Goal: Information Seeking & Learning: Learn about a topic

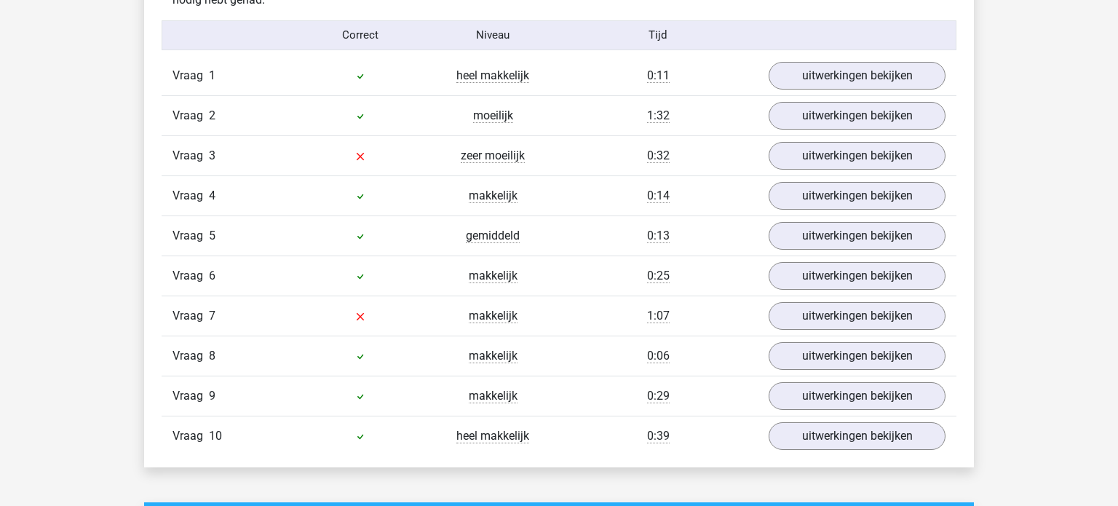
scroll to position [1205, 0]
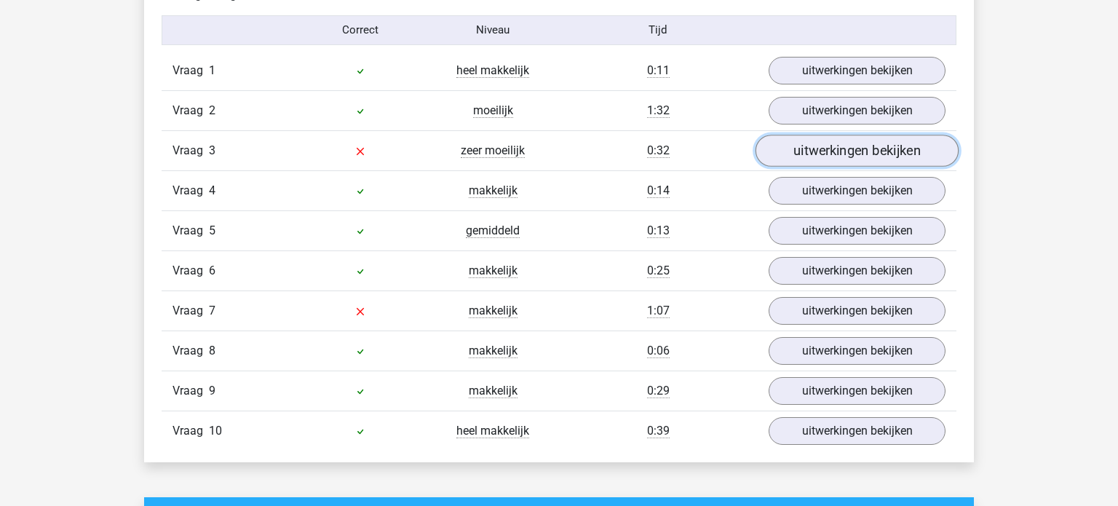
click at [820, 146] on link "uitwerkingen bekijken" at bounding box center [857, 151] width 203 height 32
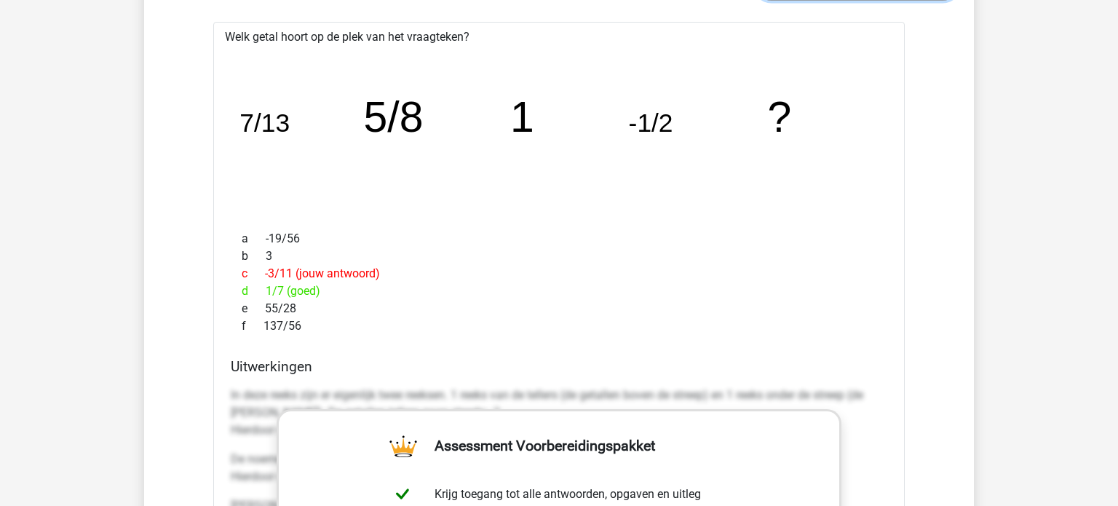
scroll to position [1370, 0]
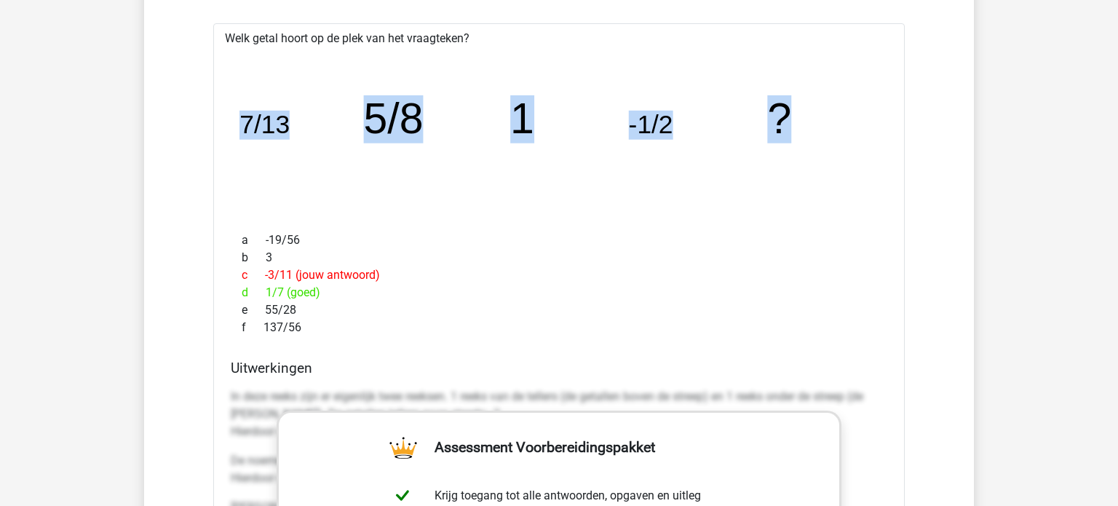
drag, startPoint x: 242, startPoint y: 119, endPoint x: 799, endPoint y: 118, distance: 556.8
click at [799, 118] on icon "image/svg+xml 7/13 5/8 1 -1/2 ?" at bounding box center [559, 134] width 645 height 162
copy g "7/13 5/8 1 -1/2 ?"
click at [825, 226] on div "a -19/56 b 3 c -3/11 (jouw antwoord) d 1/7 (goed) e 55/28 f 137/56" at bounding box center [559, 284] width 657 height 116
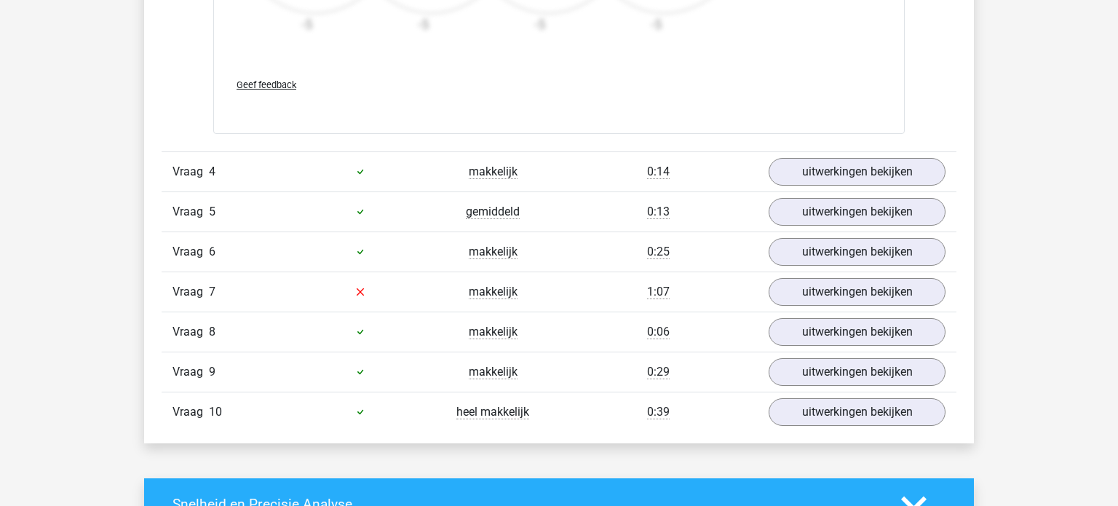
scroll to position [2122, 0]
click at [847, 301] on link "uitwerkingen bekijken" at bounding box center [857, 292] width 203 height 32
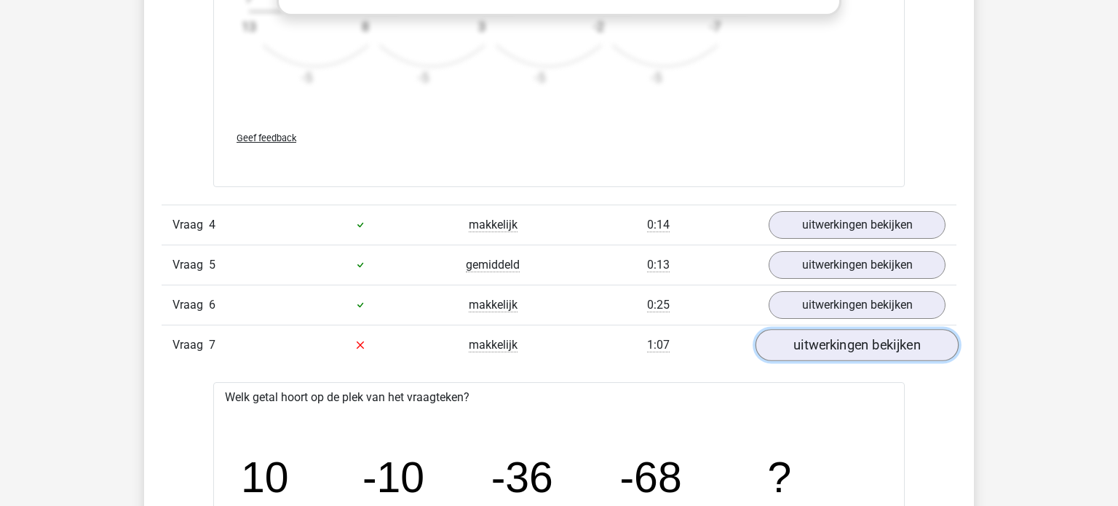
scroll to position [0, 0]
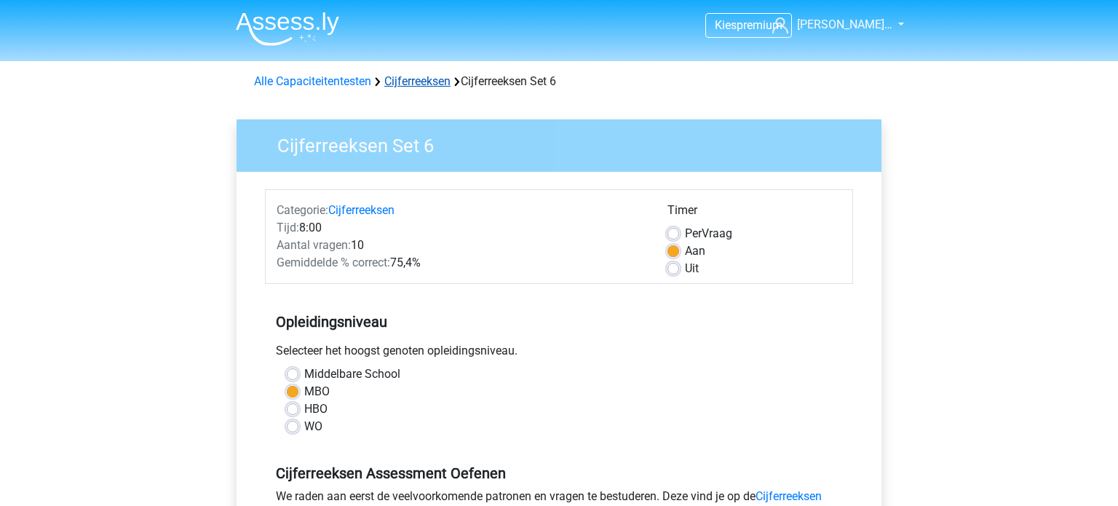
click at [424, 82] on link "Cijferreeksen" at bounding box center [417, 81] width 66 height 14
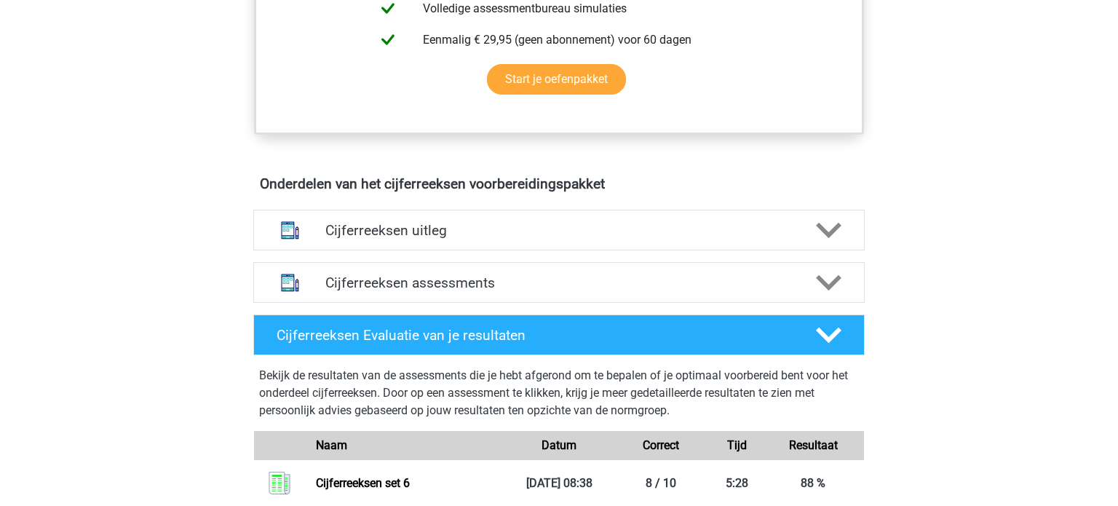
scroll to position [718, 0]
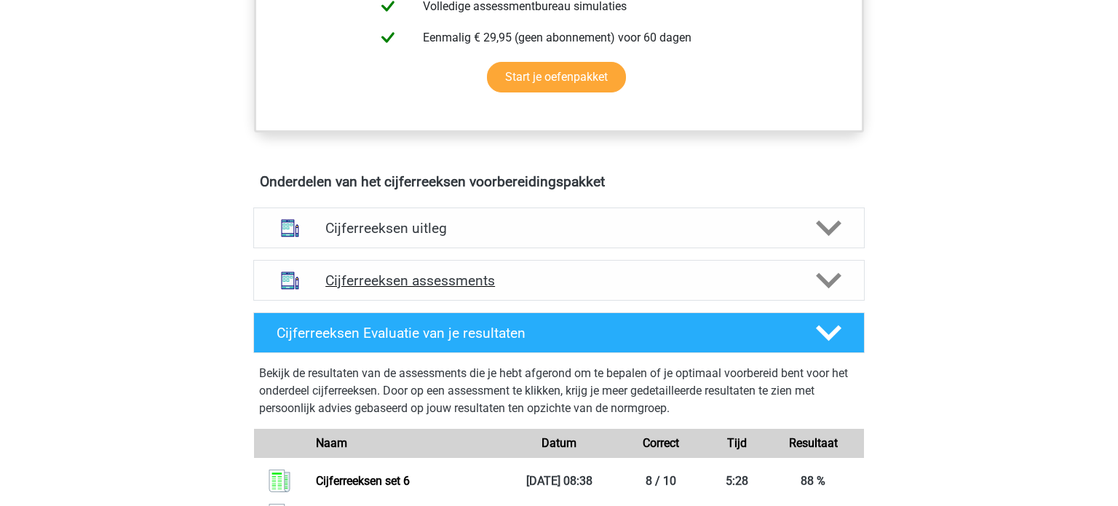
click at [391, 289] on h4 "Cijferreeksen assessments" at bounding box center [558, 280] width 467 height 17
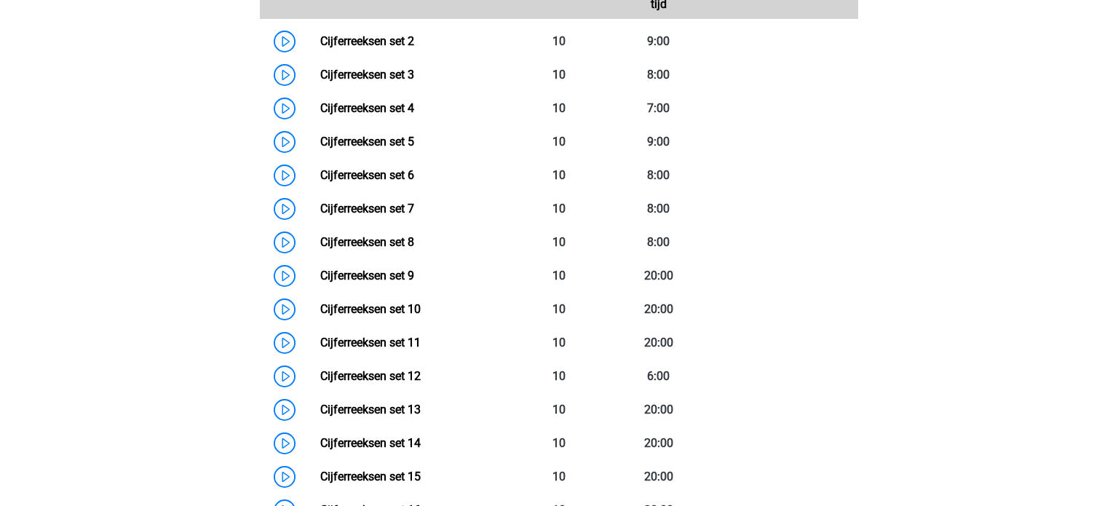
scroll to position [1124, 0]
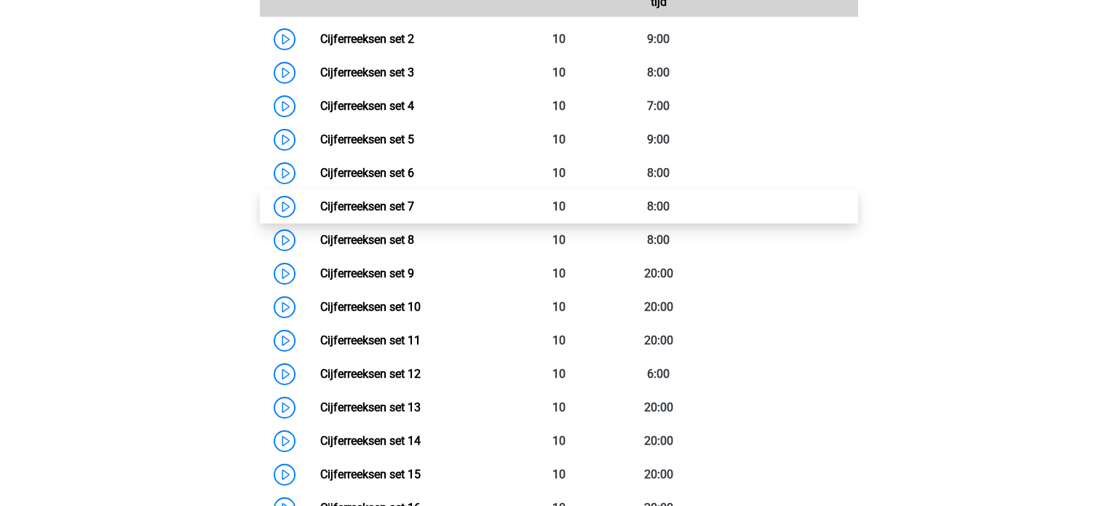
click at [365, 213] on link "Cijferreeksen set 7" at bounding box center [367, 206] width 94 height 14
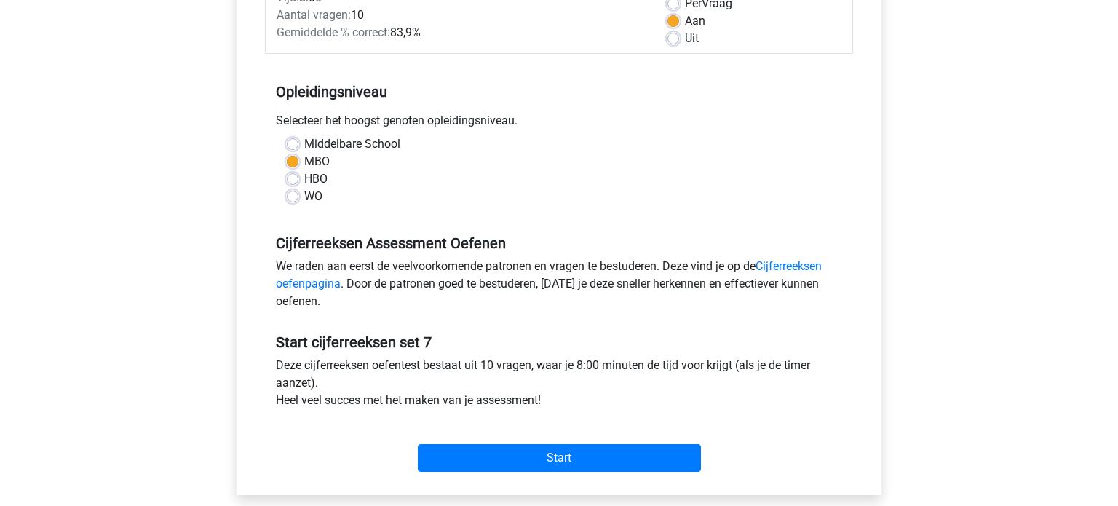
scroll to position [232, 0]
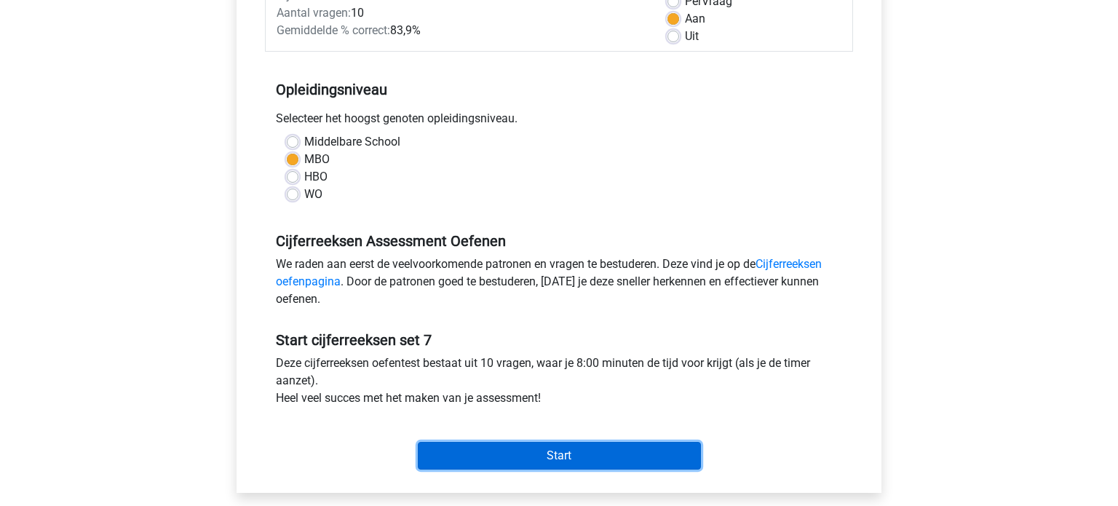
click at [582, 459] on input "Start" at bounding box center [559, 456] width 283 height 28
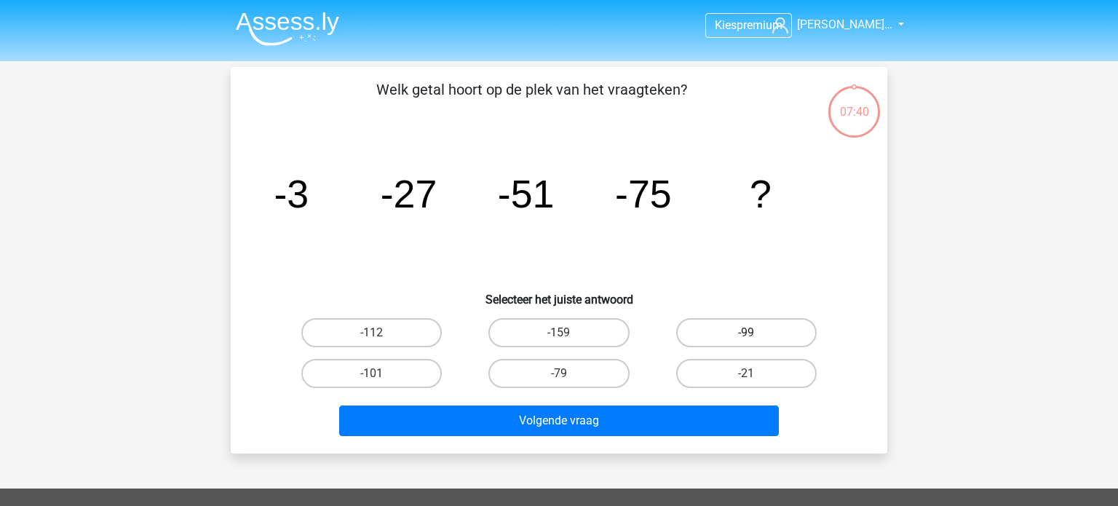
click at [758, 334] on label "-99" at bounding box center [746, 332] width 140 height 29
click at [756, 334] on input "-99" at bounding box center [750, 337] width 9 height 9
radio input "true"
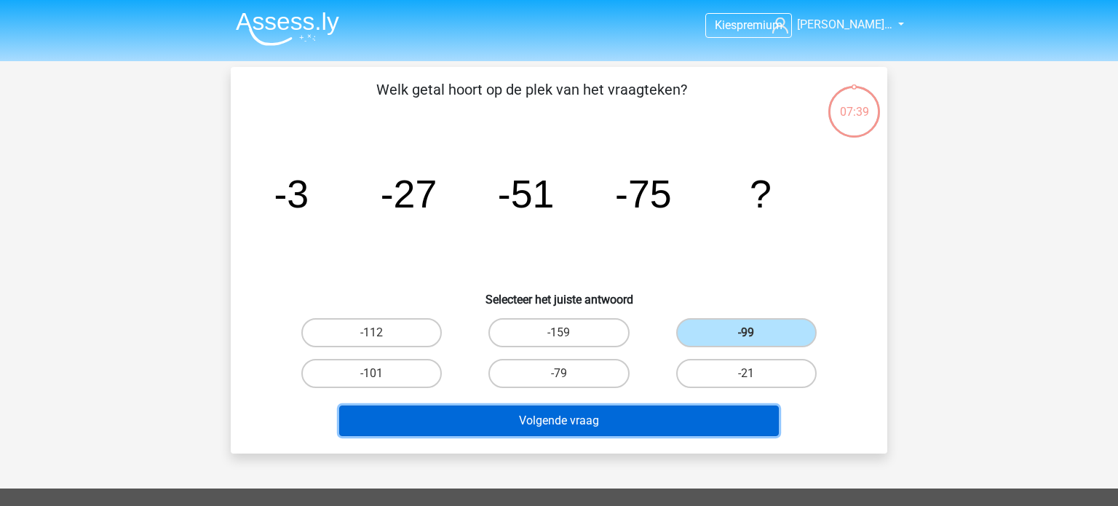
click at [649, 420] on button "Volgende vraag" at bounding box center [559, 420] width 440 height 31
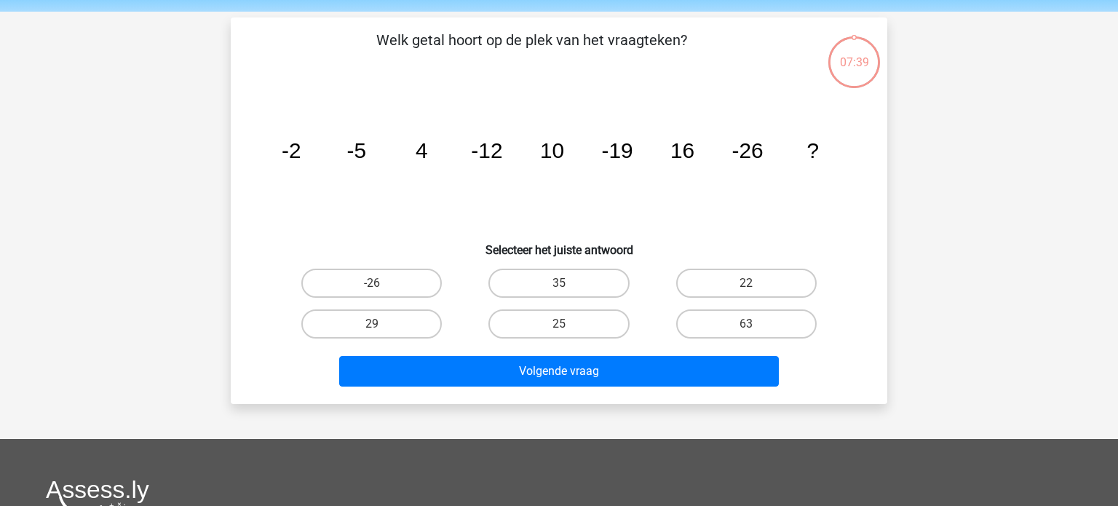
scroll to position [67, 0]
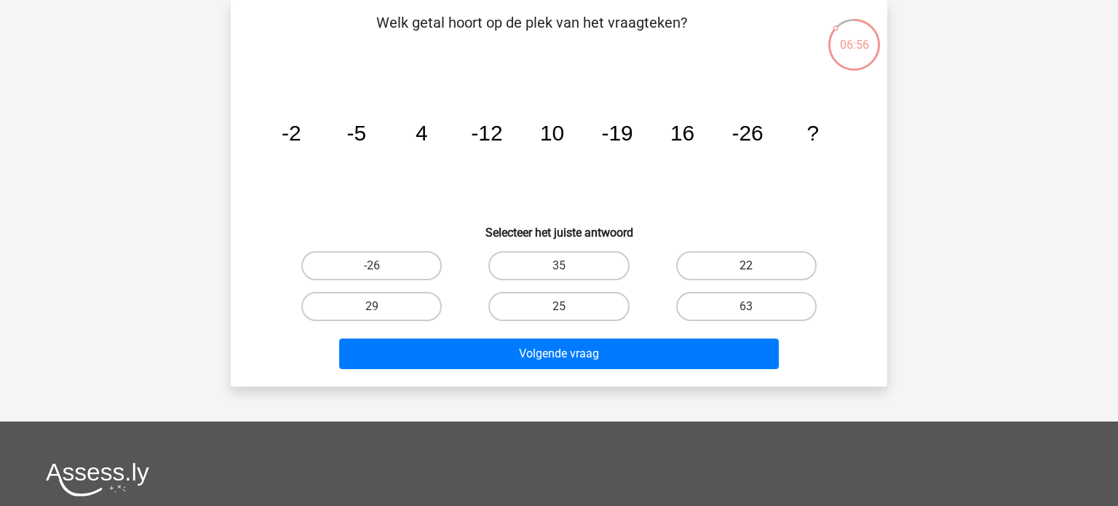
click at [762, 260] on label "22" at bounding box center [746, 265] width 140 height 29
click at [756, 266] on input "22" at bounding box center [750, 270] width 9 height 9
radio input "true"
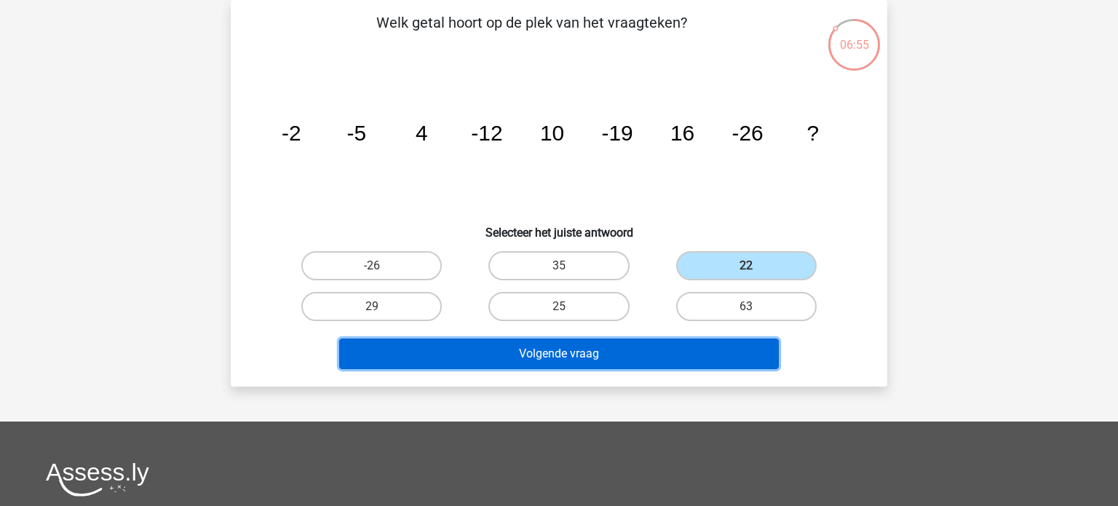
click at [627, 352] on button "Volgende vraag" at bounding box center [559, 353] width 440 height 31
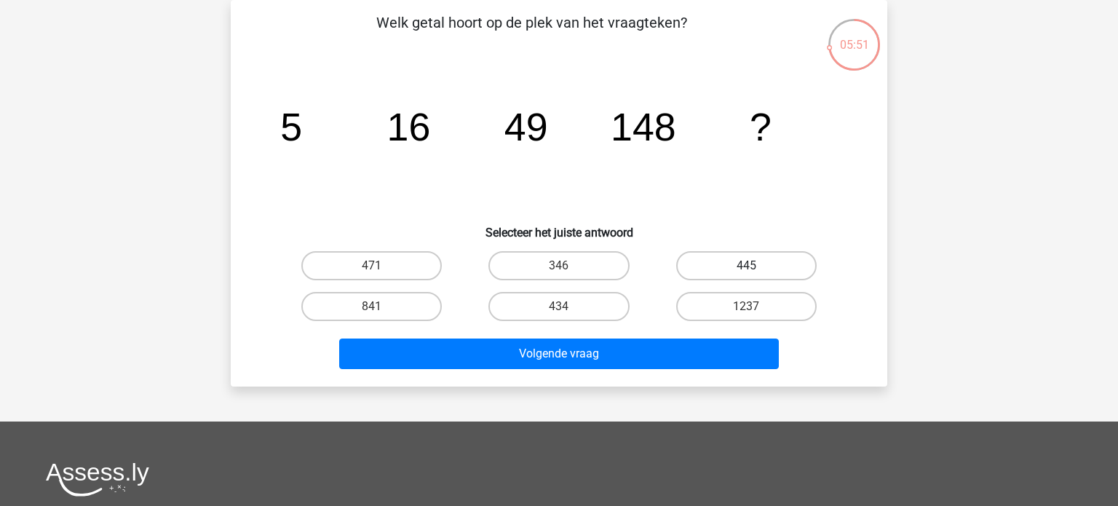
click at [723, 266] on label "445" at bounding box center [746, 265] width 140 height 29
click at [746, 266] on input "445" at bounding box center [750, 270] width 9 height 9
radio input "true"
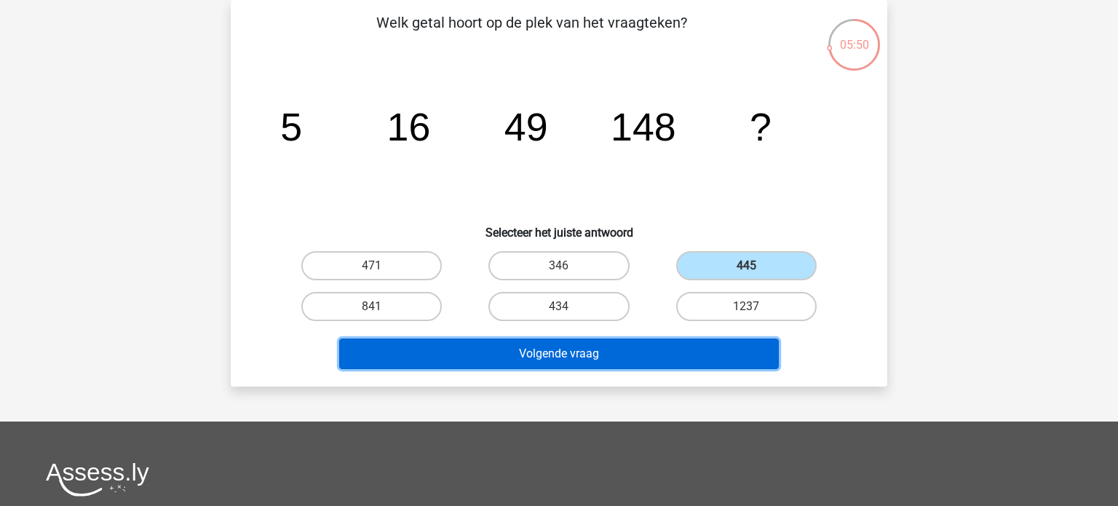
click at [603, 358] on button "Volgende vraag" at bounding box center [559, 353] width 440 height 31
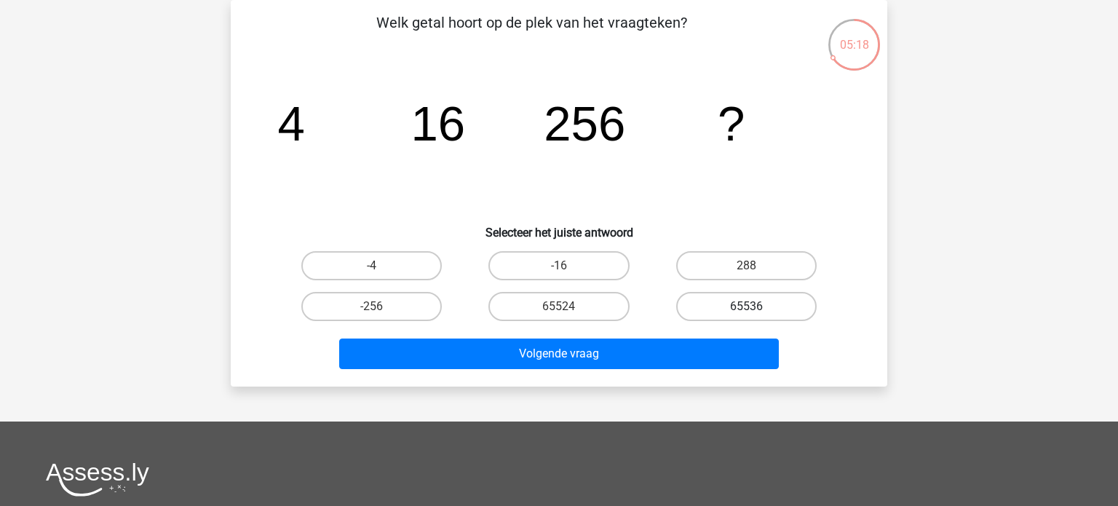
click at [741, 304] on label "65536" at bounding box center [746, 306] width 140 height 29
click at [746, 306] on input "65536" at bounding box center [750, 310] width 9 height 9
radio input "true"
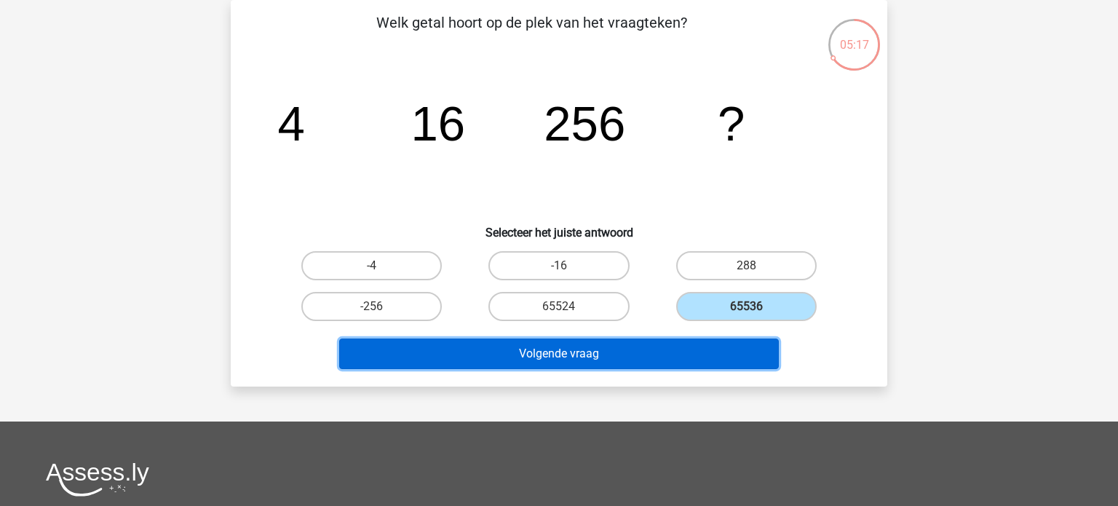
click at [645, 349] on button "Volgende vraag" at bounding box center [559, 353] width 440 height 31
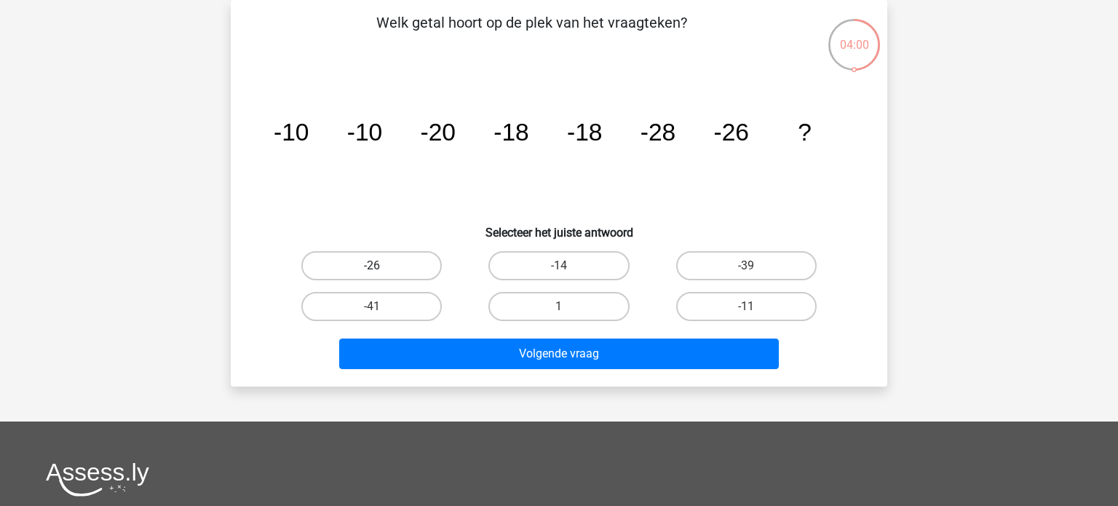
click at [400, 265] on label "-26" at bounding box center [371, 265] width 140 height 29
click at [381, 266] on input "-26" at bounding box center [376, 270] width 9 height 9
radio input "true"
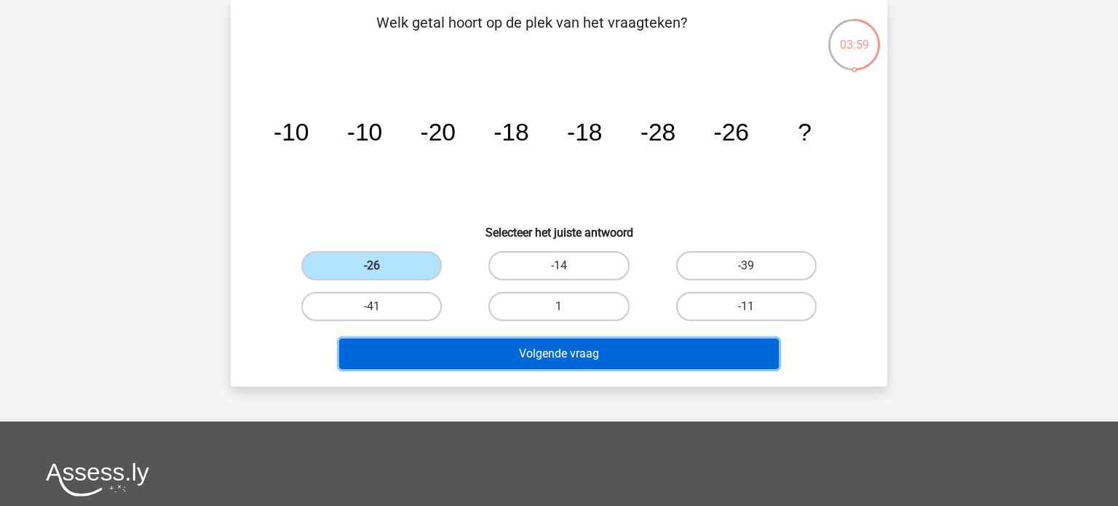
click at [531, 360] on button "Volgende vraag" at bounding box center [559, 353] width 440 height 31
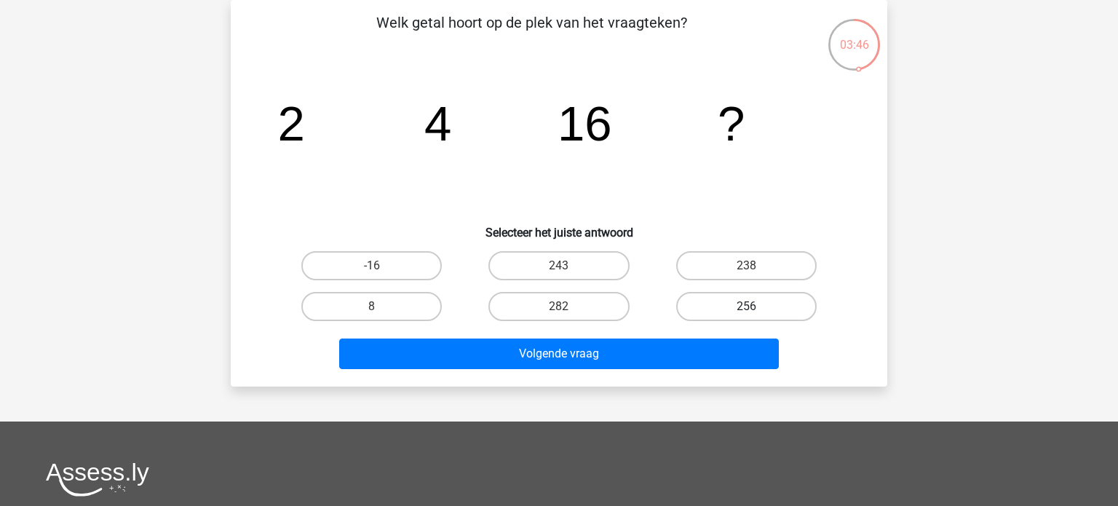
click at [742, 308] on label "256" at bounding box center [746, 306] width 140 height 29
click at [746, 308] on input "256" at bounding box center [750, 310] width 9 height 9
radio input "true"
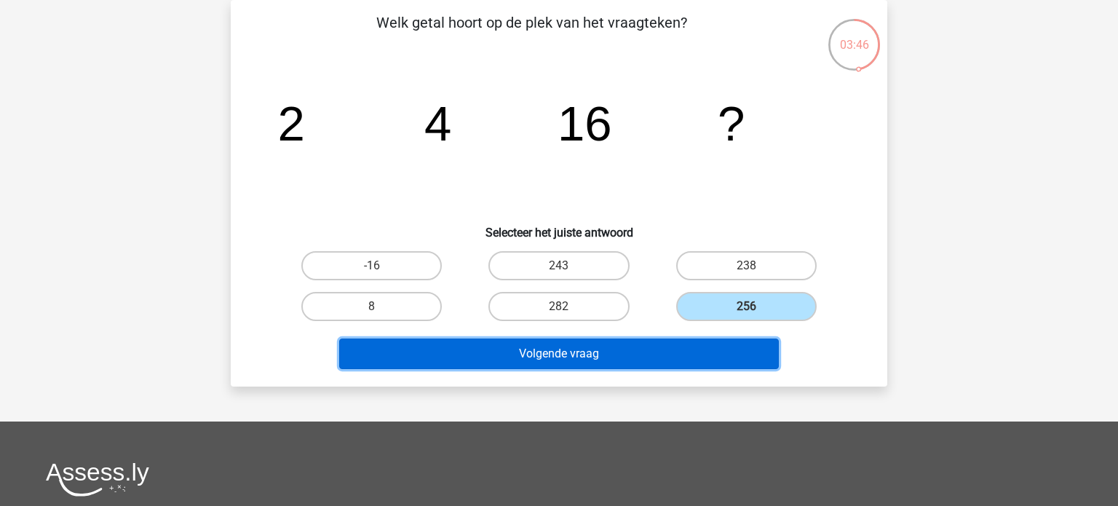
click at [683, 352] on button "Volgende vraag" at bounding box center [559, 353] width 440 height 31
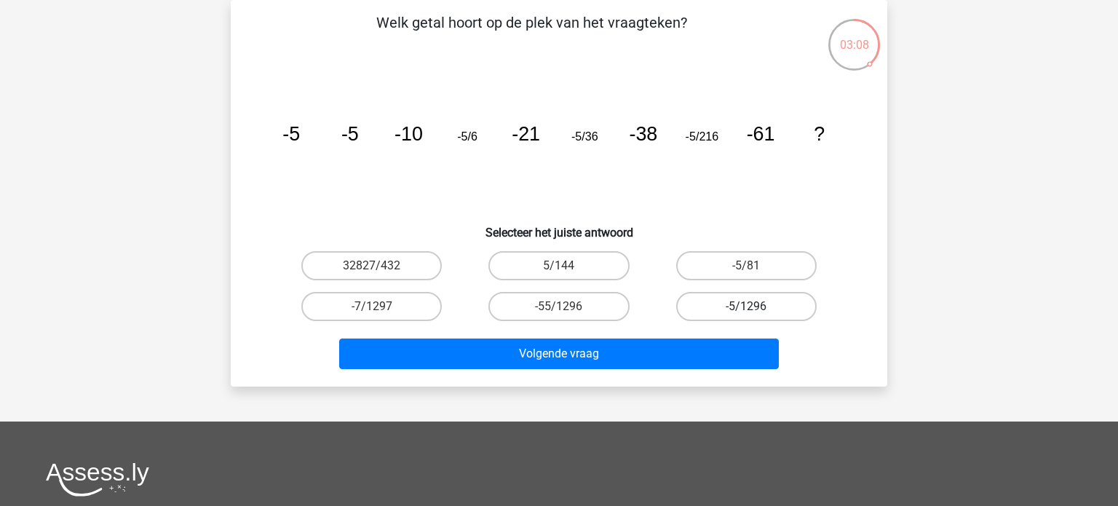
click at [753, 319] on label "-5/1296" at bounding box center [746, 306] width 140 height 29
click at [753, 316] on input "-5/1296" at bounding box center [750, 310] width 9 height 9
radio input "true"
click at [660, 370] on div "Volgende vraag" at bounding box center [559, 356] width 562 height 36
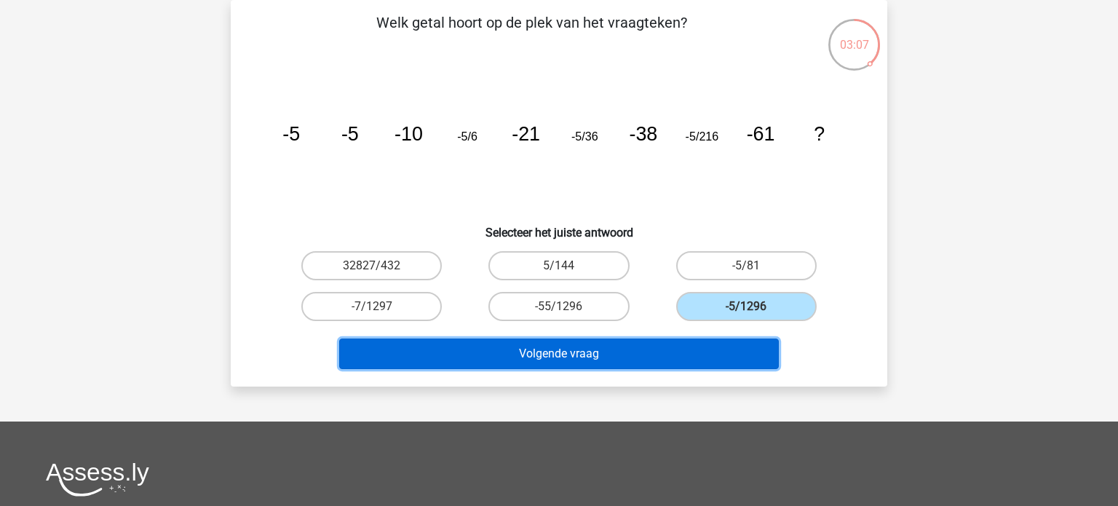
click at [650, 359] on button "Volgende vraag" at bounding box center [559, 353] width 440 height 31
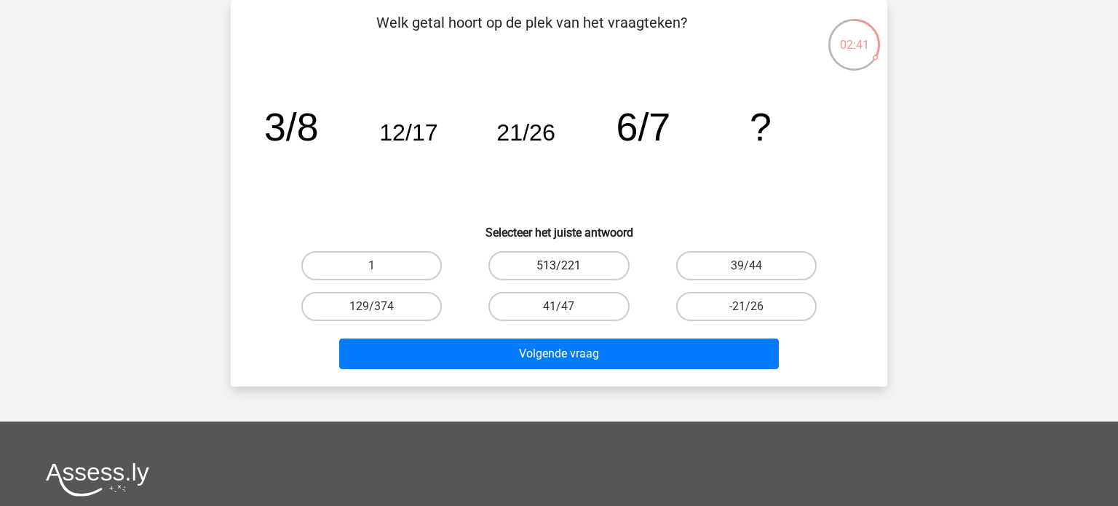
click at [575, 266] on label "513/221" at bounding box center [558, 265] width 140 height 29
click at [568, 266] on input "513/221" at bounding box center [563, 270] width 9 height 9
radio input "true"
click at [740, 271] on label "39/44" at bounding box center [746, 265] width 140 height 29
click at [746, 271] on input "39/44" at bounding box center [750, 270] width 9 height 9
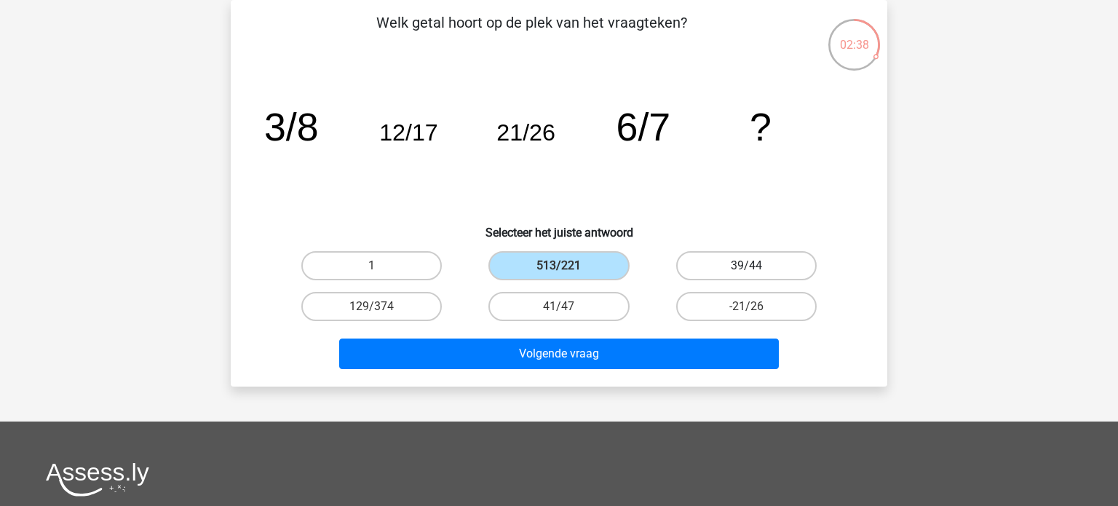
radio input "true"
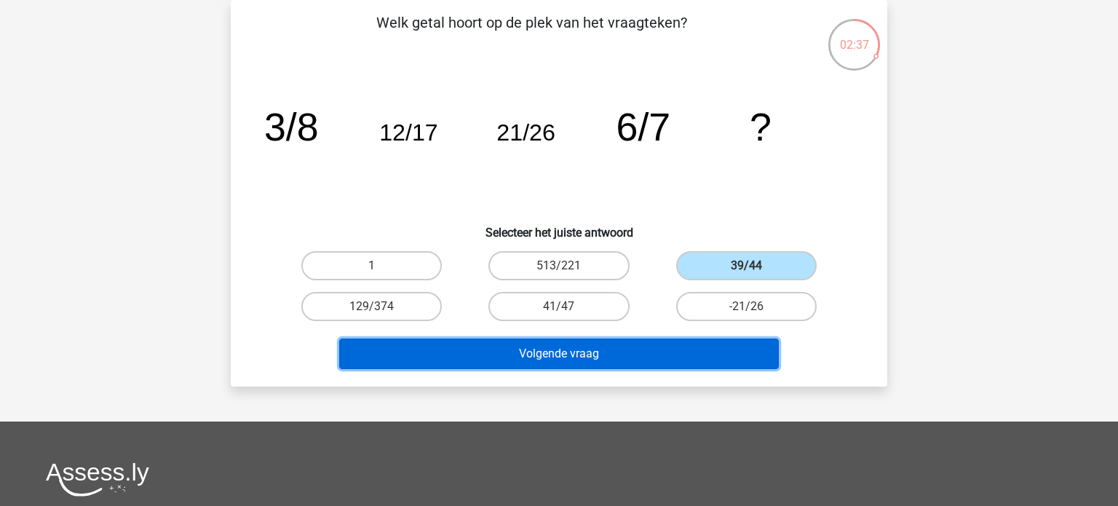
click at [640, 344] on button "Volgende vraag" at bounding box center [559, 353] width 440 height 31
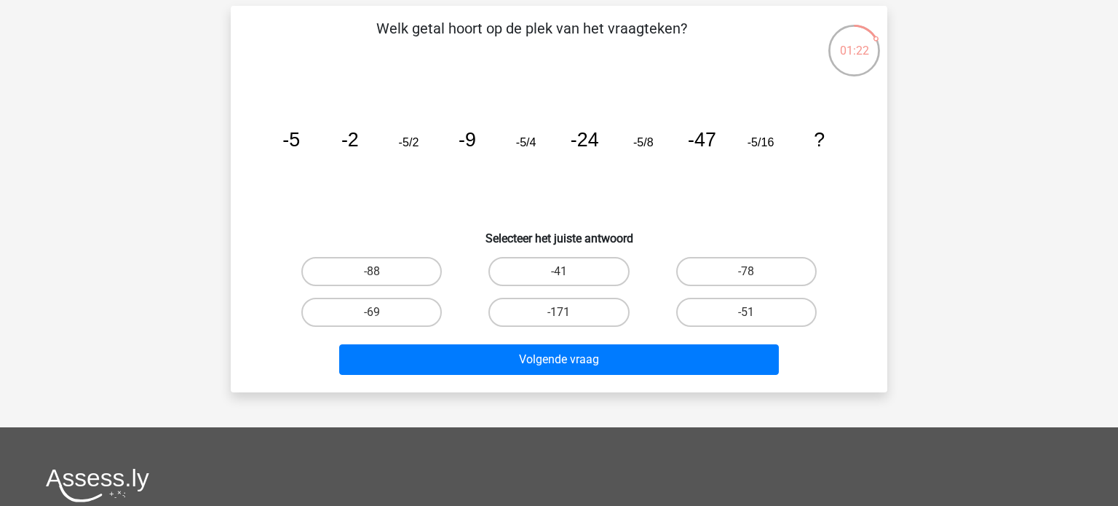
scroll to position [60, 0]
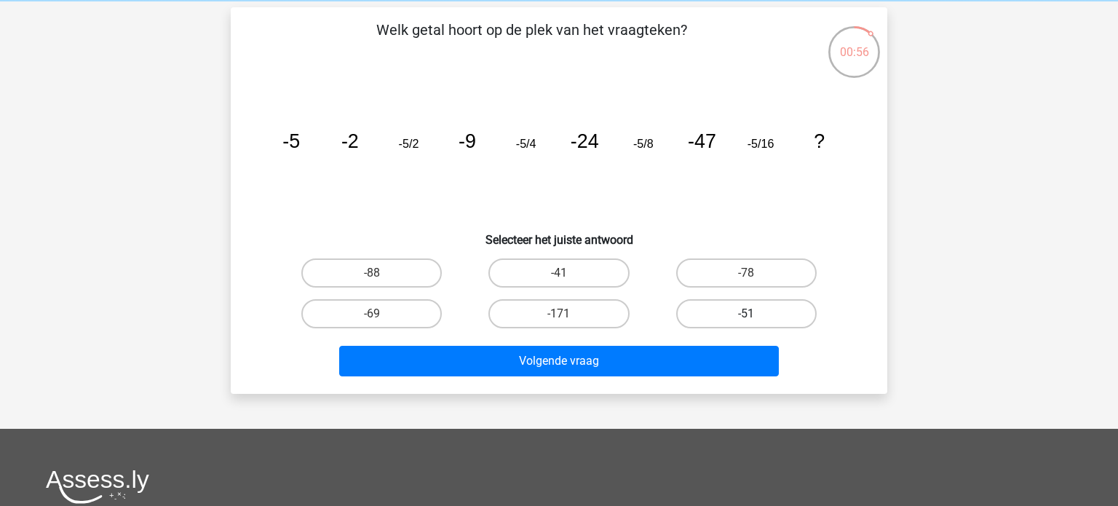
click at [726, 303] on label "-51" at bounding box center [746, 313] width 140 height 29
click at [746, 314] on input "-51" at bounding box center [750, 318] width 9 height 9
radio input "true"
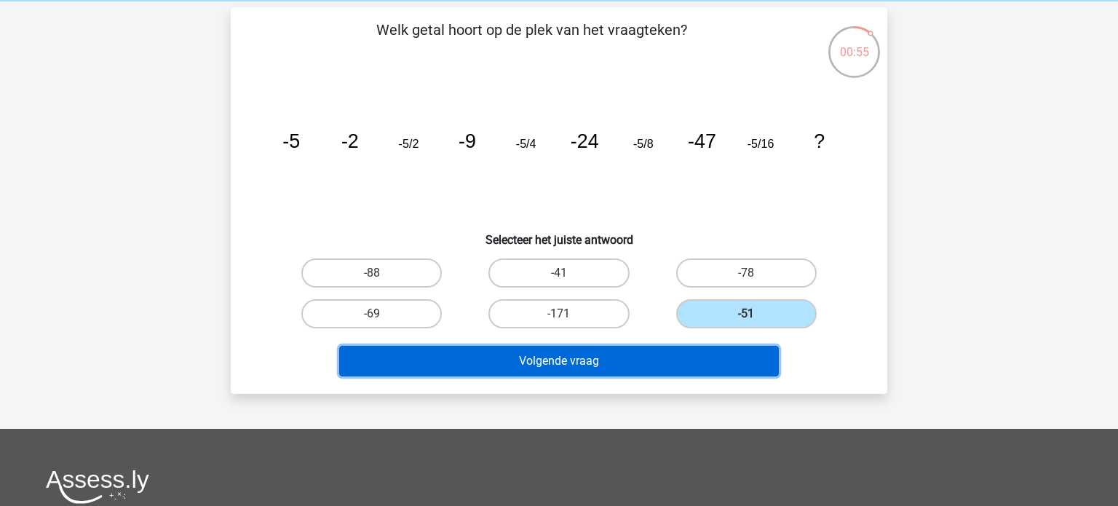
click at [664, 352] on button "Volgende vraag" at bounding box center [559, 361] width 440 height 31
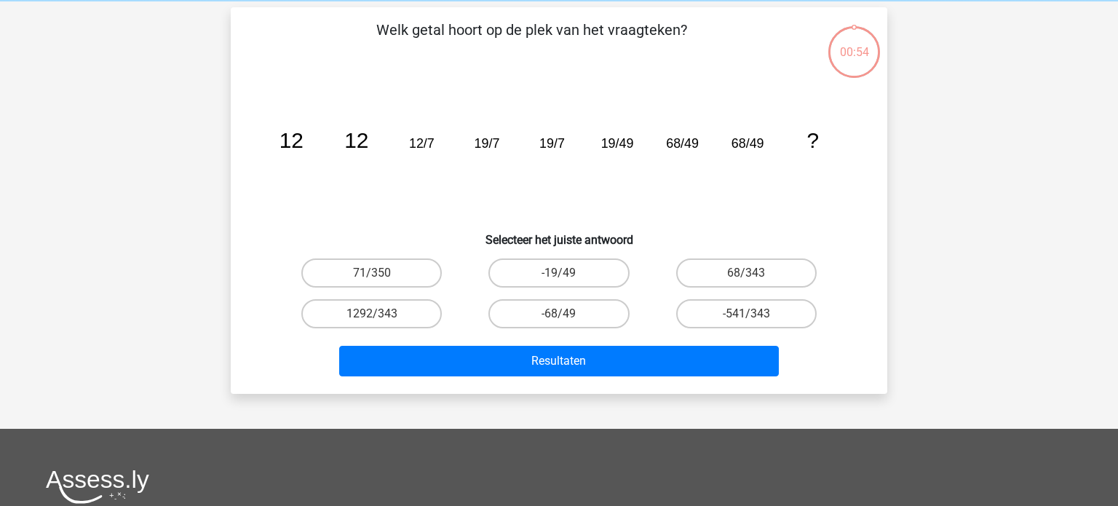
scroll to position [67, 0]
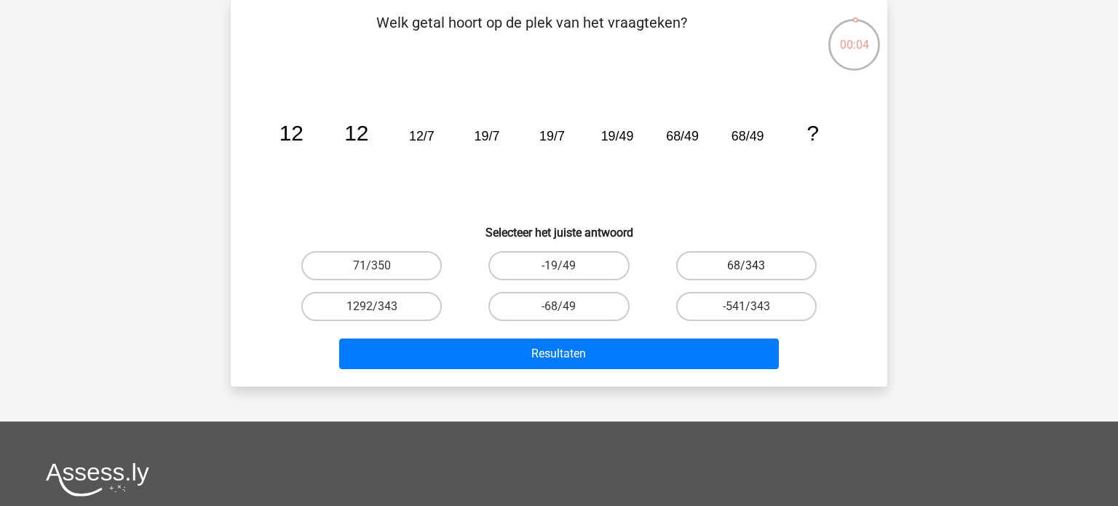
click at [750, 275] on label "68/343" at bounding box center [746, 265] width 140 height 29
click at [750, 275] on input "68/343" at bounding box center [750, 270] width 9 height 9
radio input "true"
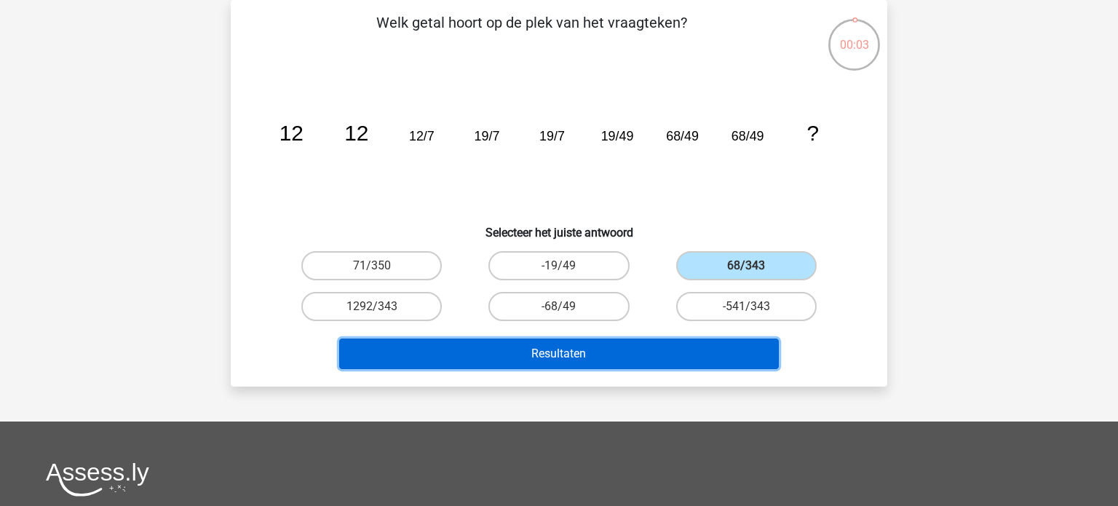
click at [674, 346] on button "Resultaten" at bounding box center [559, 353] width 440 height 31
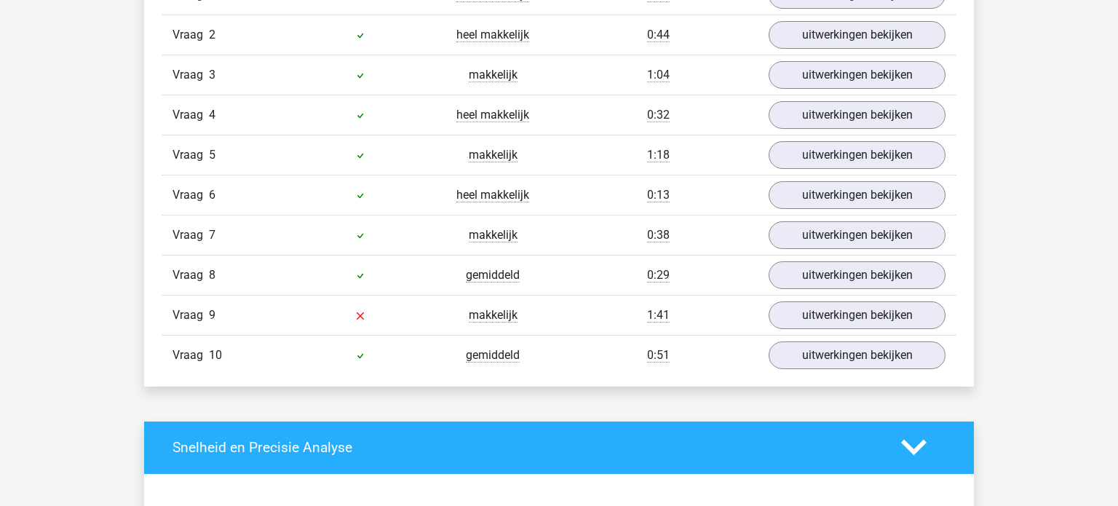
scroll to position [1281, 0]
click at [895, 307] on link "uitwerkingen bekijken" at bounding box center [857, 315] width 203 height 32
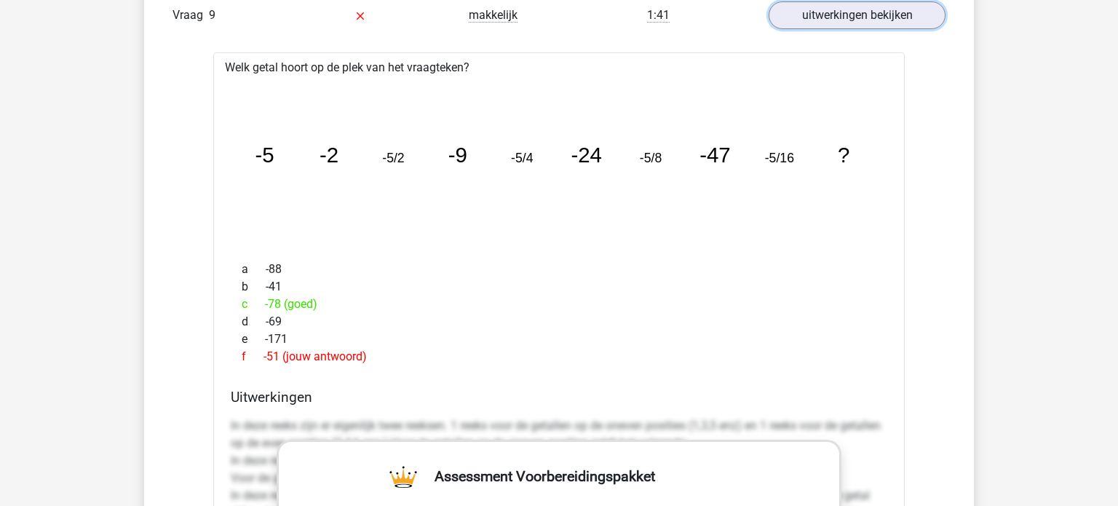
scroll to position [1575, 0]
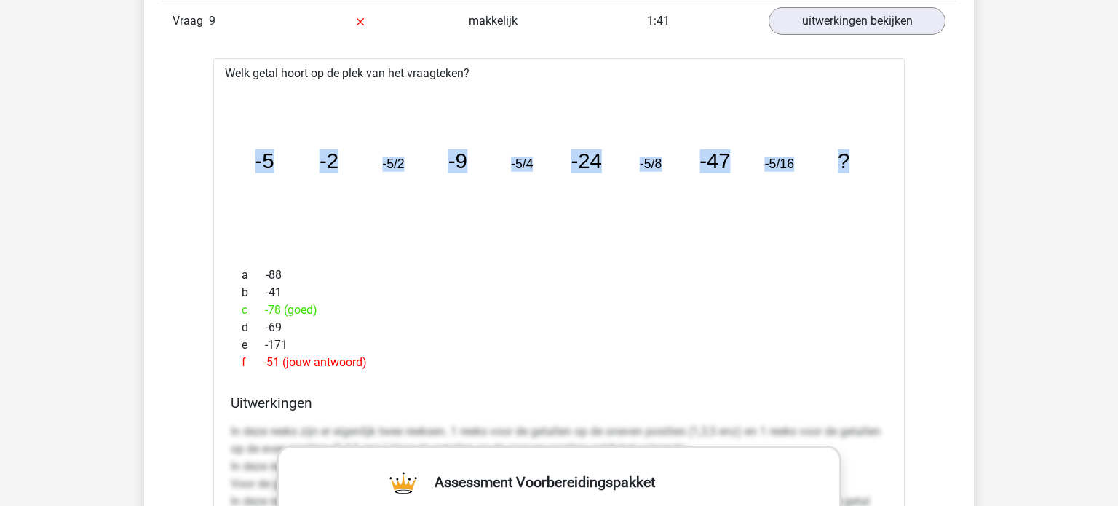
drag, startPoint x: 258, startPoint y: 159, endPoint x: 852, endPoint y: 161, distance: 594.7
click at [852, 161] on icon "image/svg+xml -5 -2 -5/2 -9 -5/4 -24 -5/8 -47 -5/16 ?" at bounding box center [559, 169] width 645 height 162
copy g "-5 -2 -5/2 -9 -5/4 -24 -5/8 -47 -5/16 ?"
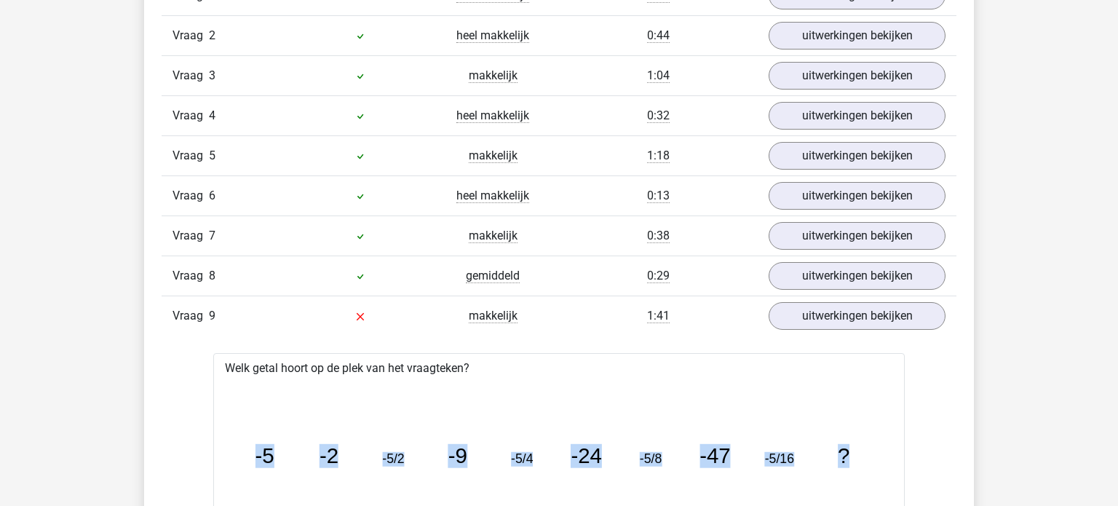
scroll to position [1281, 0]
click at [876, 277] on link "uitwerkingen bekijken" at bounding box center [857, 275] width 203 height 32
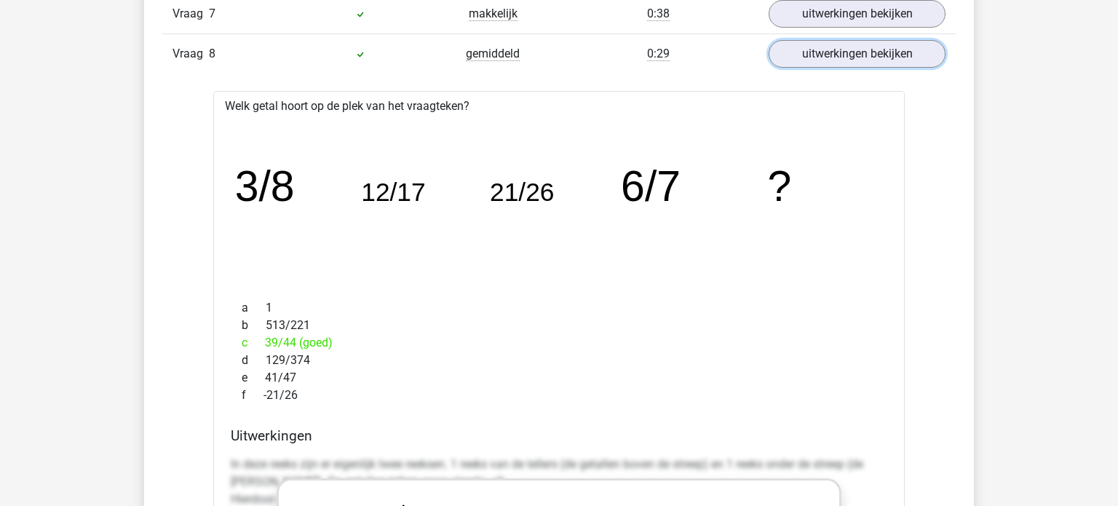
scroll to position [1499, 0]
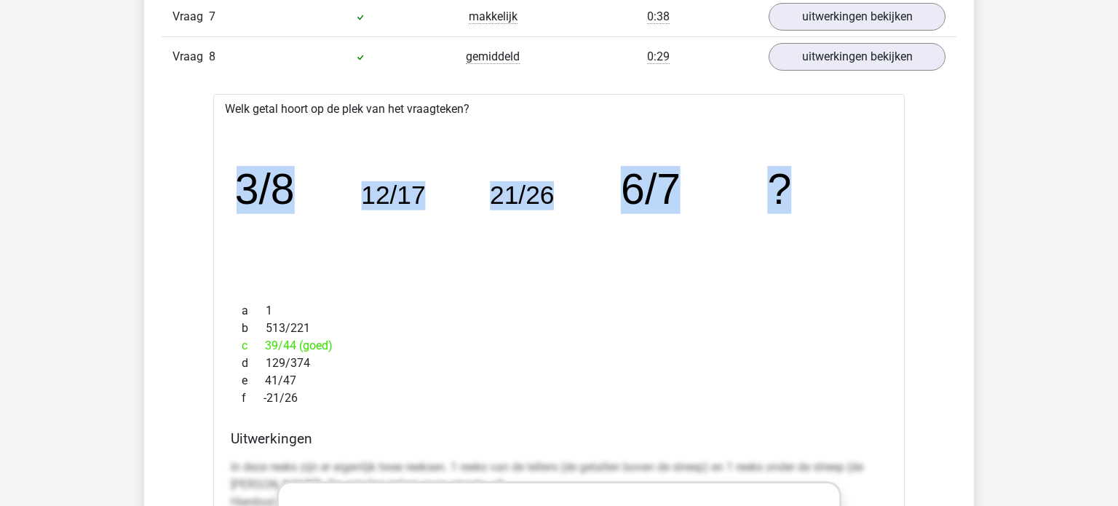
drag, startPoint x: 242, startPoint y: 184, endPoint x: 801, endPoint y: 165, distance: 559.3
click at [801, 165] on icon "image/svg+xml 3/8 12/17 21/26 6/7 ?" at bounding box center [559, 205] width 645 height 162
copy g "3/8 12/17 21/26 6/7 ?"
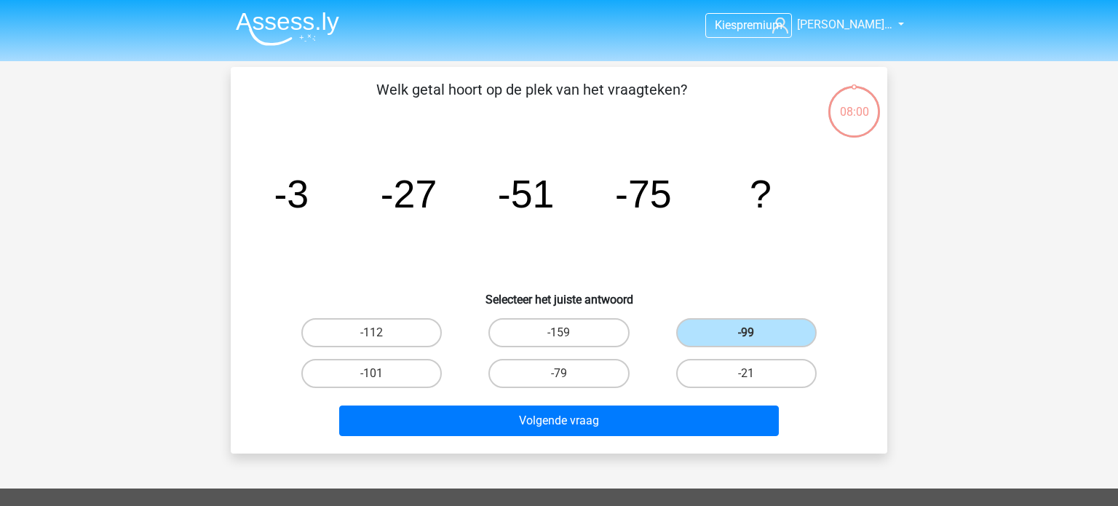
scroll to position [67, 0]
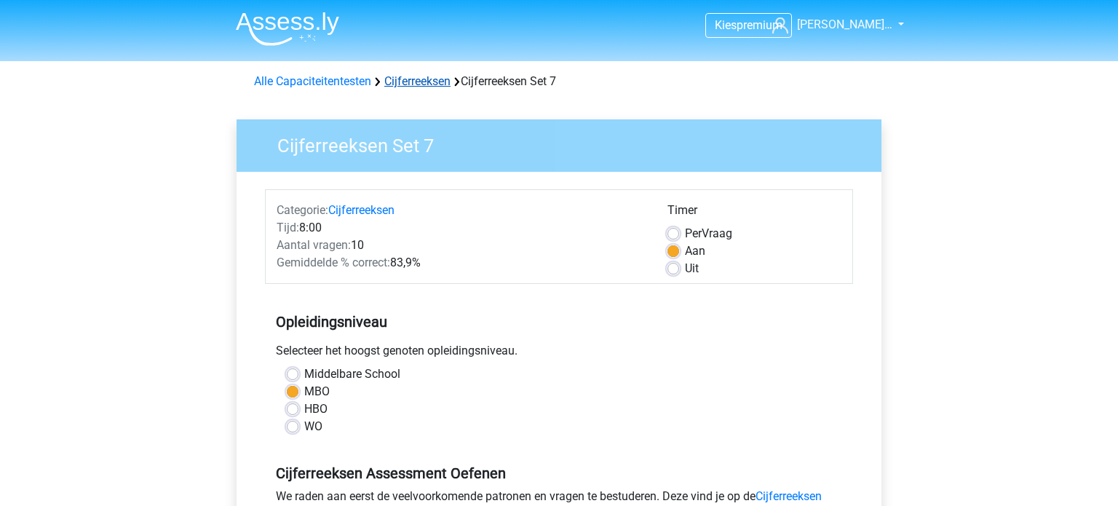
click at [427, 81] on link "Cijferreeksen" at bounding box center [417, 81] width 66 height 14
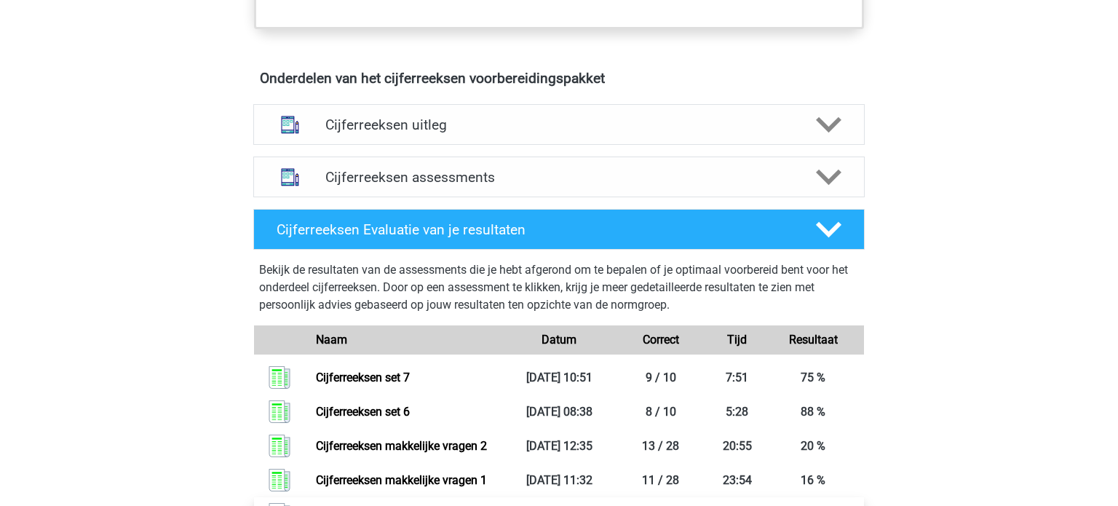
scroll to position [798, 0]
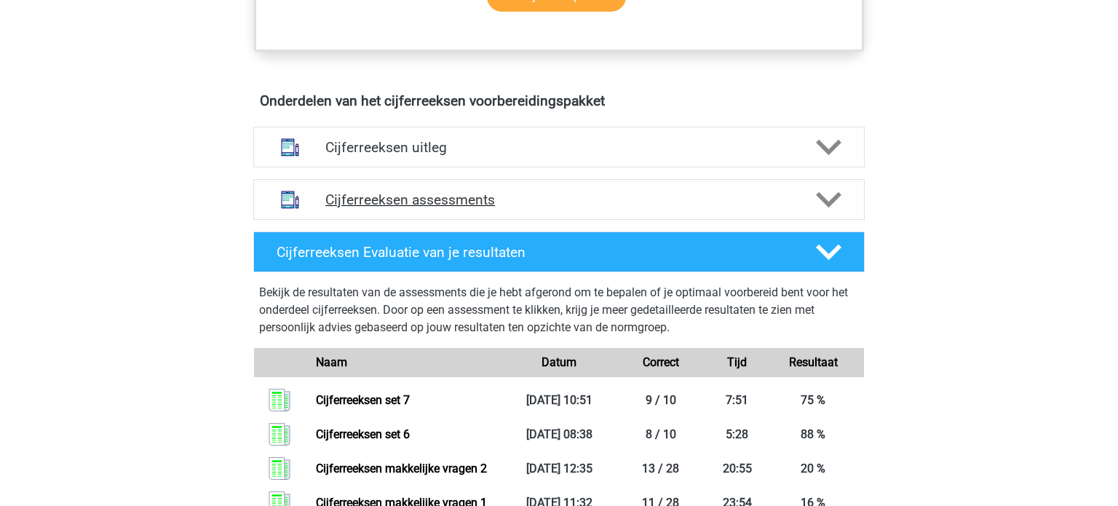
click at [443, 208] on h4 "Cijferreeksen assessments" at bounding box center [558, 199] width 467 height 17
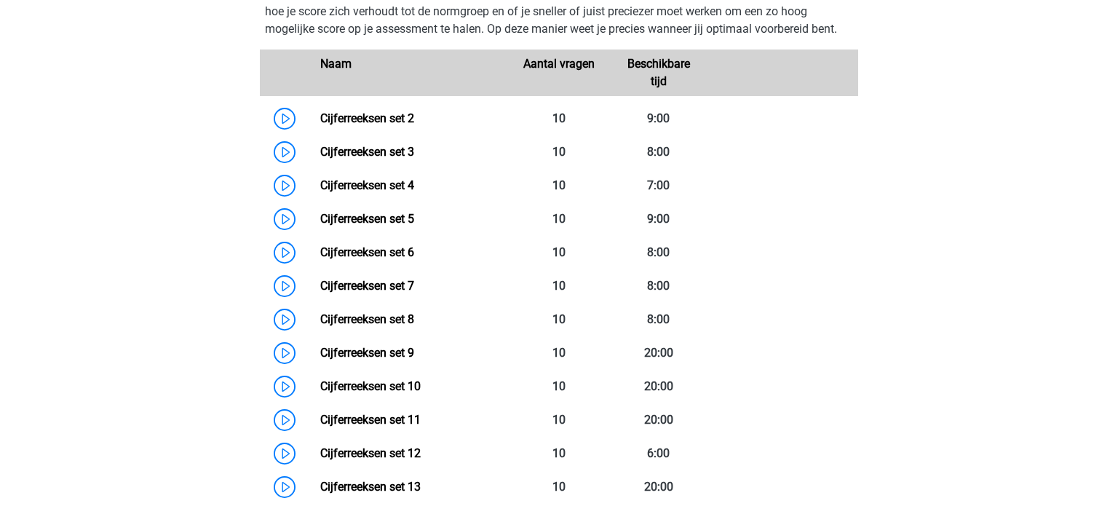
scroll to position [1046, 0]
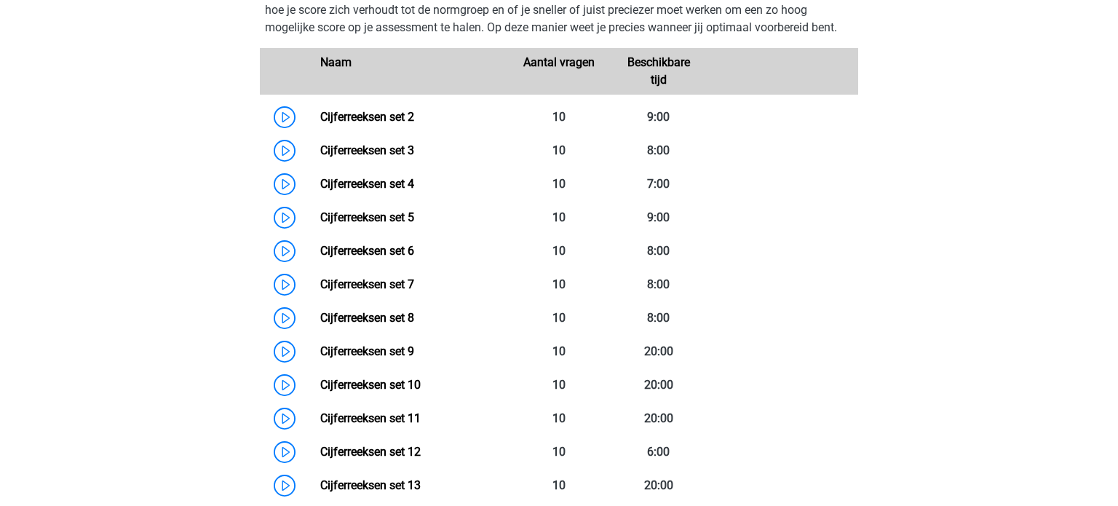
click at [372, 325] on link "Cijferreeksen set 8" at bounding box center [367, 318] width 94 height 14
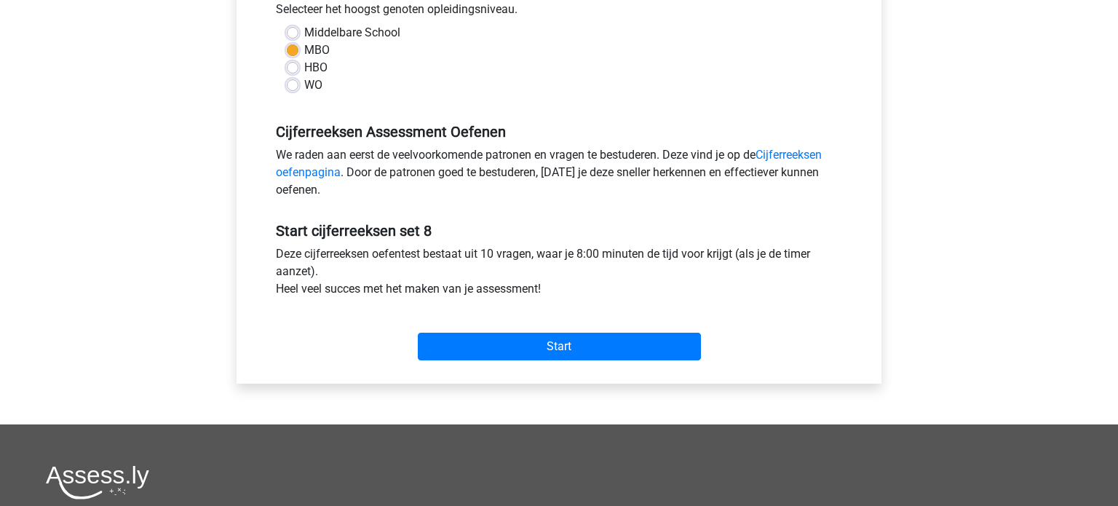
scroll to position [343, 0]
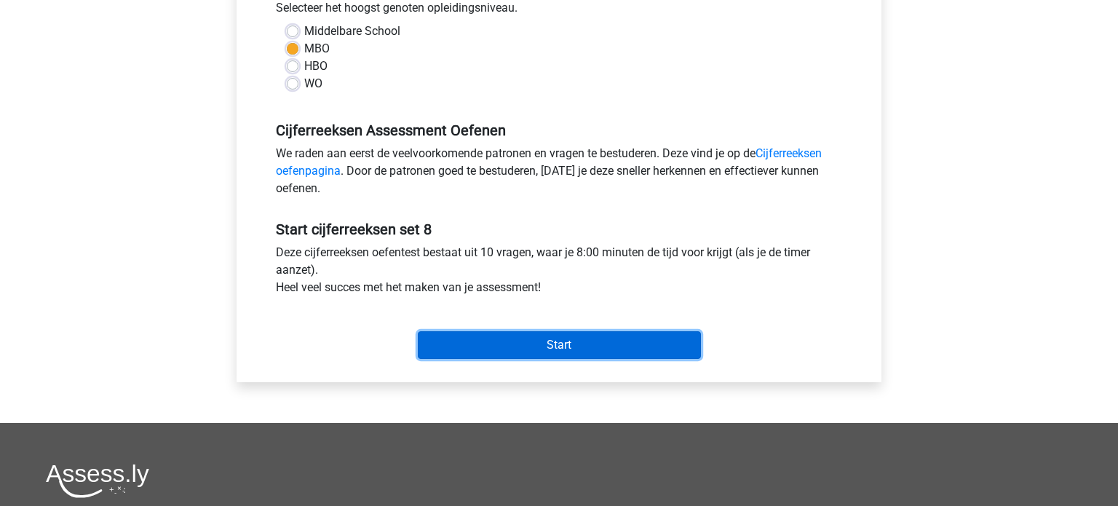
click at [554, 341] on input "Start" at bounding box center [559, 345] width 283 height 28
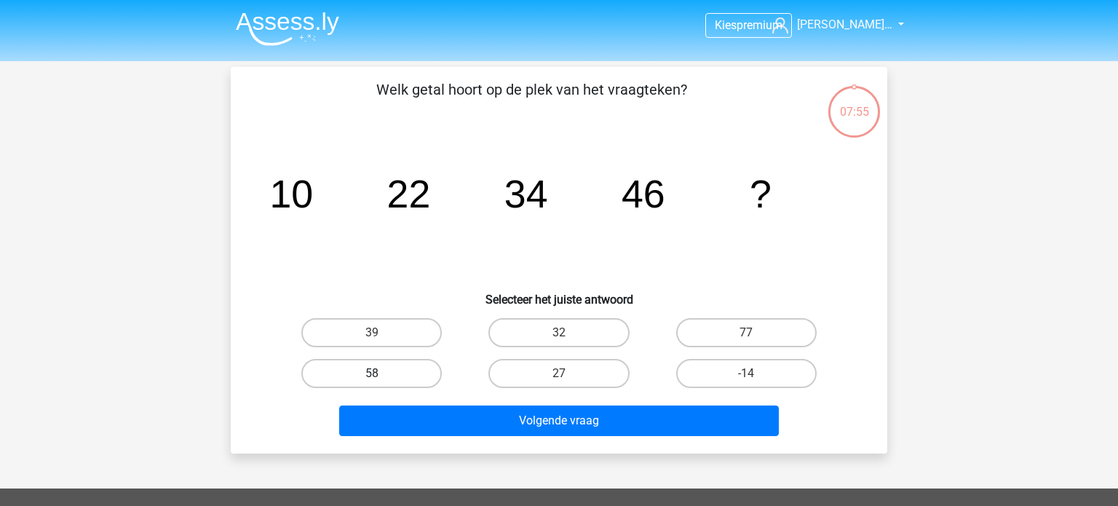
click at [403, 378] on label "58" at bounding box center [371, 373] width 140 height 29
click at [381, 378] on input "58" at bounding box center [376, 377] width 9 height 9
radio input "true"
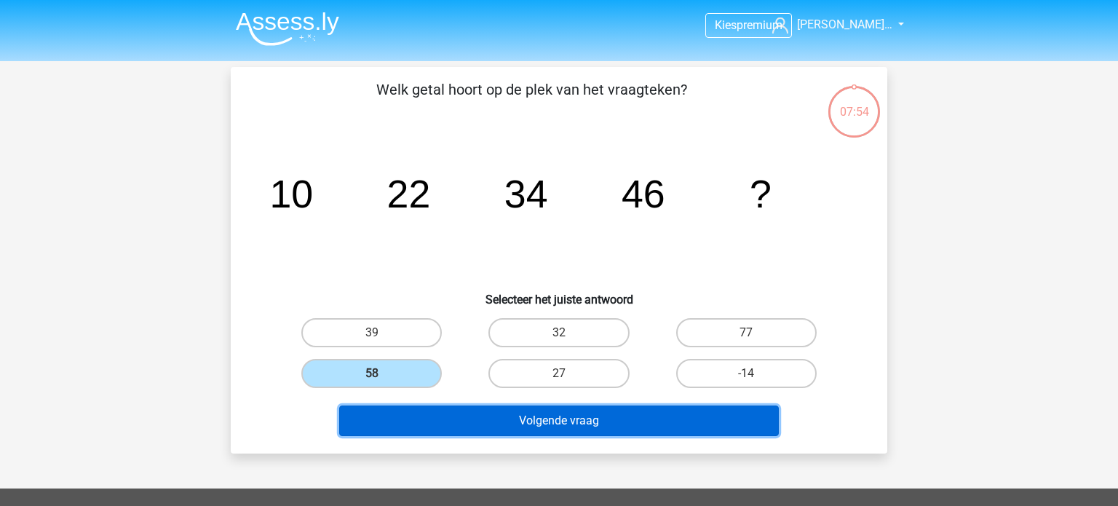
click at [429, 424] on button "Volgende vraag" at bounding box center [559, 420] width 440 height 31
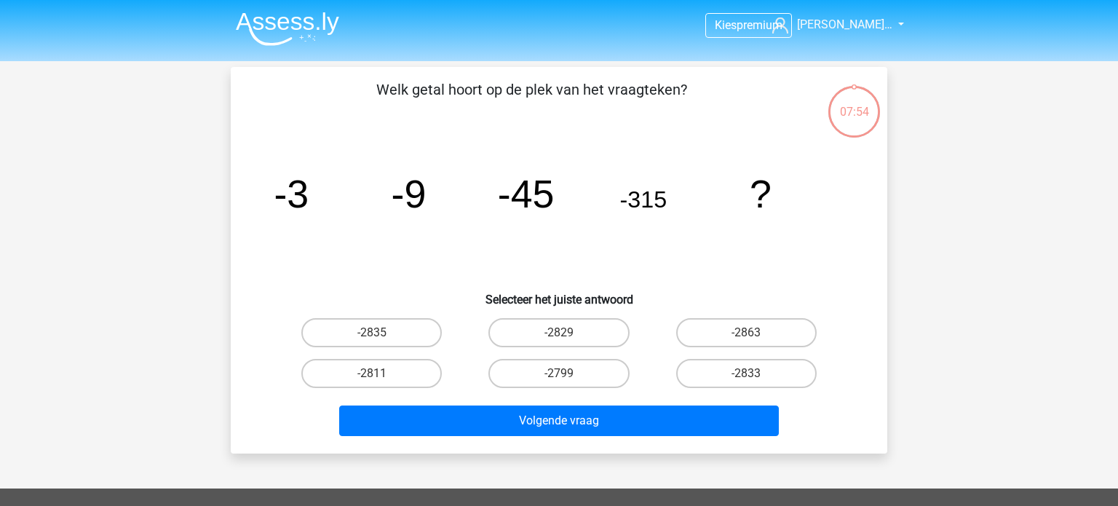
scroll to position [67, 0]
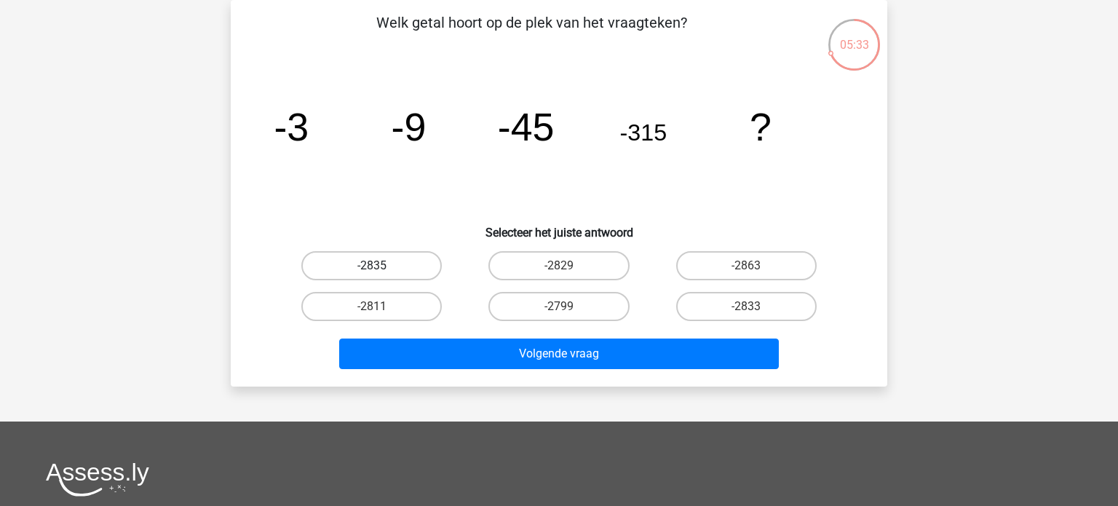
click at [392, 272] on label "-2835" at bounding box center [371, 265] width 140 height 29
click at [381, 272] on input "-2835" at bounding box center [376, 270] width 9 height 9
radio input "true"
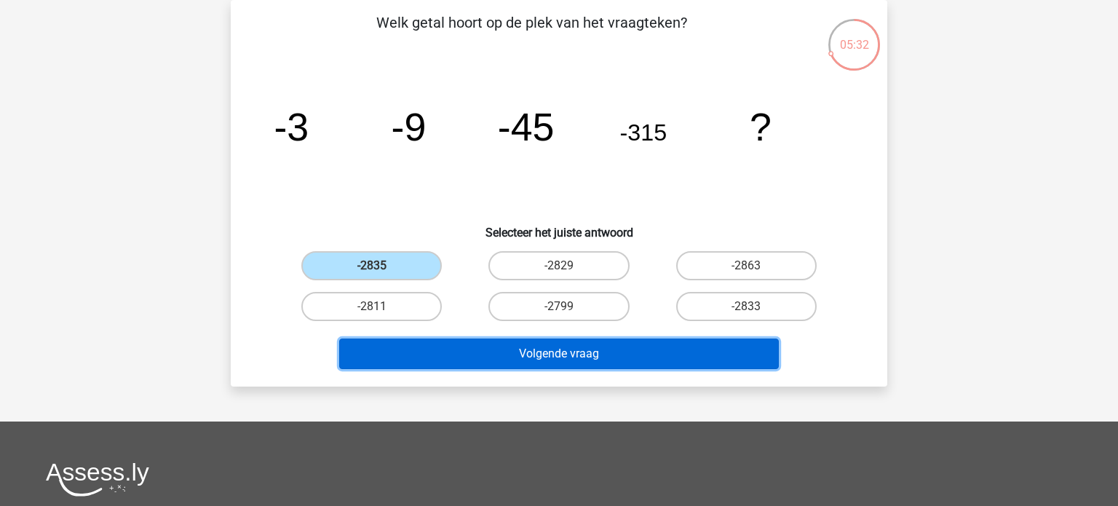
click at [489, 354] on button "Volgende vraag" at bounding box center [559, 353] width 440 height 31
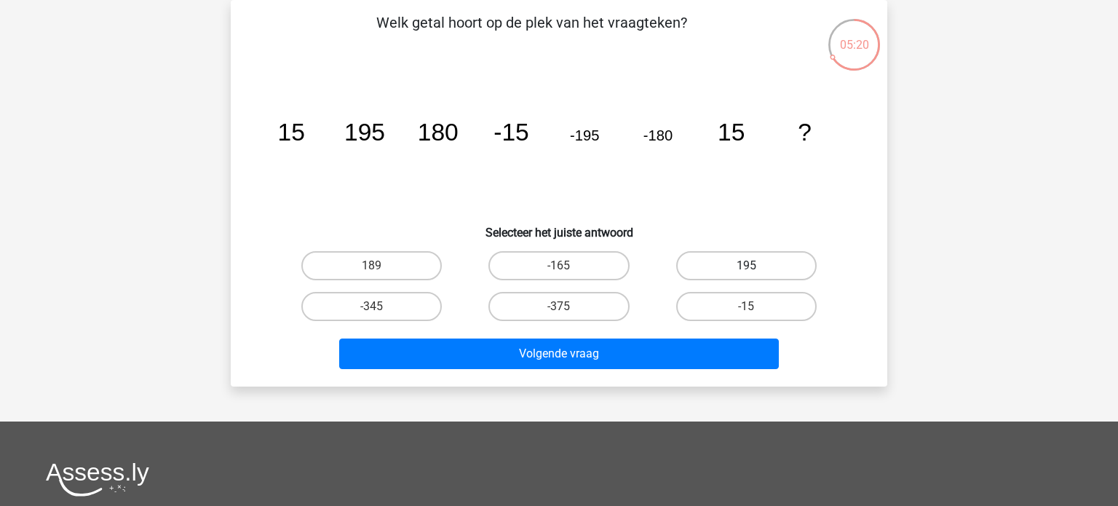
click at [709, 267] on label "195" at bounding box center [746, 265] width 140 height 29
click at [746, 267] on input "195" at bounding box center [750, 270] width 9 height 9
radio input "true"
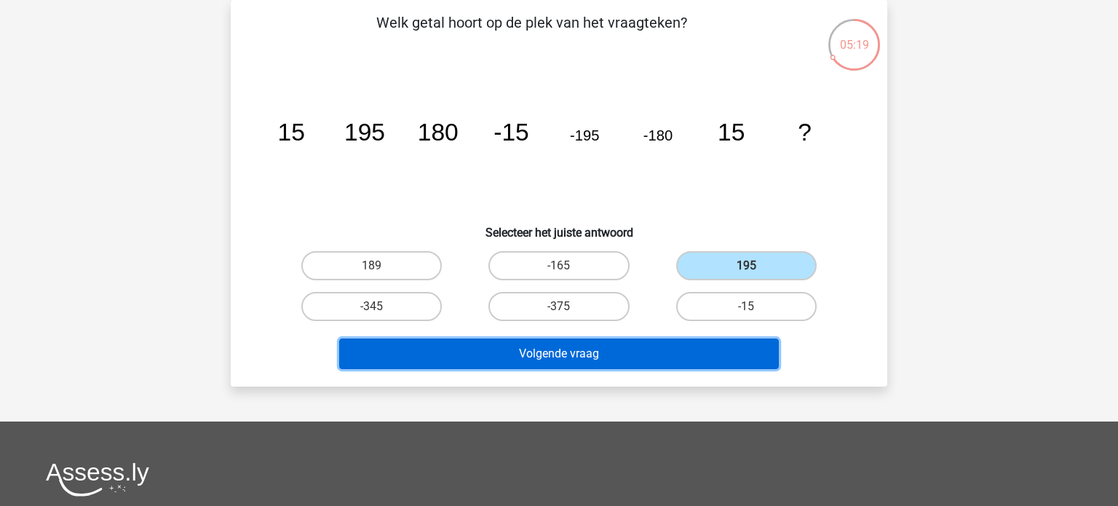
click at [628, 352] on button "Volgende vraag" at bounding box center [559, 353] width 440 height 31
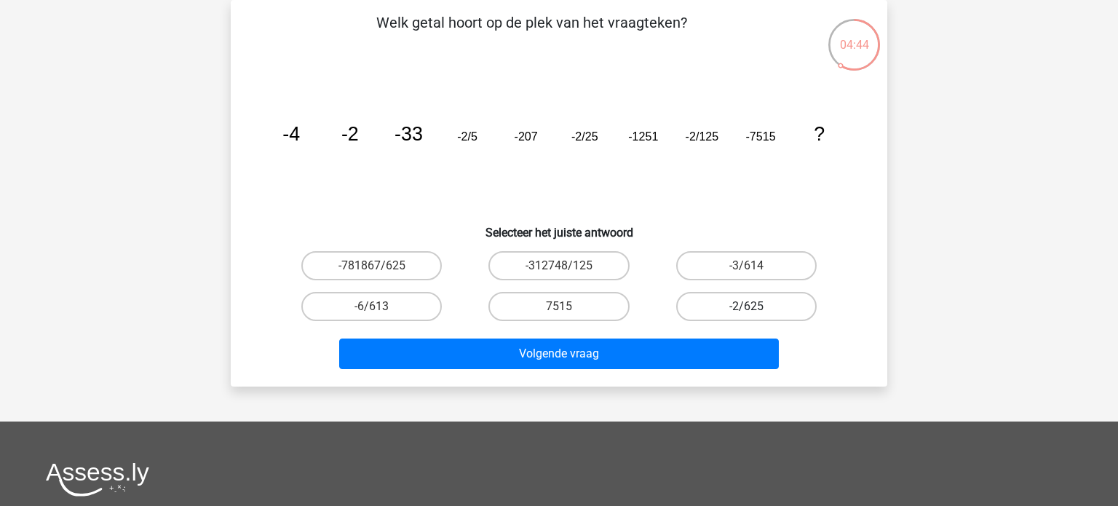
click at [758, 312] on label "-2/625" at bounding box center [746, 306] width 140 height 29
click at [756, 312] on input "-2/625" at bounding box center [750, 310] width 9 height 9
radio input "true"
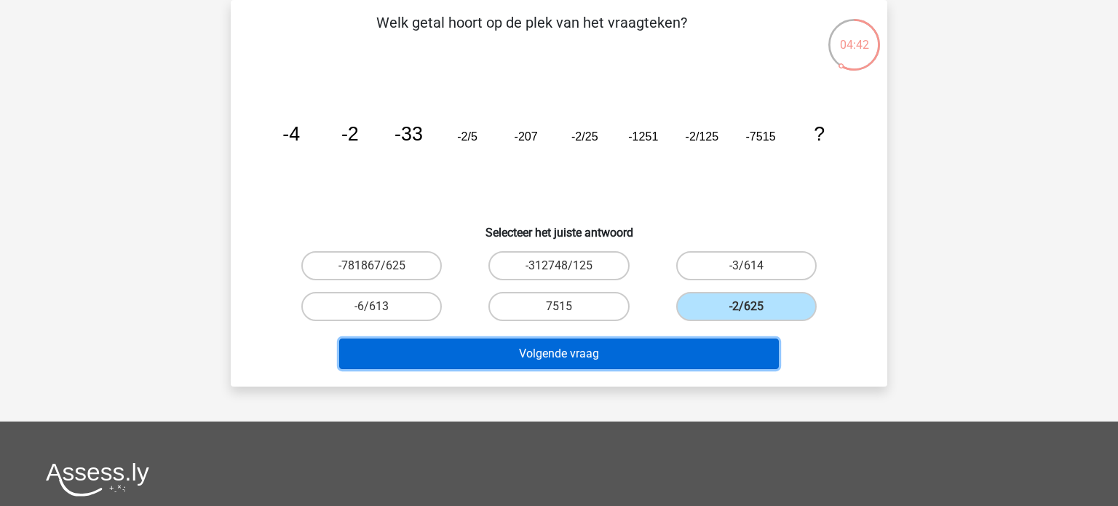
click at [585, 349] on button "Volgende vraag" at bounding box center [559, 353] width 440 height 31
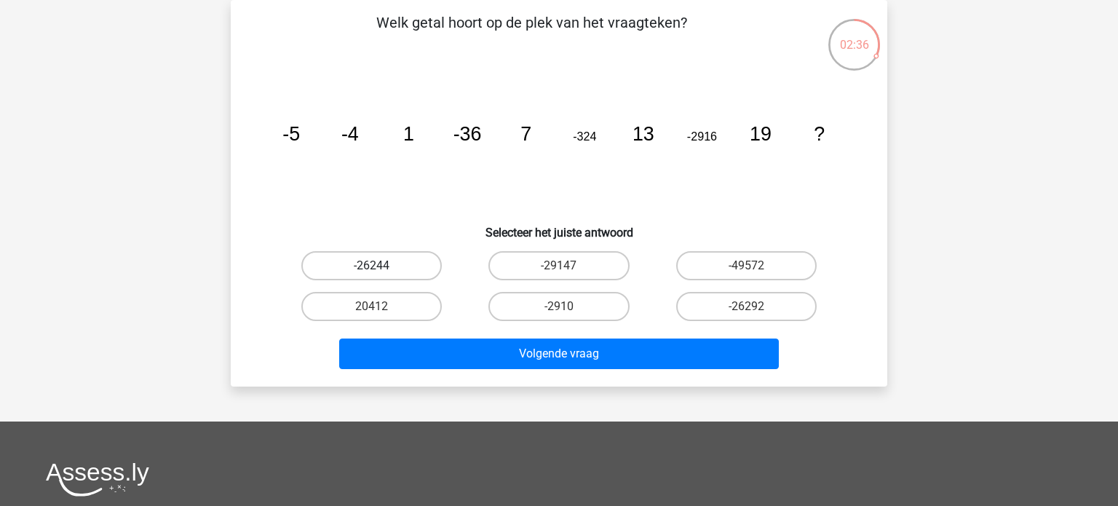
click at [419, 262] on label "-26244" at bounding box center [371, 265] width 140 height 29
click at [381, 266] on input "-26244" at bounding box center [376, 270] width 9 height 9
radio input "true"
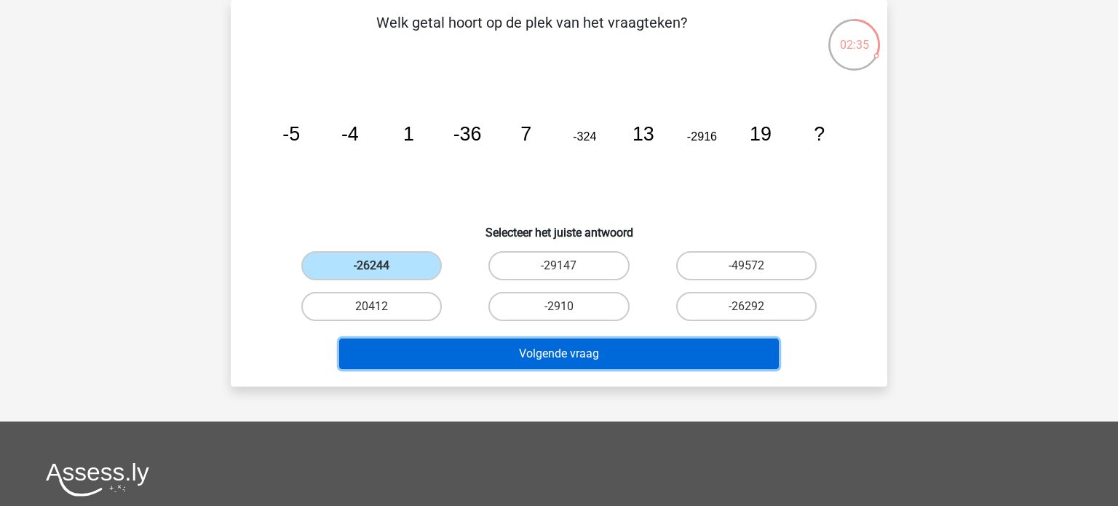
click at [467, 357] on button "Volgende vraag" at bounding box center [559, 353] width 440 height 31
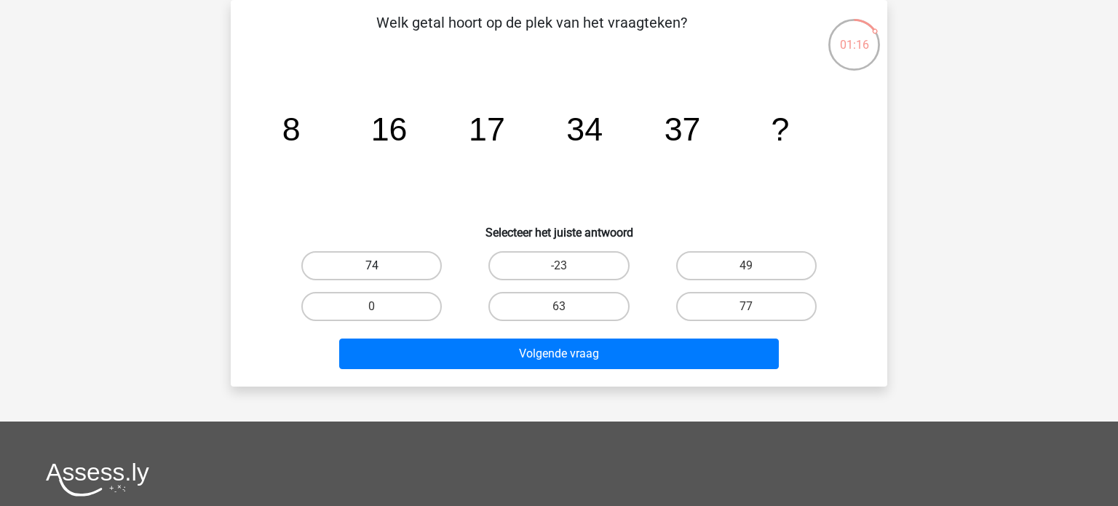
click at [390, 263] on label "74" at bounding box center [371, 265] width 140 height 29
click at [381, 266] on input "74" at bounding box center [376, 270] width 9 height 9
radio input "true"
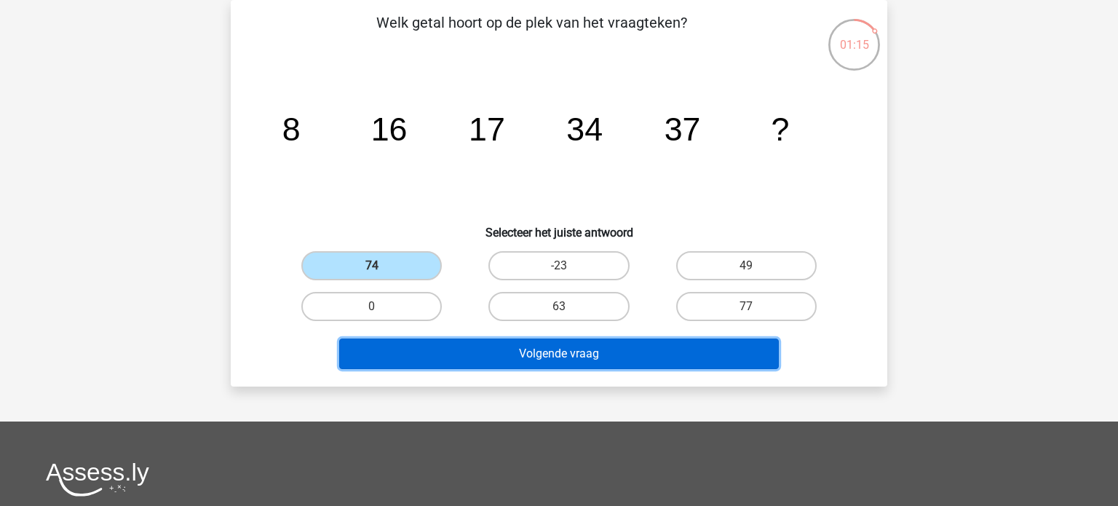
click at [523, 351] on button "Volgende vraag" at bounding box center [559, 353] width 440 height 31
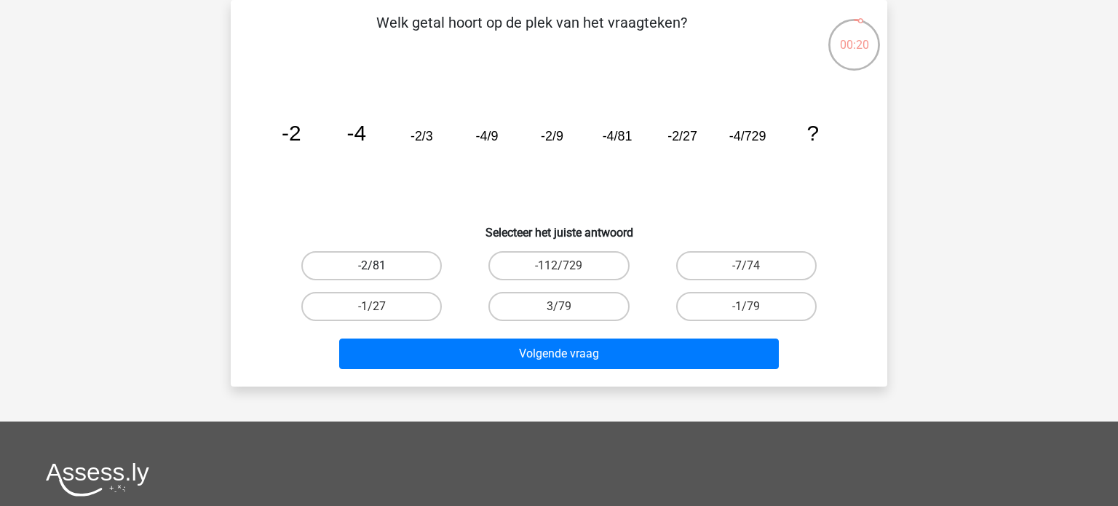
click at [370, 262] on label "-2/81" at bounding box center [371, 265] width 140 height 29
click at [372, 266] on input "-2/81" at bounding box center [376, 270] width 9 height 9
radio input "true"
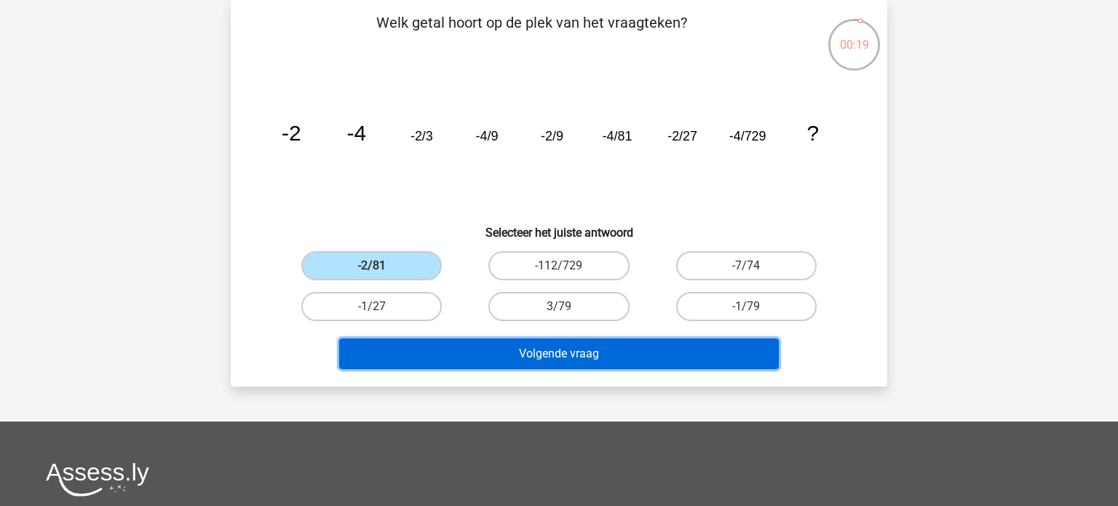
click at [439, 350] on button "Volgende vraag" at bounding box center [559, 353] width 440 height 31
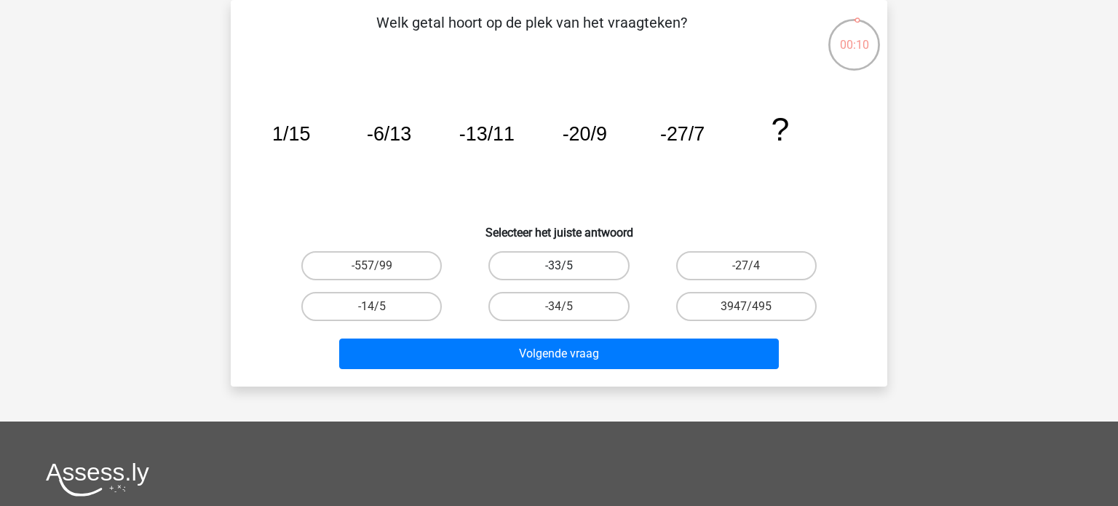
click at [589, 262] on label "-33/5" at bounding box center [558, 265] width 140 height 29
click at [568, 266] on input "-33/5" at bounding box center [563, 270] width 9 height 9
radio input "true"
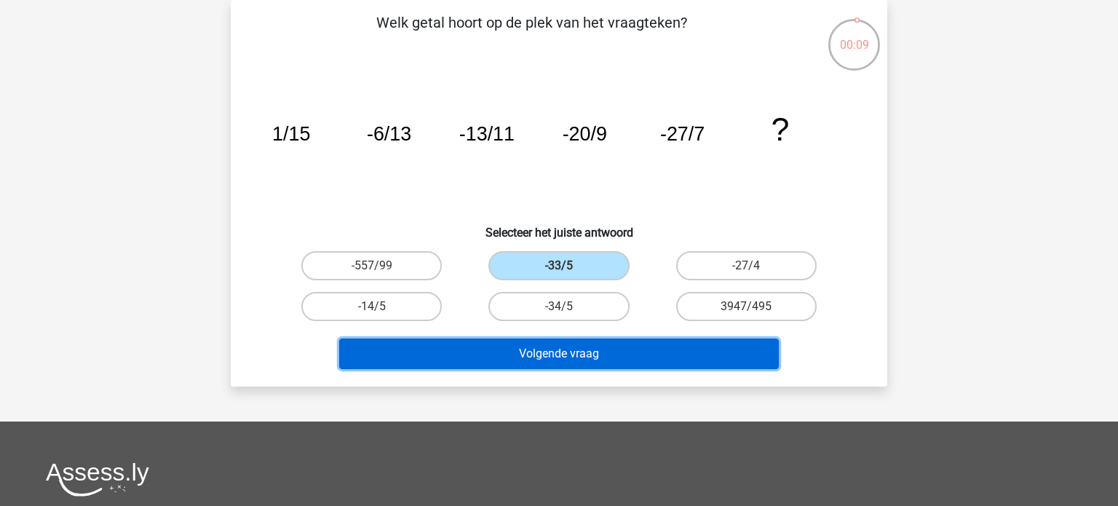
click at [566, 345] on button "Volgende vraag" at bounding box center [559, 353] width 440 height 31
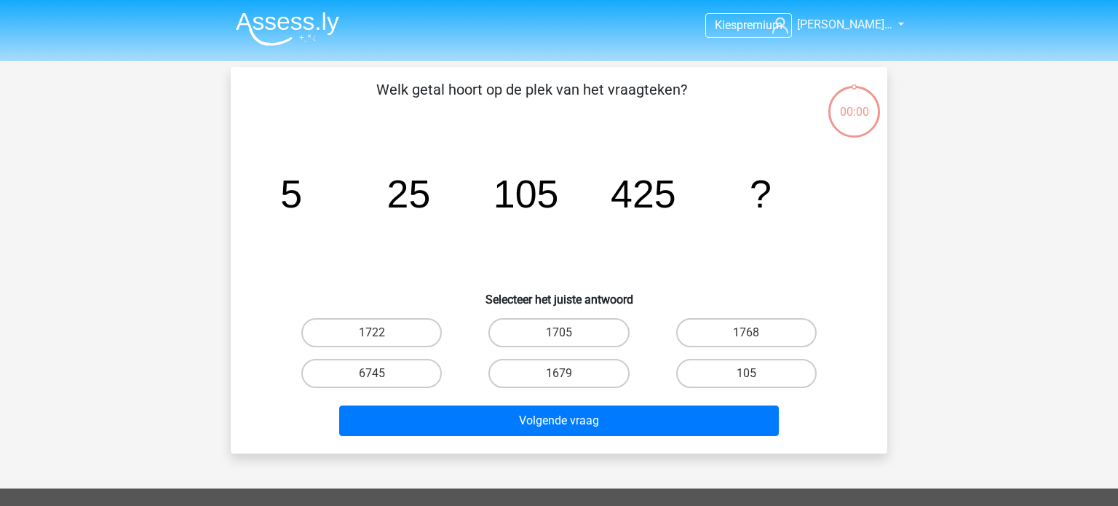
scroll to position [67, 0]
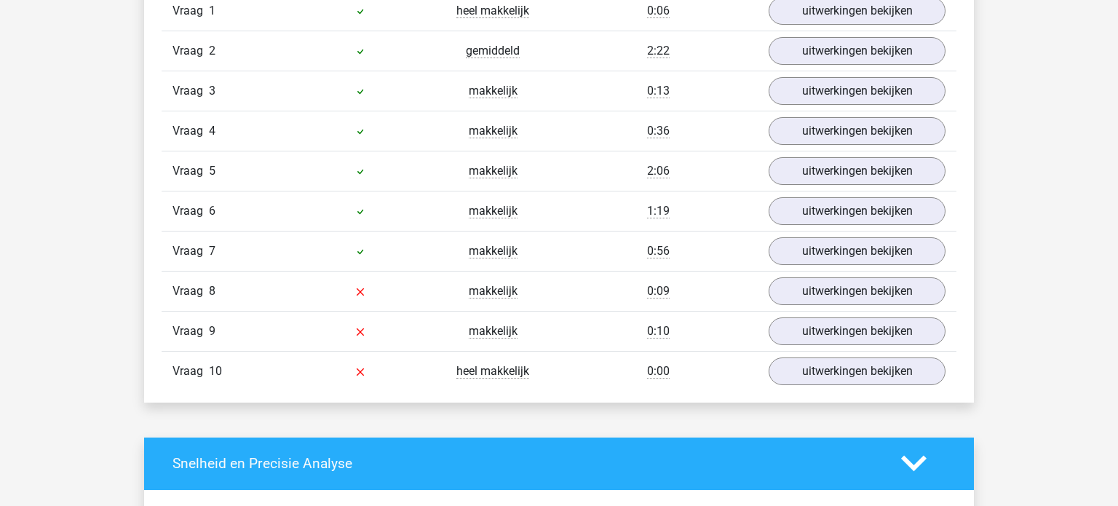
scroll to position [1266, 0]
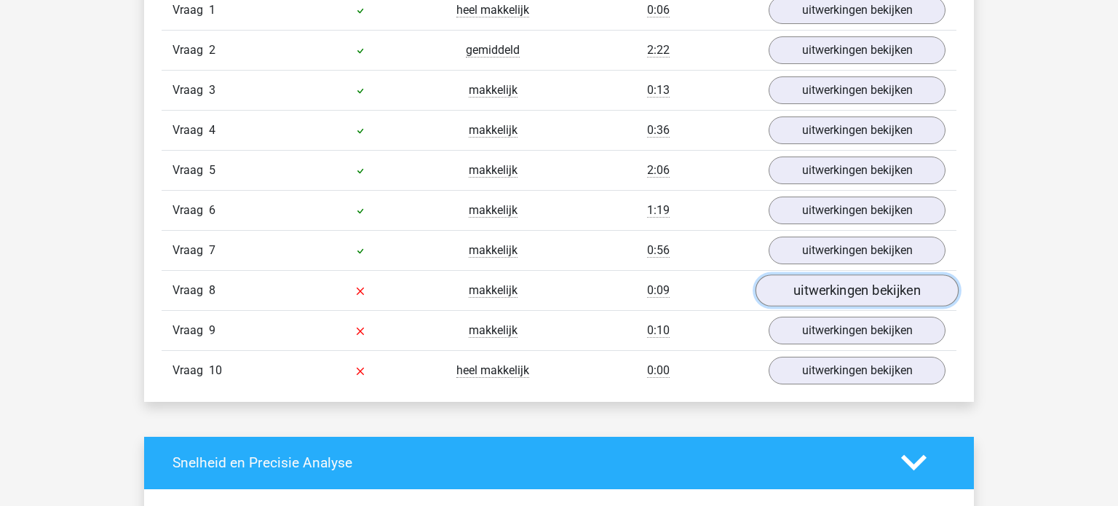
click at [833, 290] on link "uitwerkingen bekijken" at bounding box center [857, 290] width 203 height 32
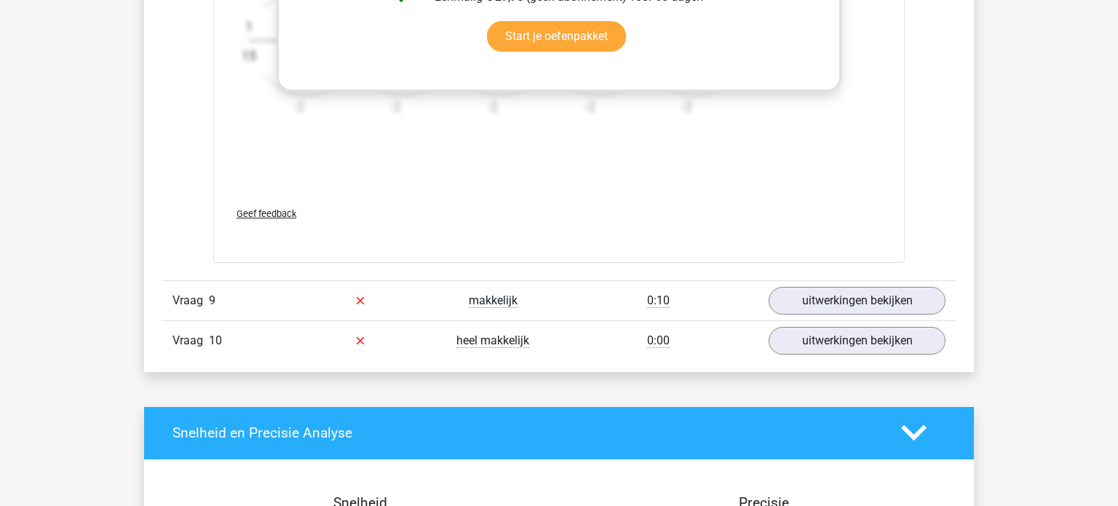
scroll to position [2196, 0]
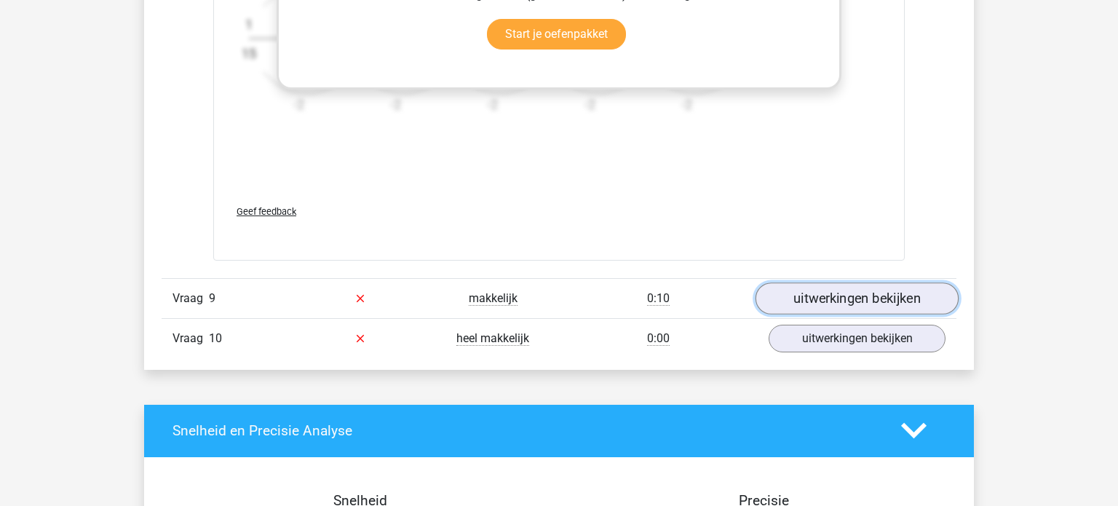
click at [817, 285] on link "uitwerkingen bekijken" at bounding box center [857, 298] width 203 height 32
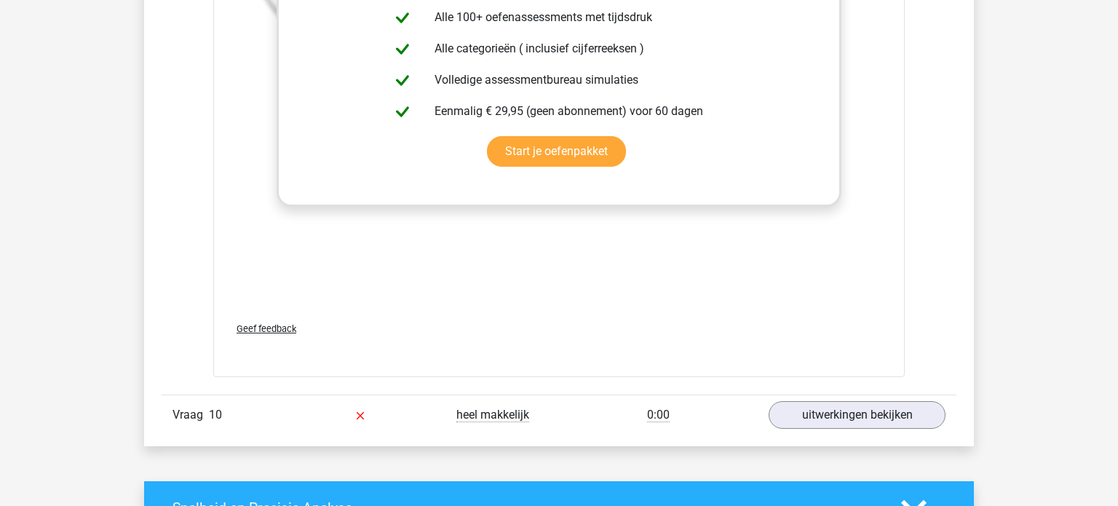
scroll to position [3022, 0]
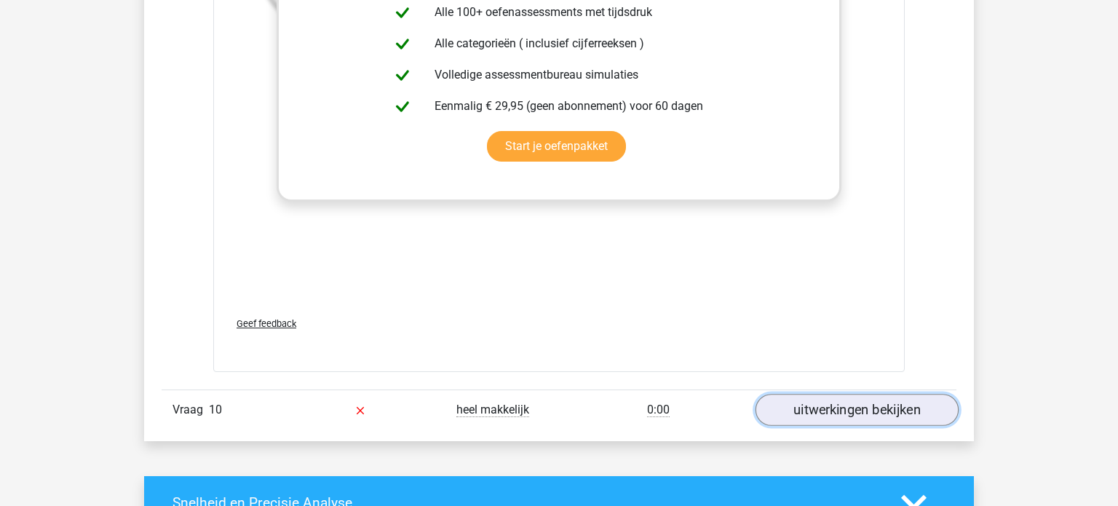
click at [829, 411] on link "uitwerkingen bekijken" at bounding box center [857, 410] width 203 height 32
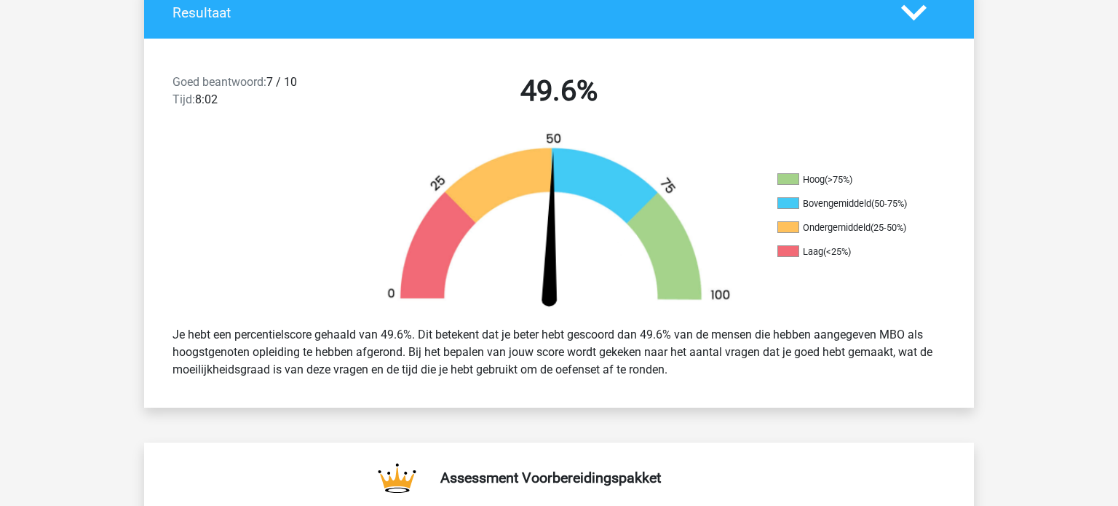
scroll to position [332, 0]
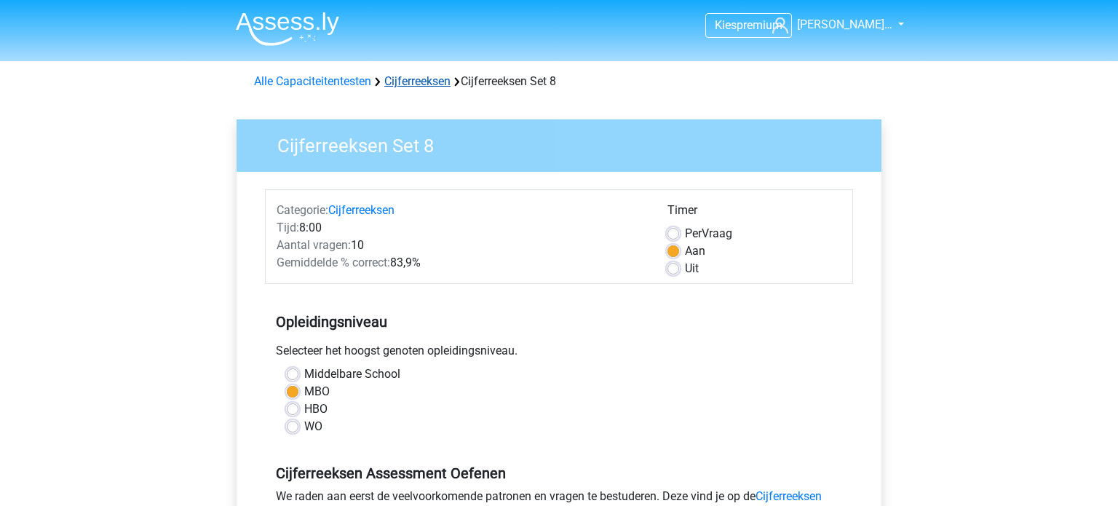
click at [415, 83] on link "Cijferreeksen" at bounding box center [417, 81] width 66 height 14
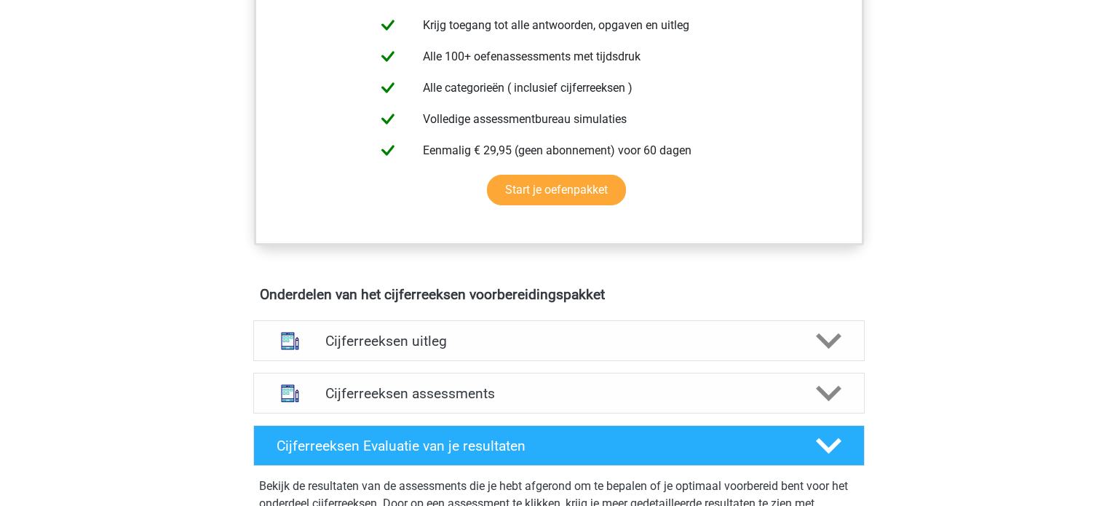
scroll to position [606, 0]
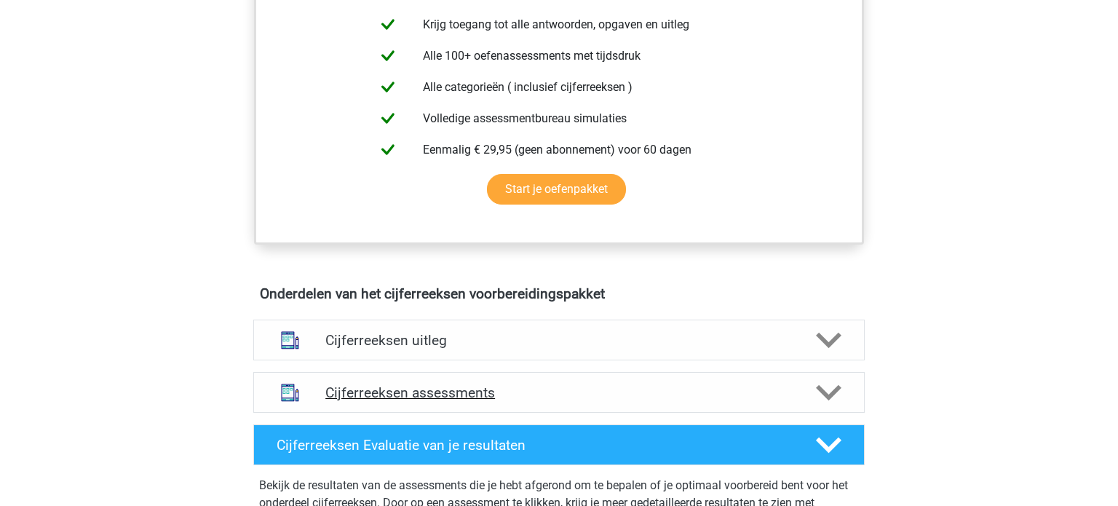
click at [397, 401] on h4 "Cijferreeksen assessments" at bounding box center [558, 392] width 467 height 17
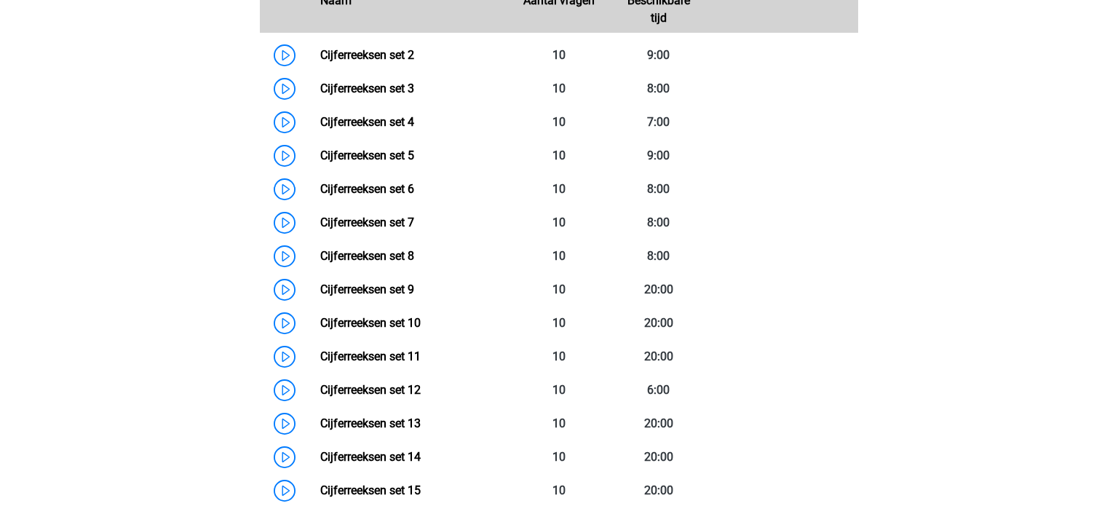
scroll to position [1109, 0]
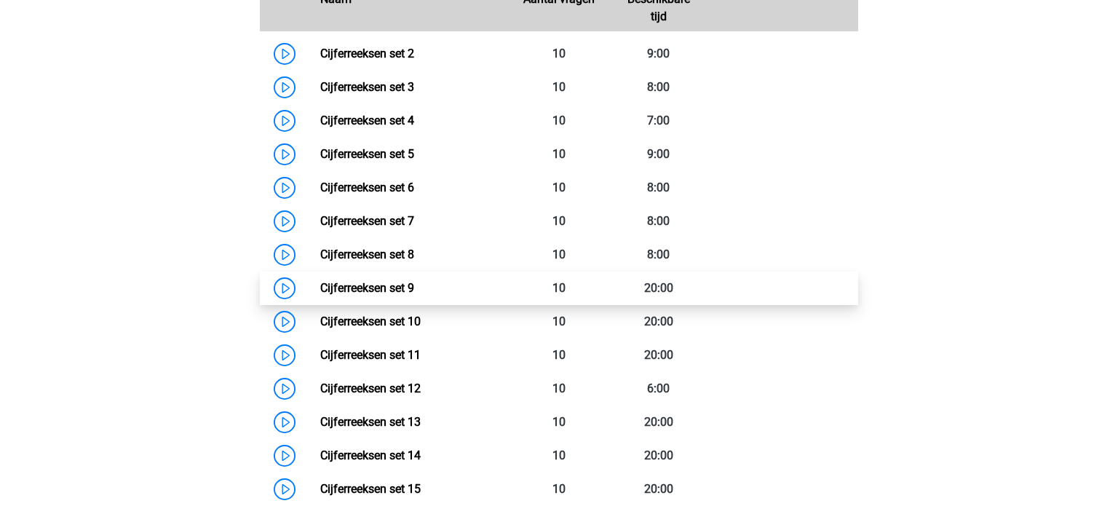
click at [362, 295] on link "Cijferreeksen set 9" at bounding box center [367, 288] width 94 height 14
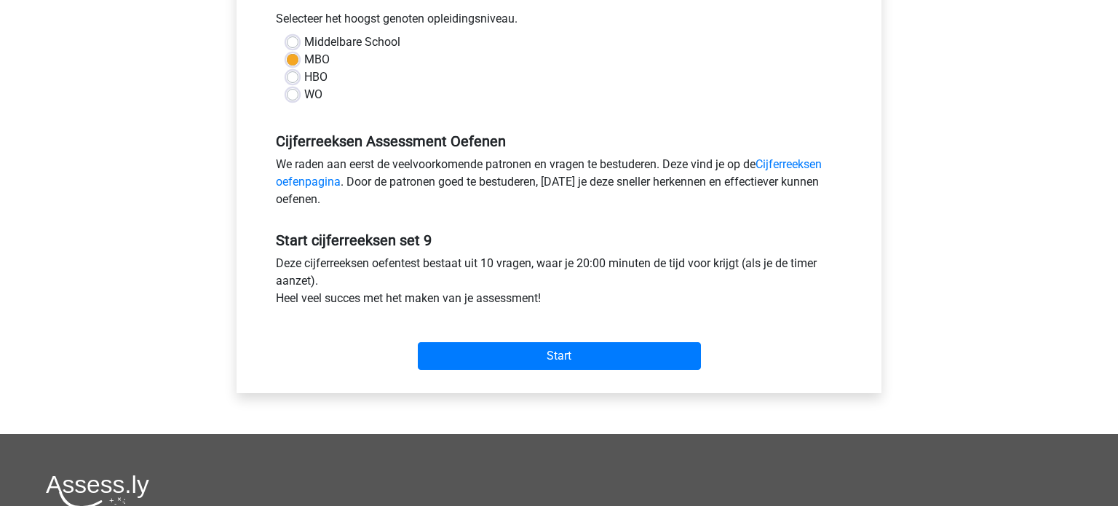
scroll to position [334, 0]
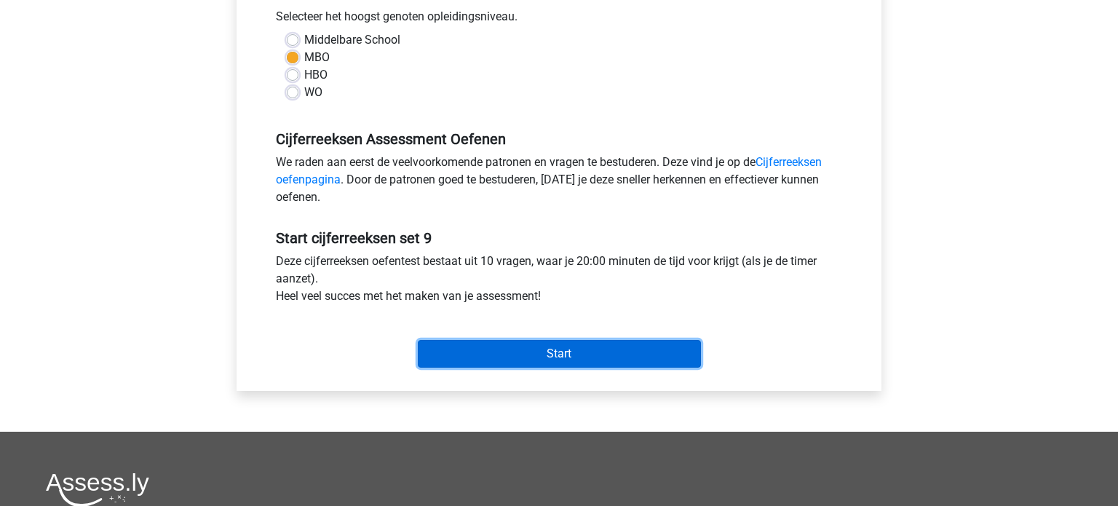
click at [520, 346] on input "Start" at bounding box center [559, 354] width 283 height 28
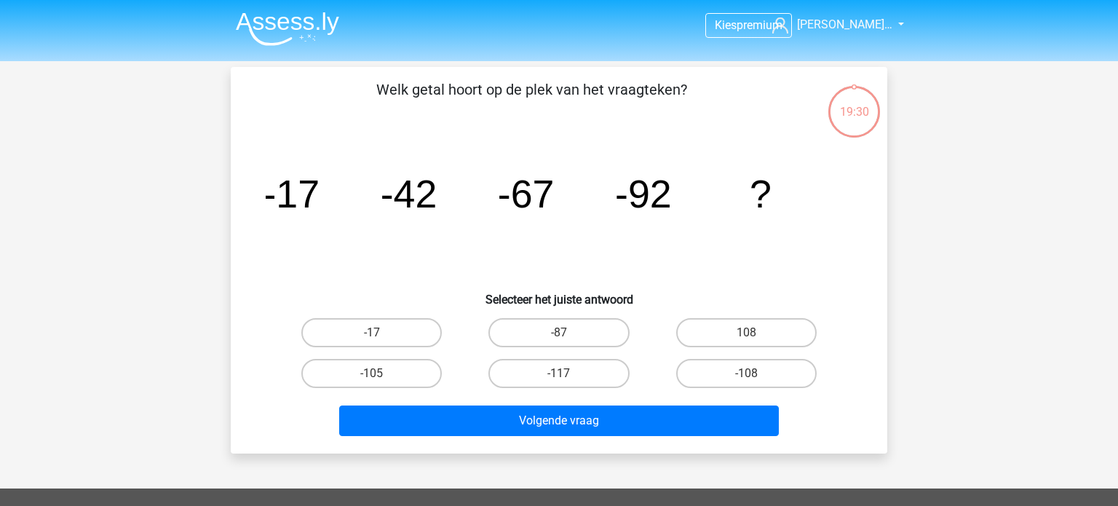
click at [750, 374] on input "-108" at bounding box center [750, 377] width 9 height 9
radio input "true"
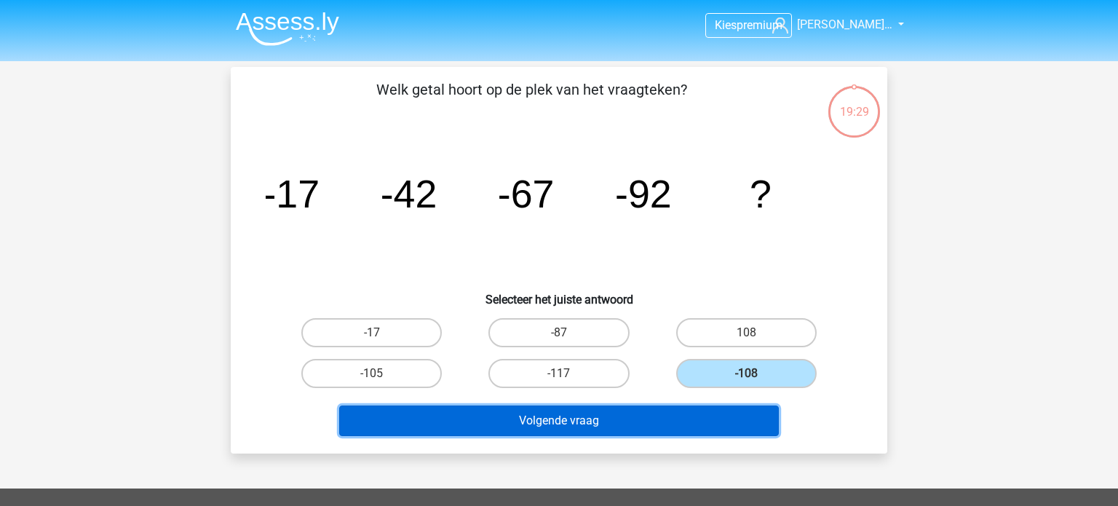
click at [563, 422] on button "Volgende vraag" at bounding box center [559, 420] width 440 height 31
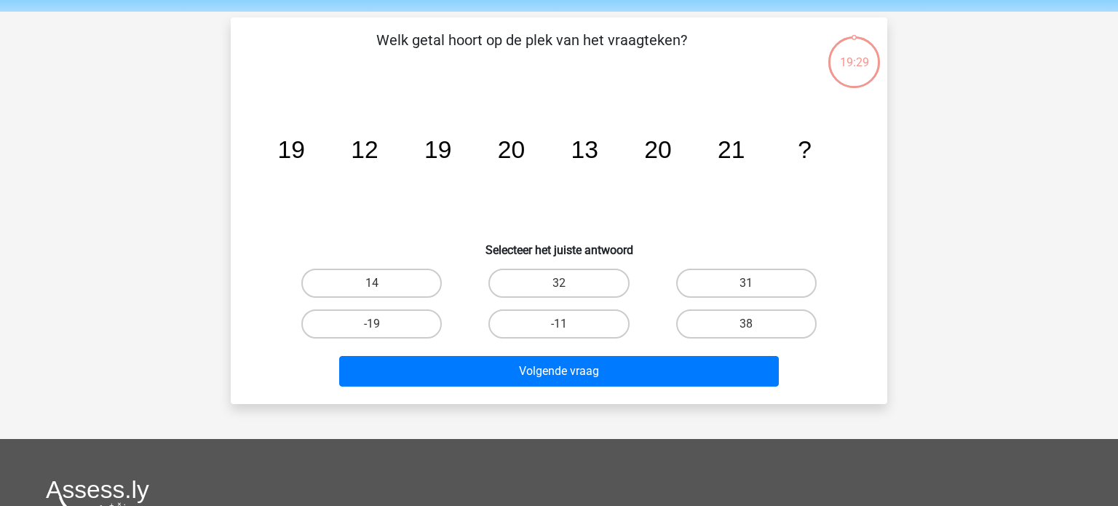
scroll to position [67, 0]
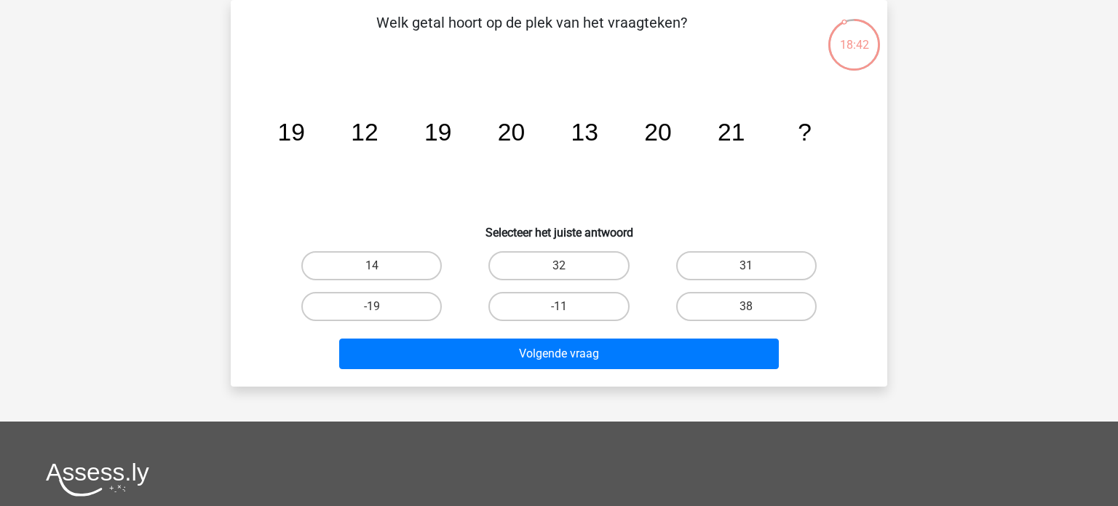
click at [379, 266] on input "14" at bounding box center [376, 270] width 9 height 9
radio input "true"
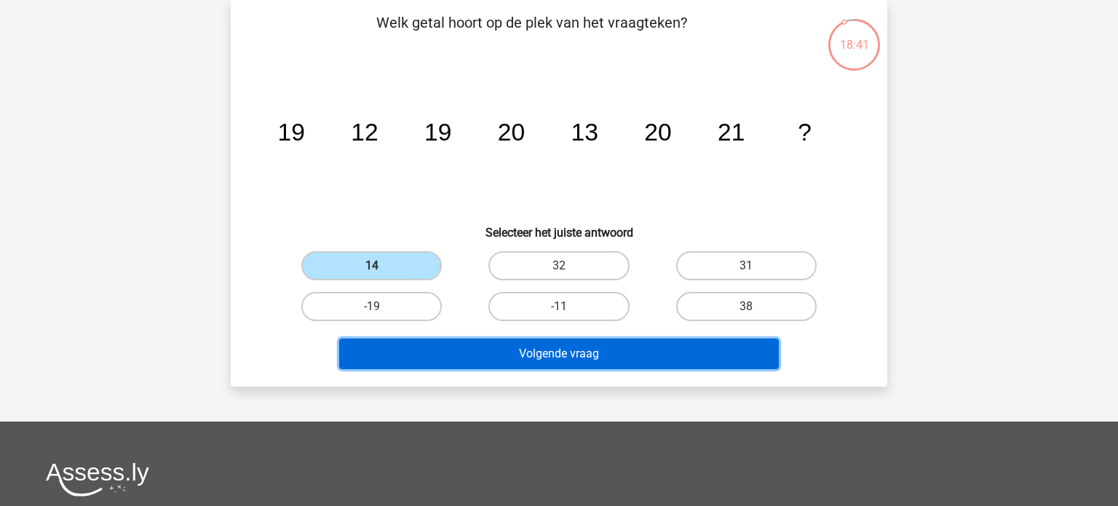
click at [506, 358] on button "Volgende vraag" at bounding box center [559, 353] width 440 height 31
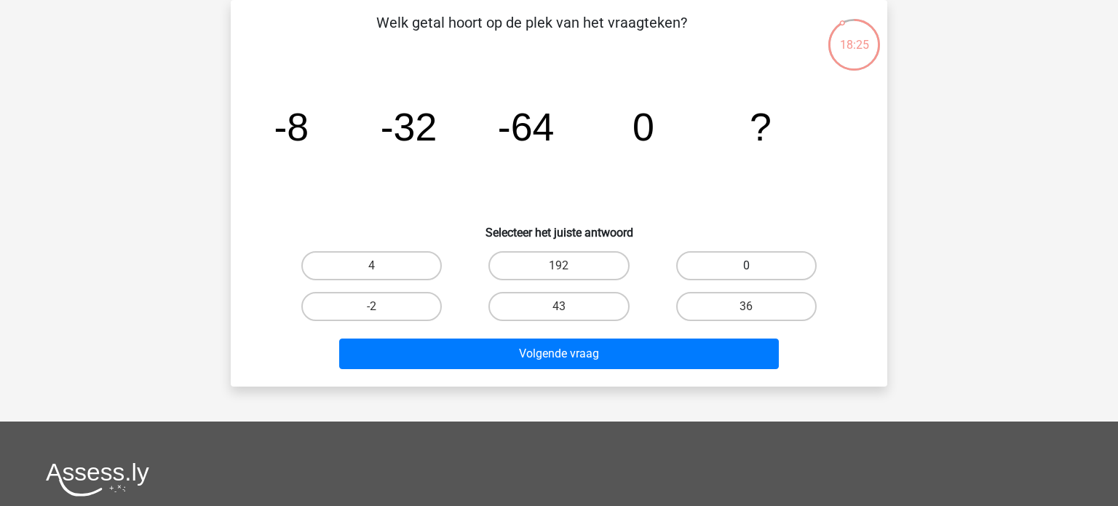
click at [769, 261] on label "0" at bounding box center [746, 265] width 140 height 29
click at [756, 266] on input "0" at bounding box center [750, 270] width 9 height 9
radio input "true"
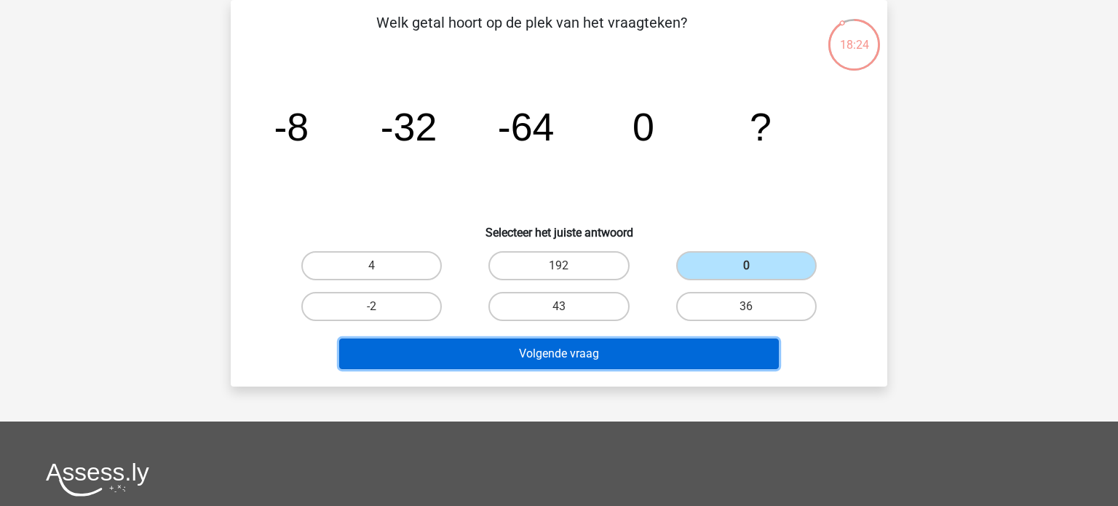
click at [578, 347] on button "Volgende vraag" at bounding box center [559, 353] width 440 height 31
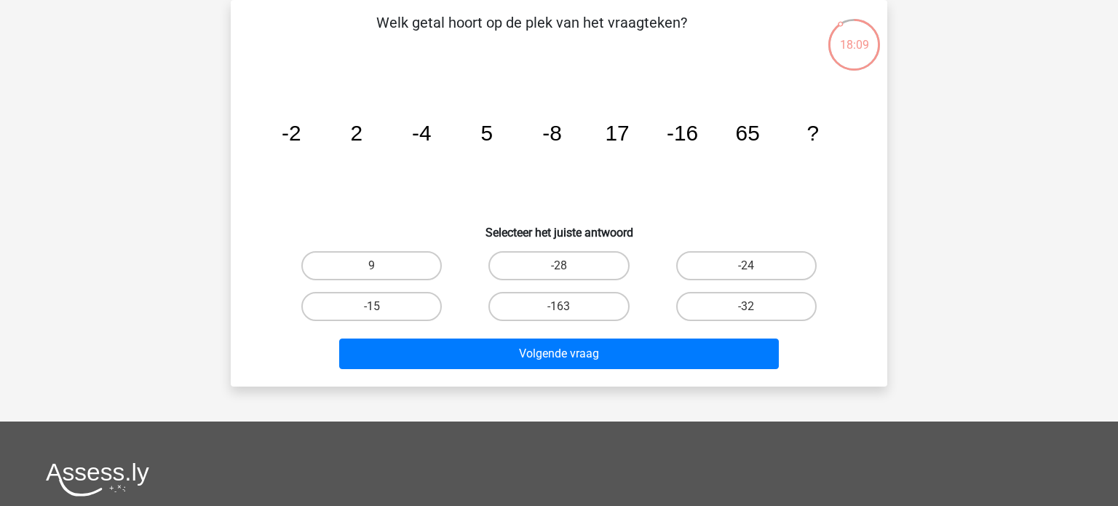
click at [756, 313] on input "-32" at bounding box center [750, 310] width 9 height 9
radio input "true"
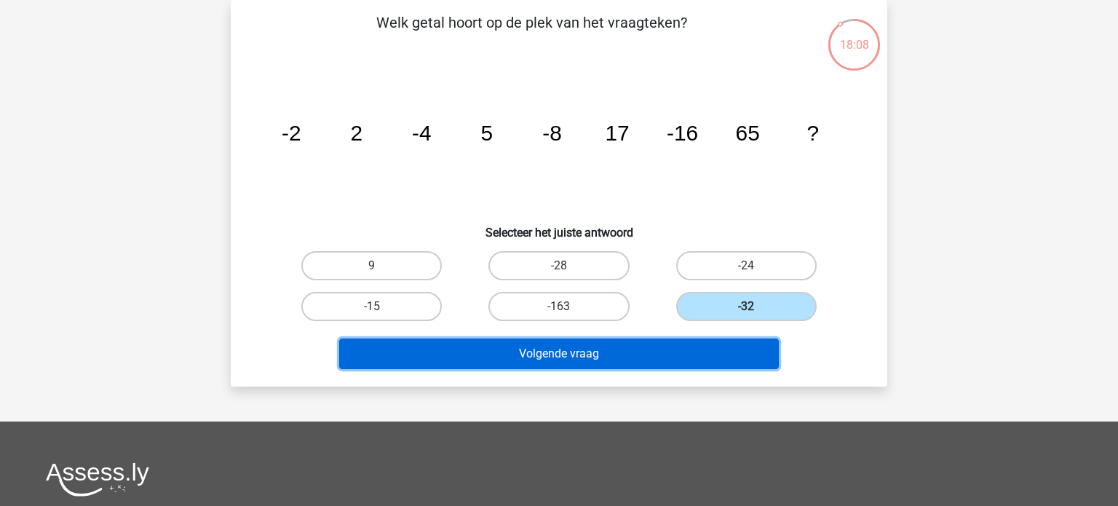
click at [659, 360] on button "Volgende vraag" at bounding box center [559, 353] width 440 height 31
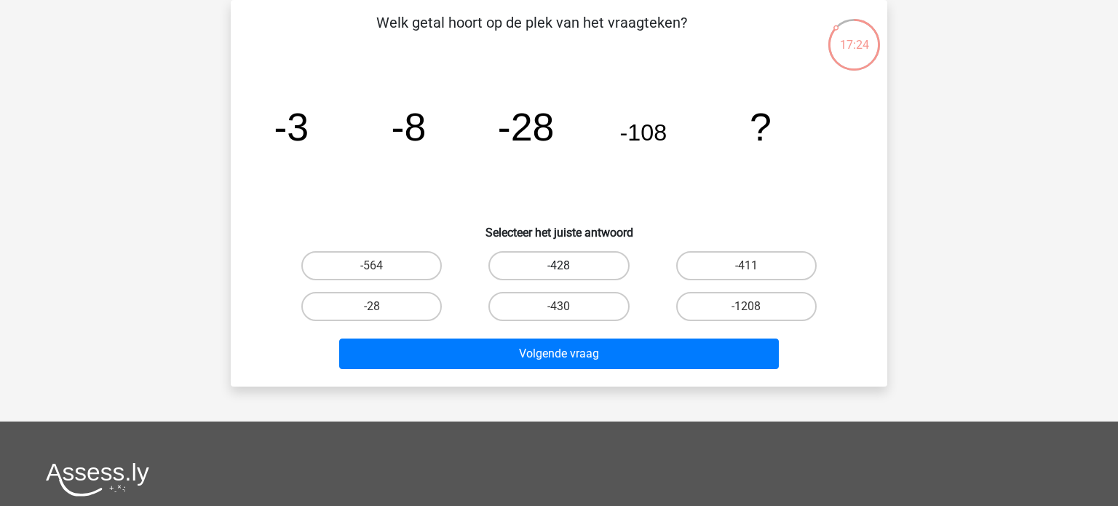
click at [600, 275] on label "-428" at bounding box center [558, 265] width 140 height 29
click at [568, 275] on input "-428" at bounding box center [563, 270] width 9 height 9
radio input "true"
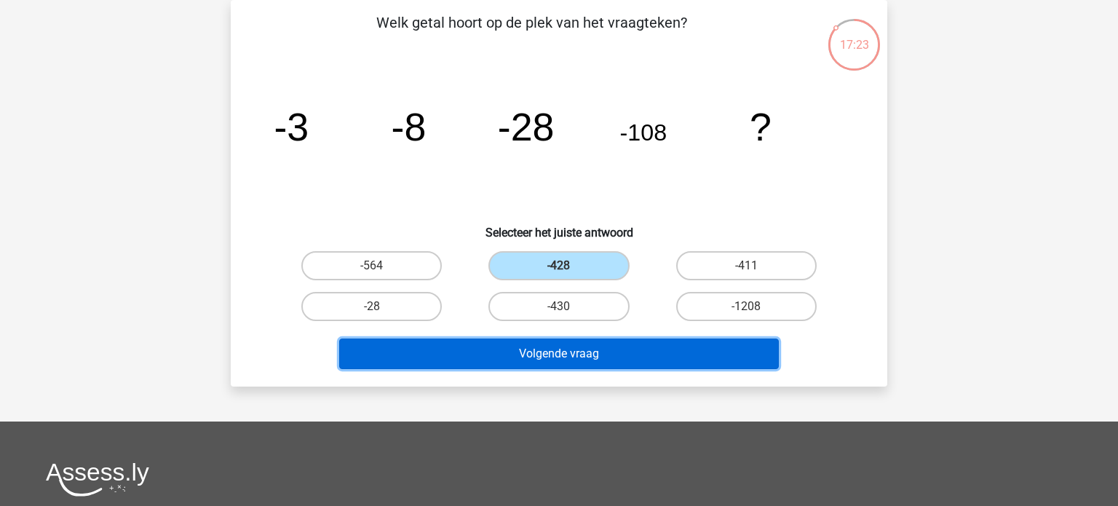
click at [573, 356] on button "Volgende vraag" at bounding box center [559, 353] width 440 height 31
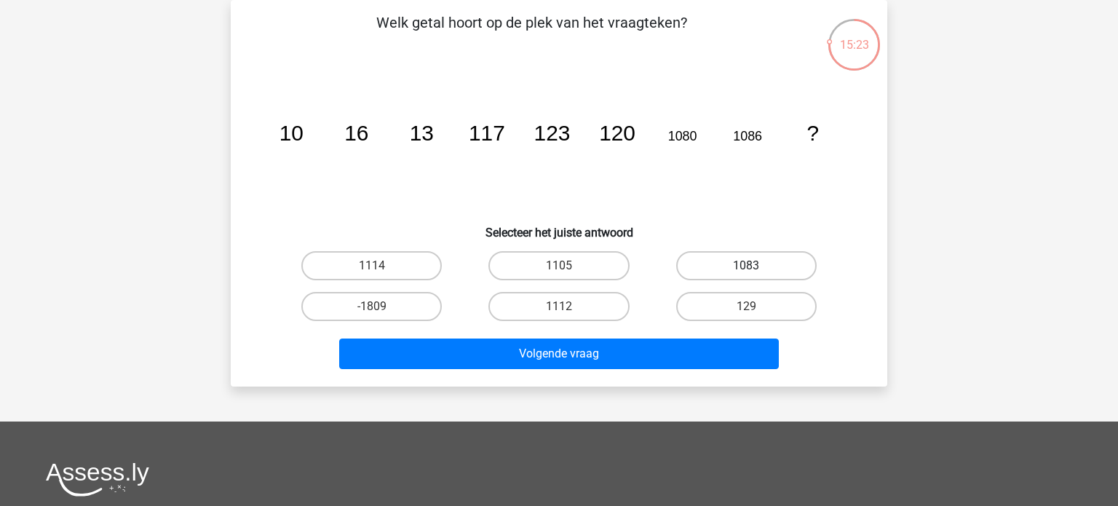
click at [738, 267] on label "1083" at bounding box center [746, 265] width 140 height 29
click at [746, 267] on input "1083" at bounding box center [750, 270] width 9 height 9
radio input "true"
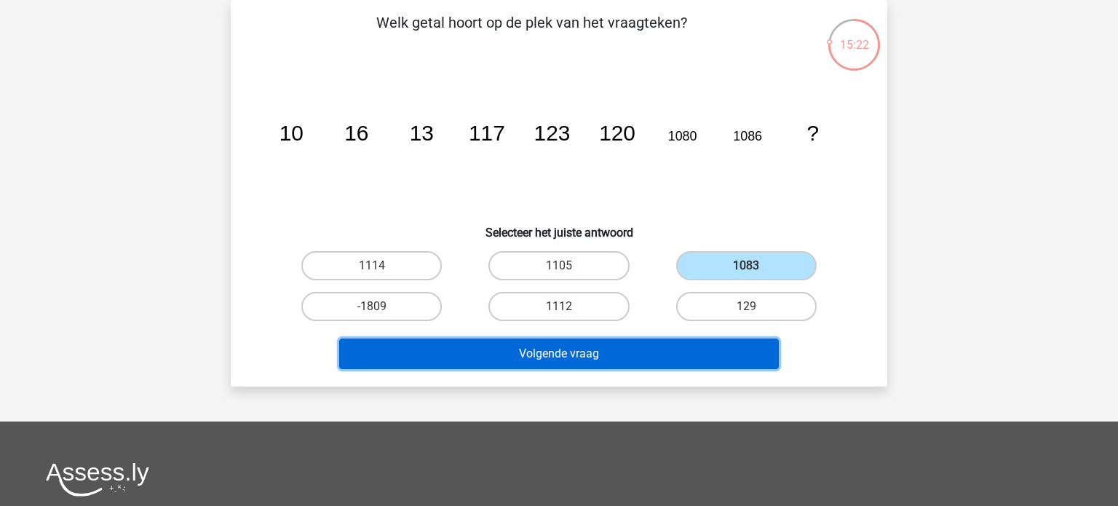
click at [564, 349] on button "Volgende vraag" at bounding box center [559, 353] width 440 height 31
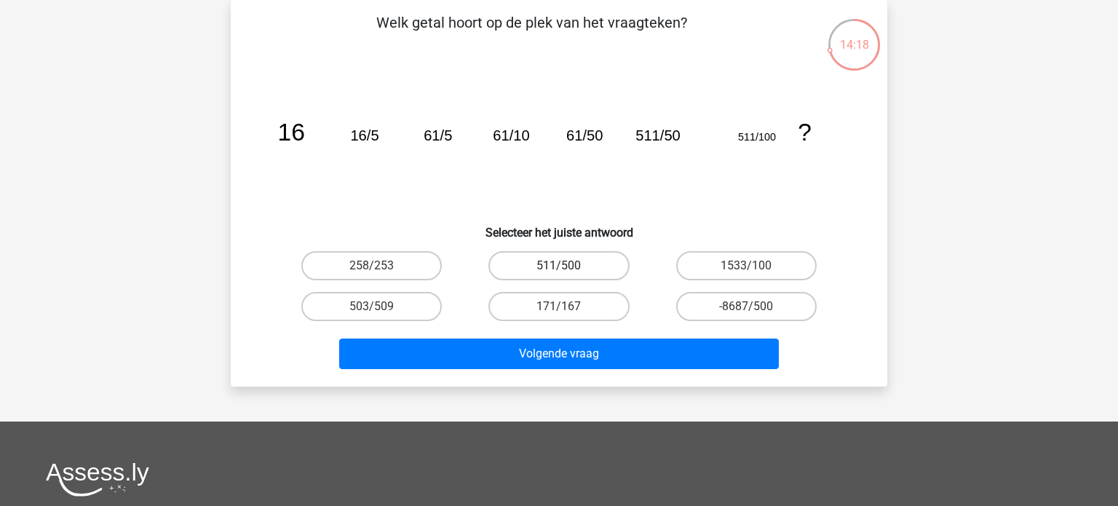
click at [577, 263] on label "511/500" at bounding box center [558, 265] width 140 height 29
click at [568, 266] on input "511/500" at bounding box center [563, 270] width 9 height 9
radio input "true"
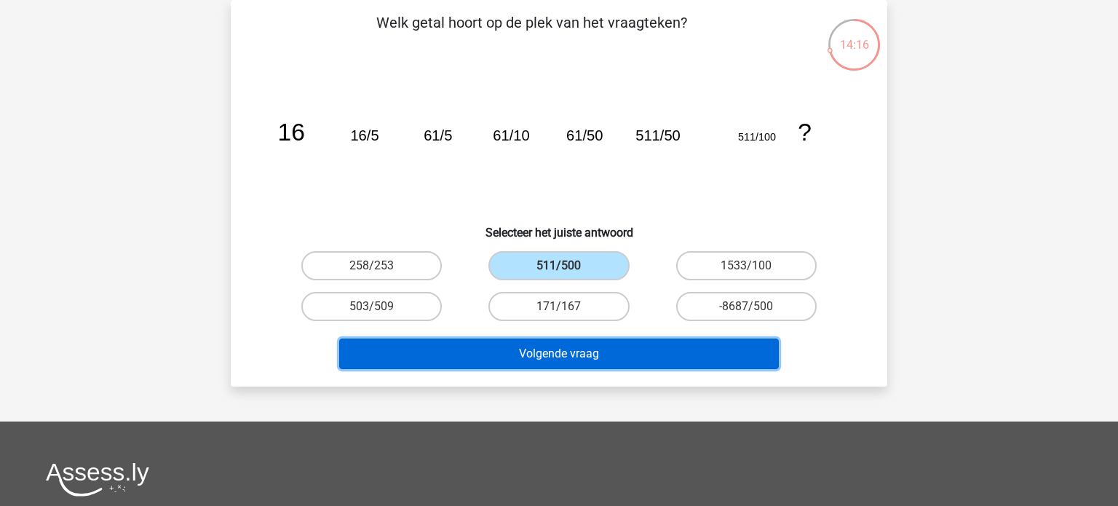
click at [551, 353] on button "Volgende vraag" at bounding box center [559, 353] width 440 height 31
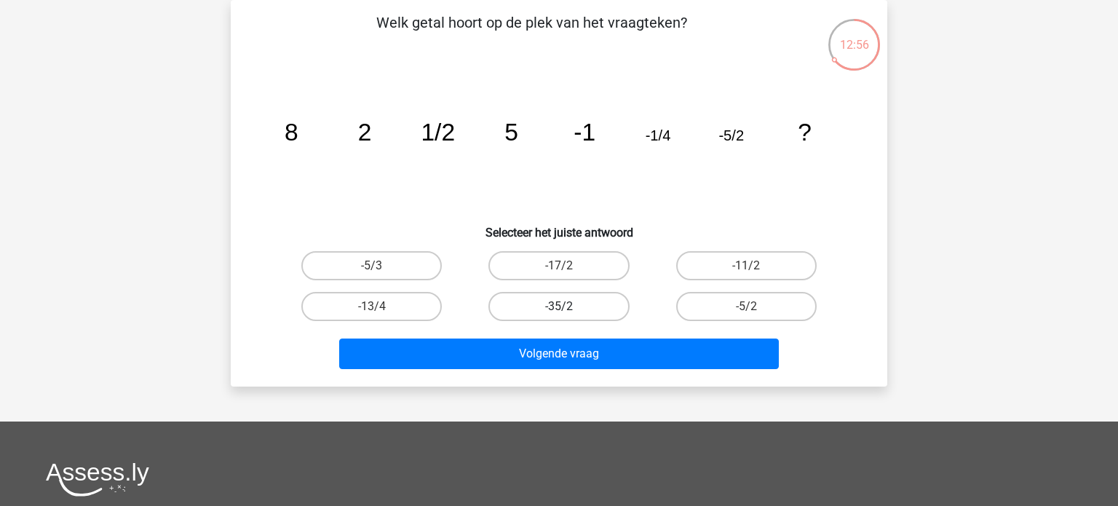
click at [558, 317] on label "-35/2" at bounding box center [558, 306] width 140 height 29
click at [559, 316] on input "-35/2" at bounding box center [563, 310] width 9 height 9
radio input "true"
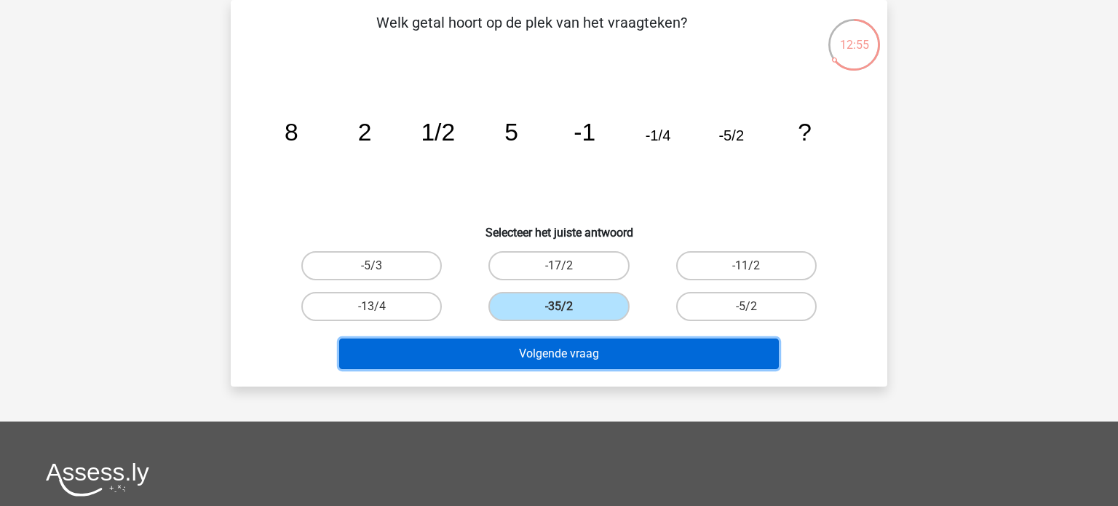
click at [560, 349] on button "Volgende vraag" at bounding box center [559, 353] width 440 height 31
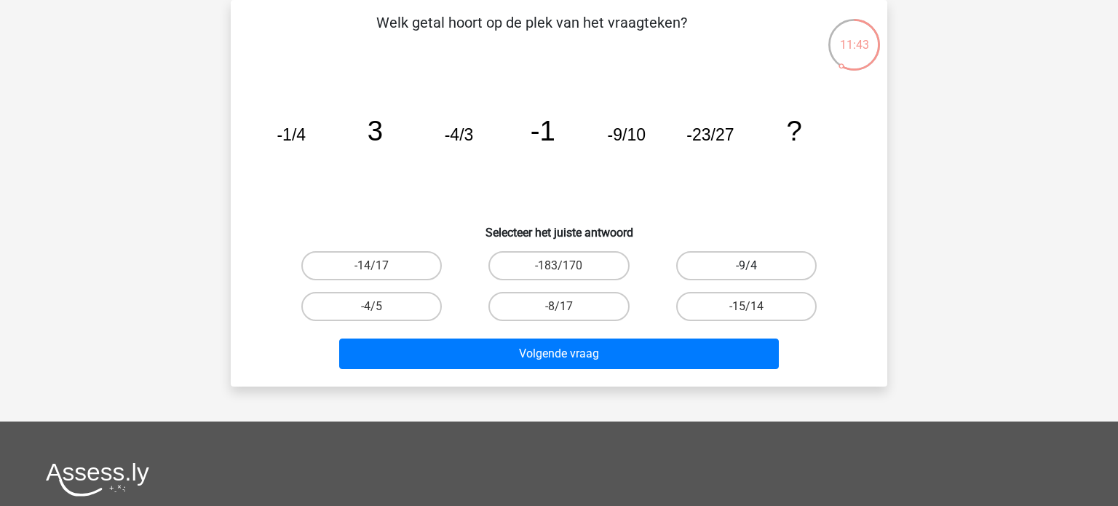
click at [694, 269] on label "-9/4" at bounding box center [746, 265] width 140 height 29
click at [746, 269] on input "-9/4" at bounding box center [750, 270] width 9 height 9
radio input "true"
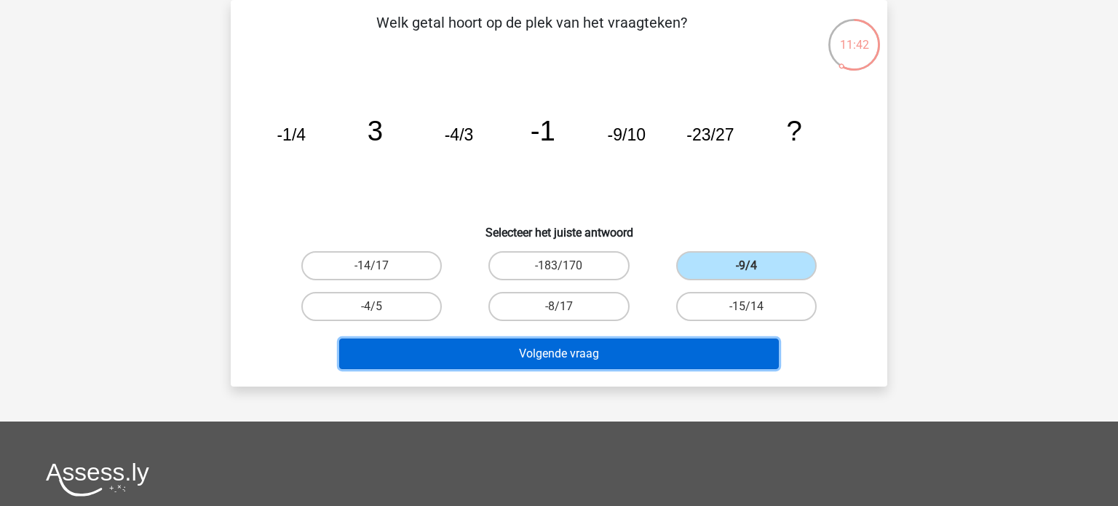
click at [600, 349] on button "Volgende vraag" at bounding box center [559, 353] width 440 height 31
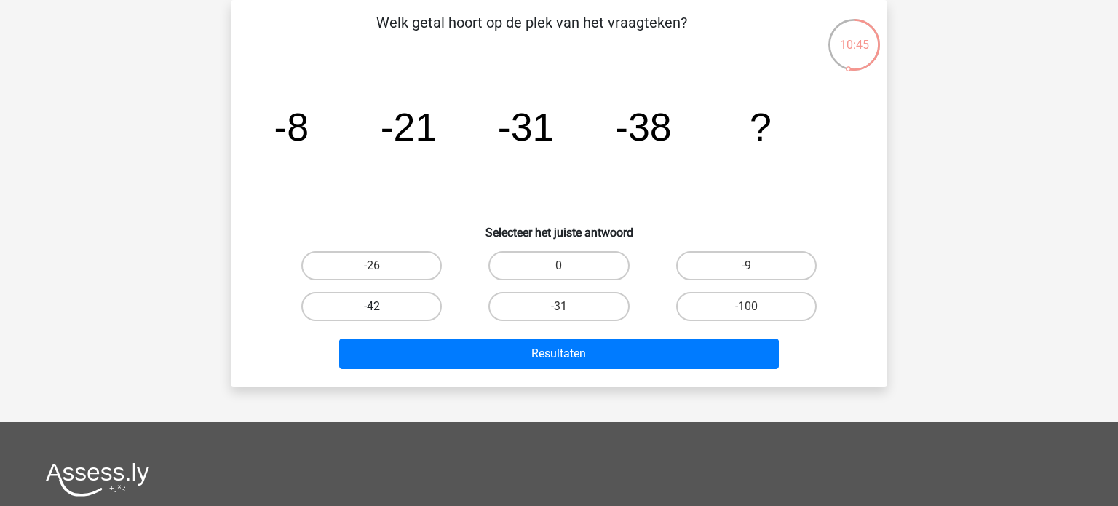
click at [404, 305] on label "-42" at bounding box center [371, 306] width 140 height 29
click at [381, 306] on input "-42" at bounding box center [376, 310] width 9 height 9
radio input "true"
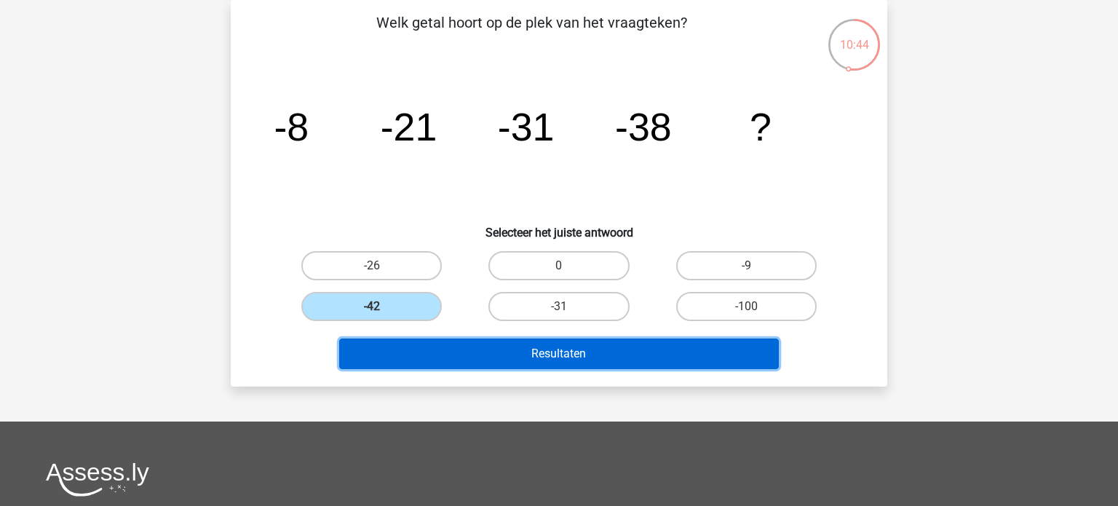
click at [448, 351] on button "Resultaten" at bounding box center [559, 353] width 440 height 31
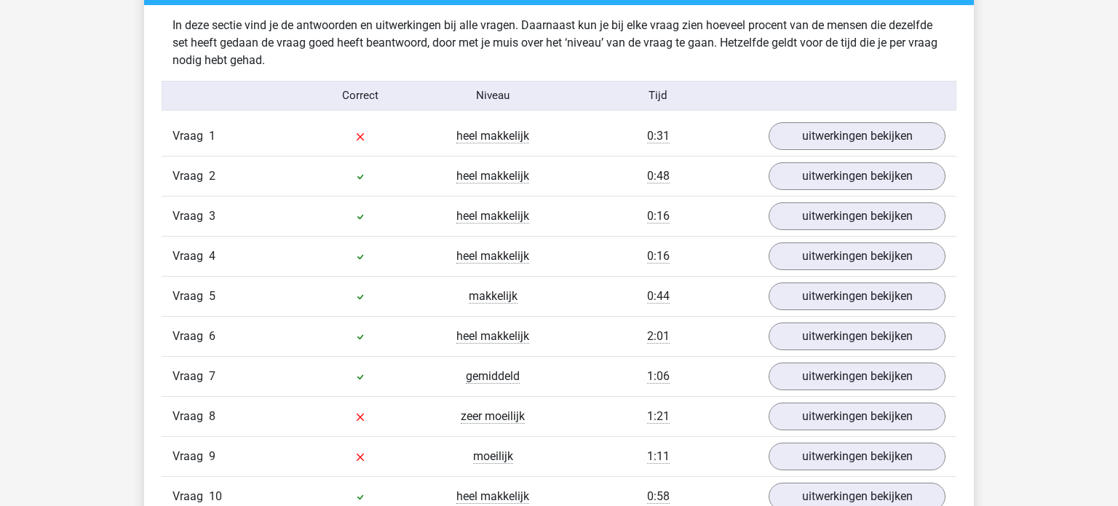
scroll to position [1139, 0]
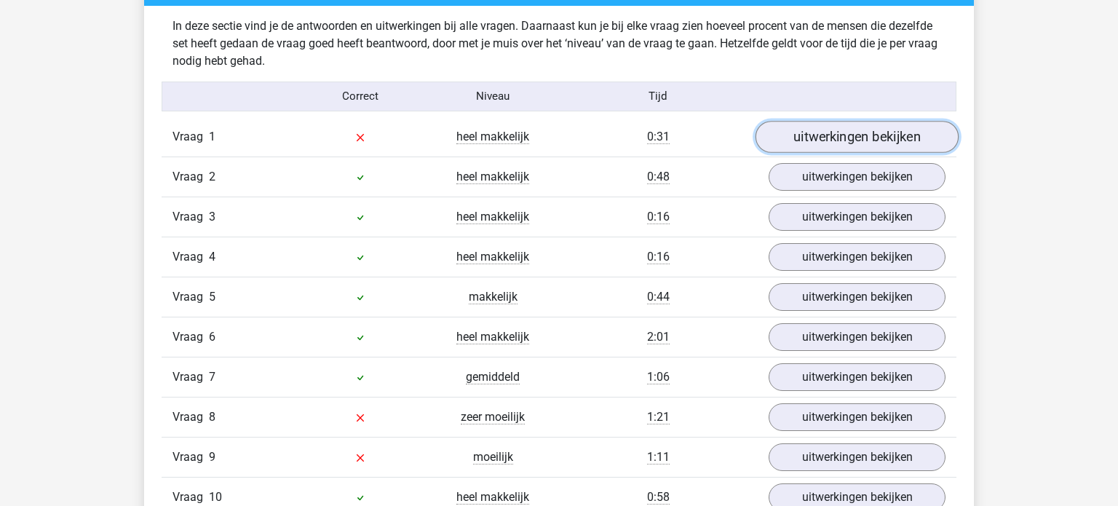
click at [844, 143] on link "uitwerkingen bekijken" at bounding box center [857, 137] width 203 height 32
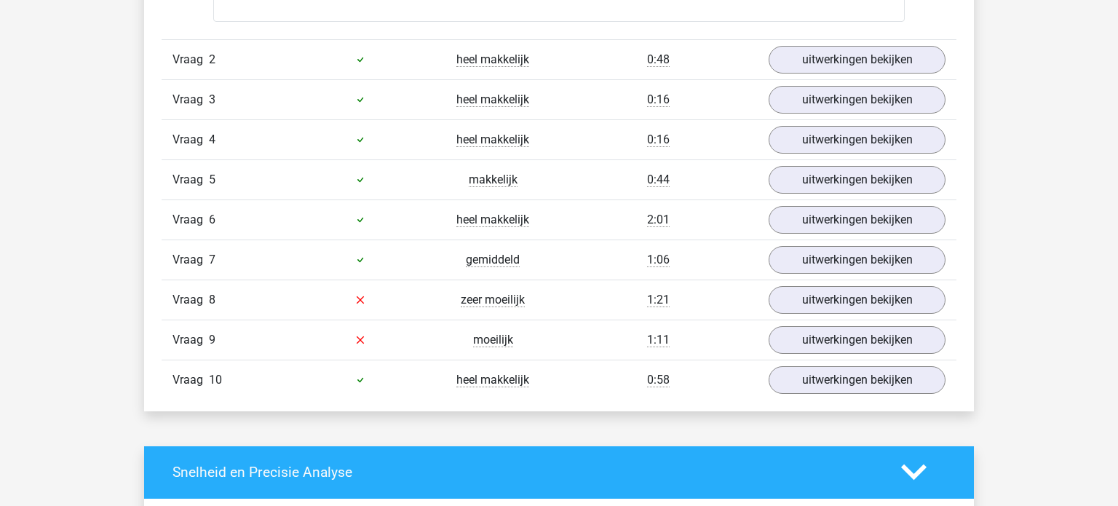
scroll to position [2158, 0]
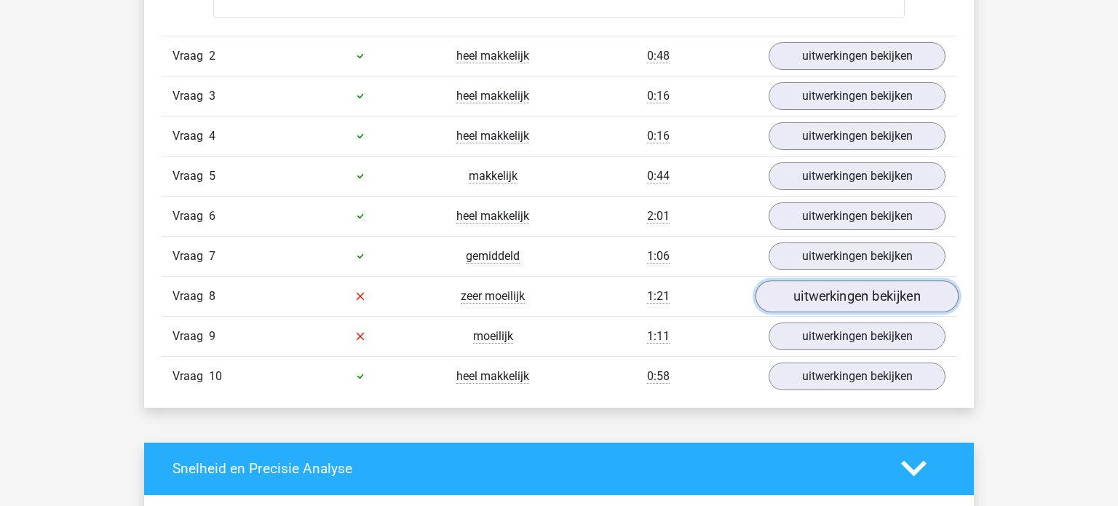
click at [830, 294] on link "uitwerkingen bekijken" at bounding box center [857, 296] width 203 height 32
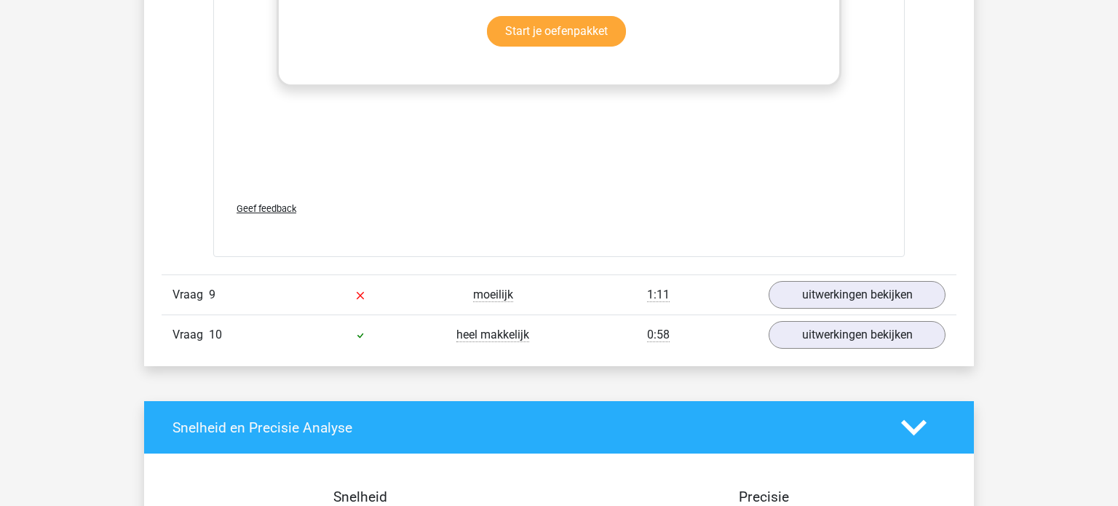
scroll to position [3098, 0]
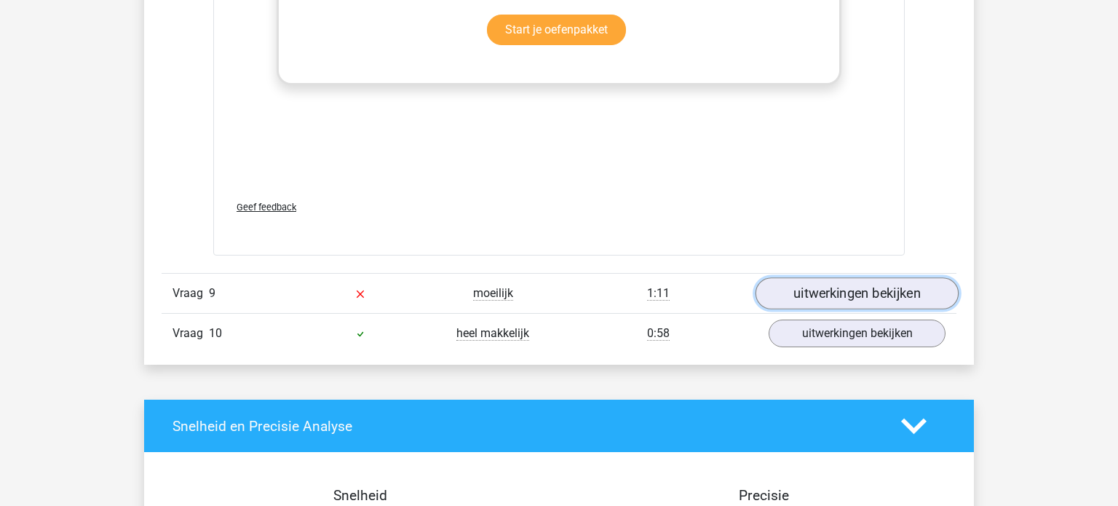
click at [918, 287] on link "uitwerkingen bekijken" at bounding box center [857, 293] width 203 height 32
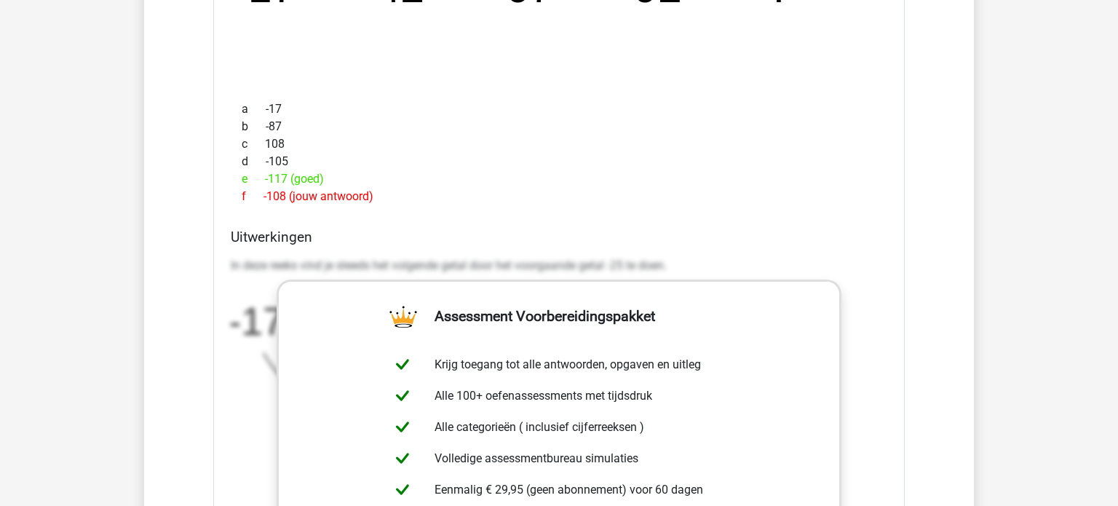
scroll to position [0, 0]
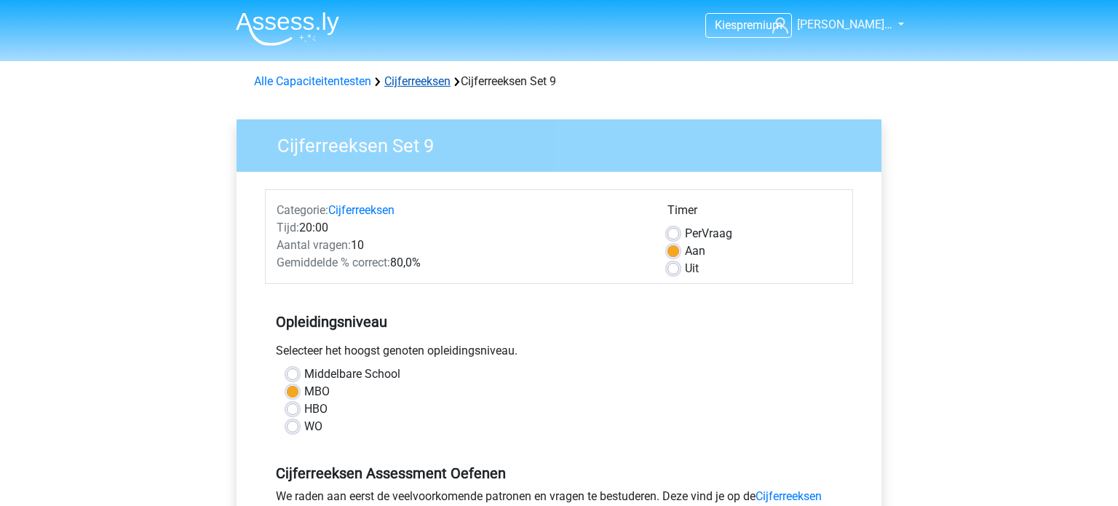
click at [418, 81] on link "Cijferreeksen" at bounding box center [417, 81] width 66 height 14
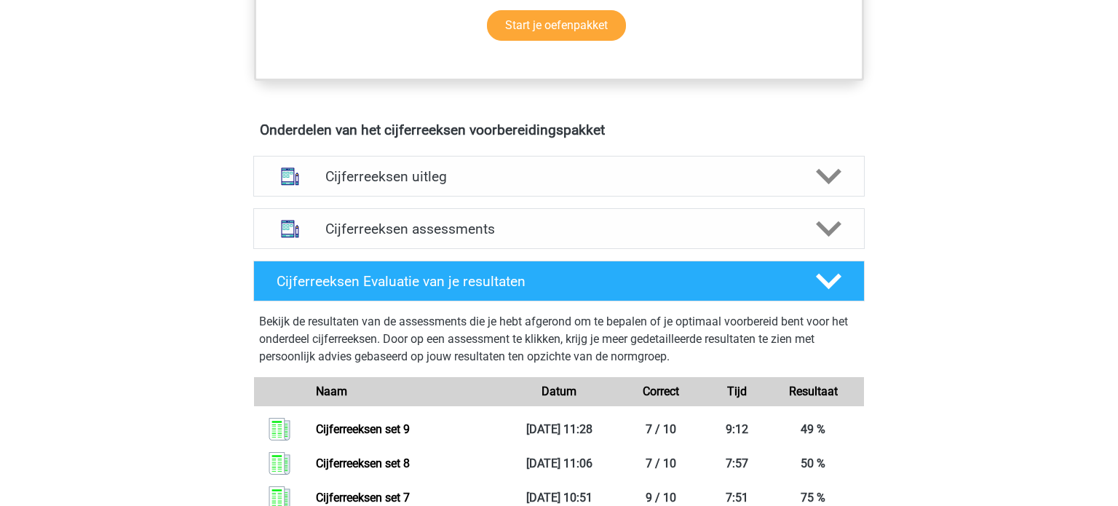
scroll to position [774, 0]
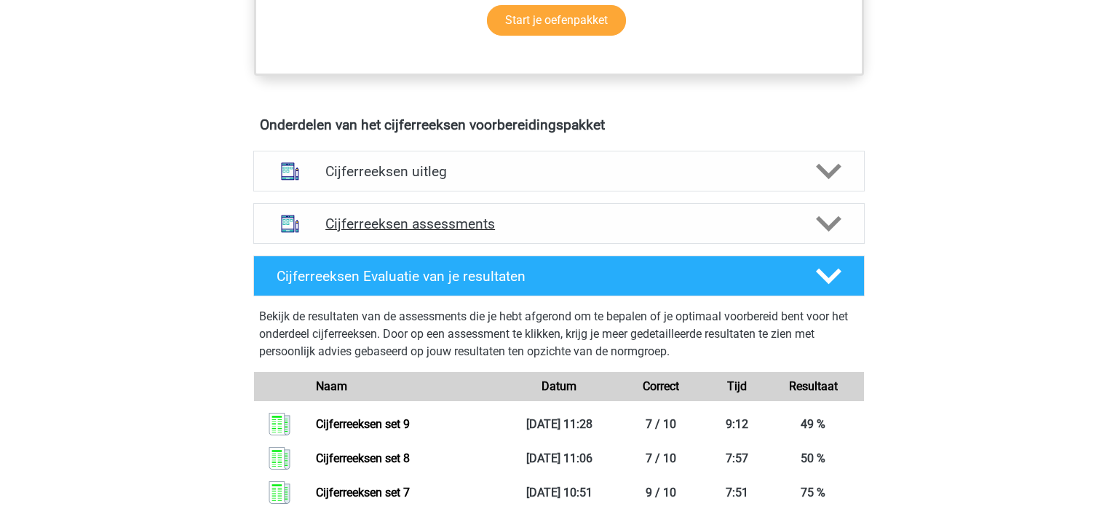
click at [670, 232] on h4 "Cijferreeksen assessments" at bounding box center [558, 223] width 467 height 17
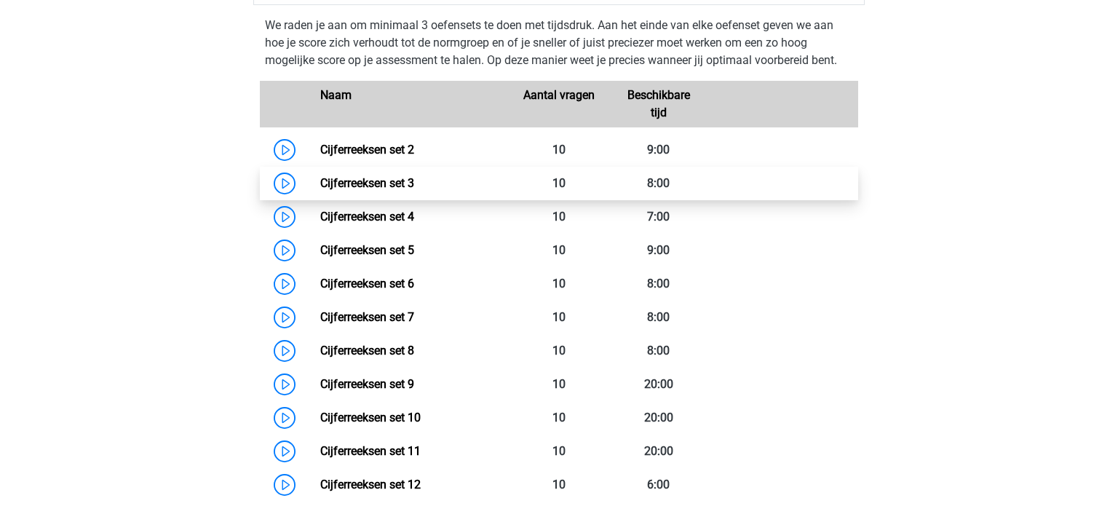
scroll to position [1015, 0]
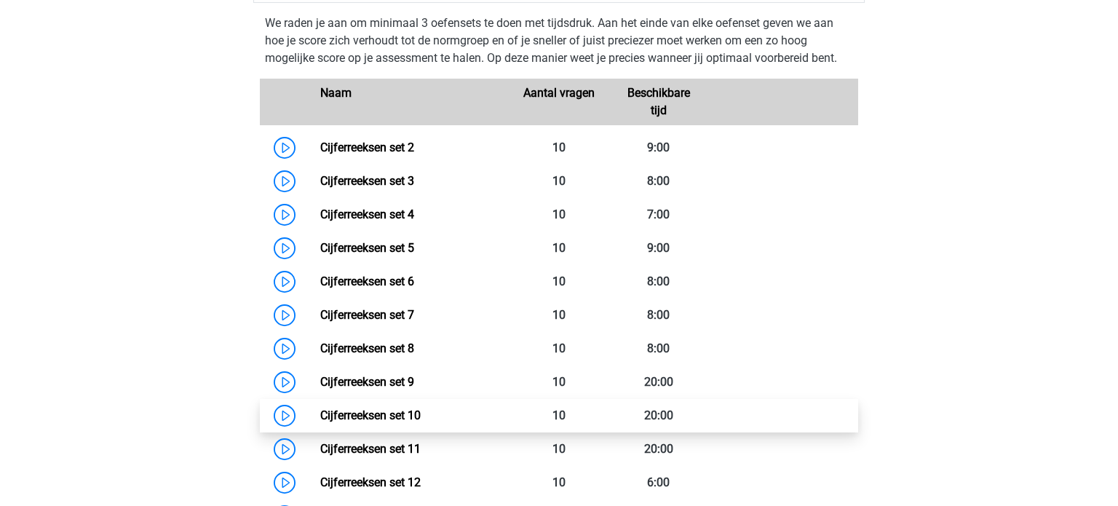
click at [421, 422] on link "Cijferreeksen set 10" at bounding box center [370, 415] width 100 height 14
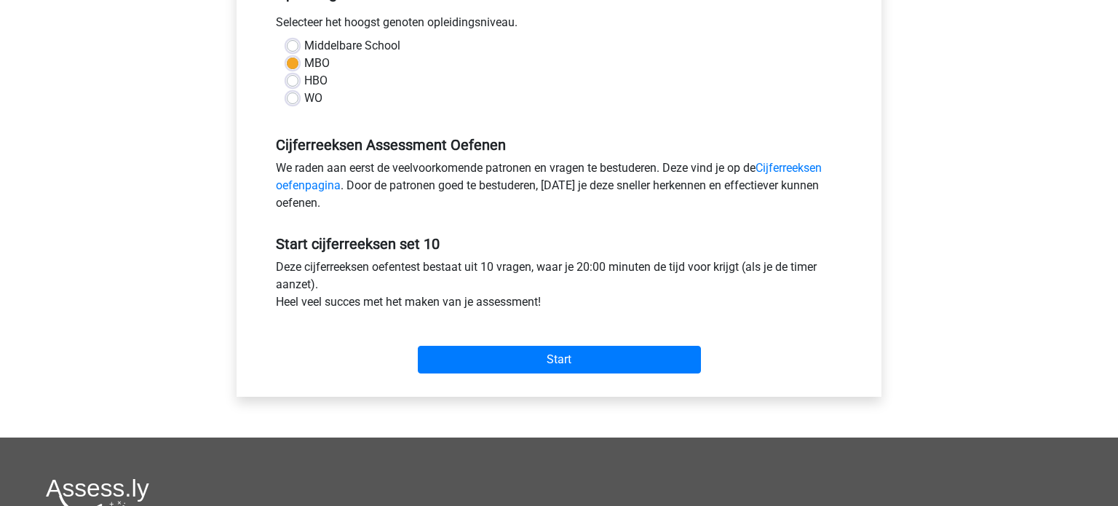
scroll to position [329, 0]
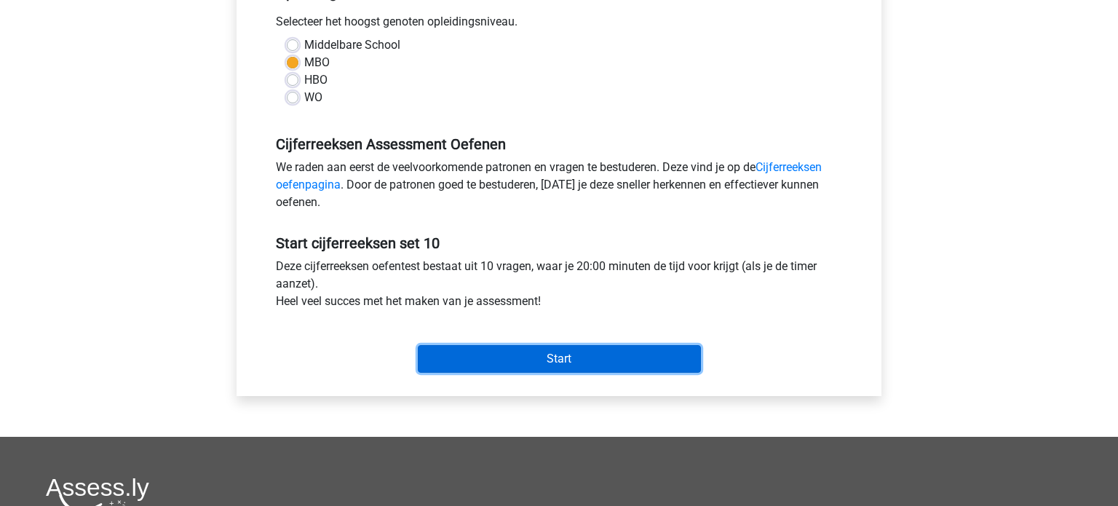
click at [590, 365] on input "Start" at bounding box center [559, 359] width 283 height 28
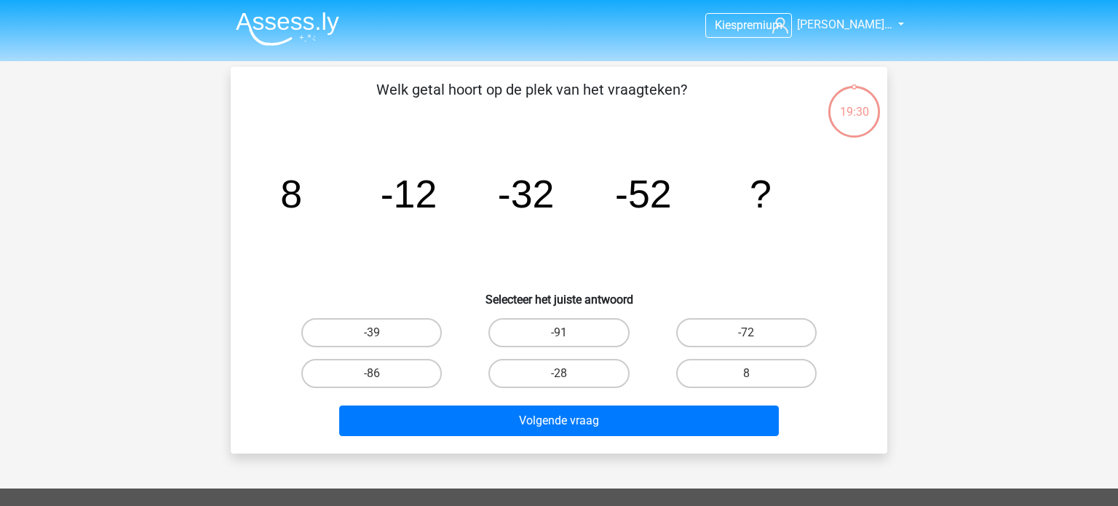
click at [719, 348] on div "-72" at bounding box center [746, 332] width 187 height 41
click at [719, 344] on label "-72" at bounding box center [746, 332] width 140 height 29
click at [746, 342] on input "-72" at bounding box center [750, 337] width 9 height 9
radio input "true"
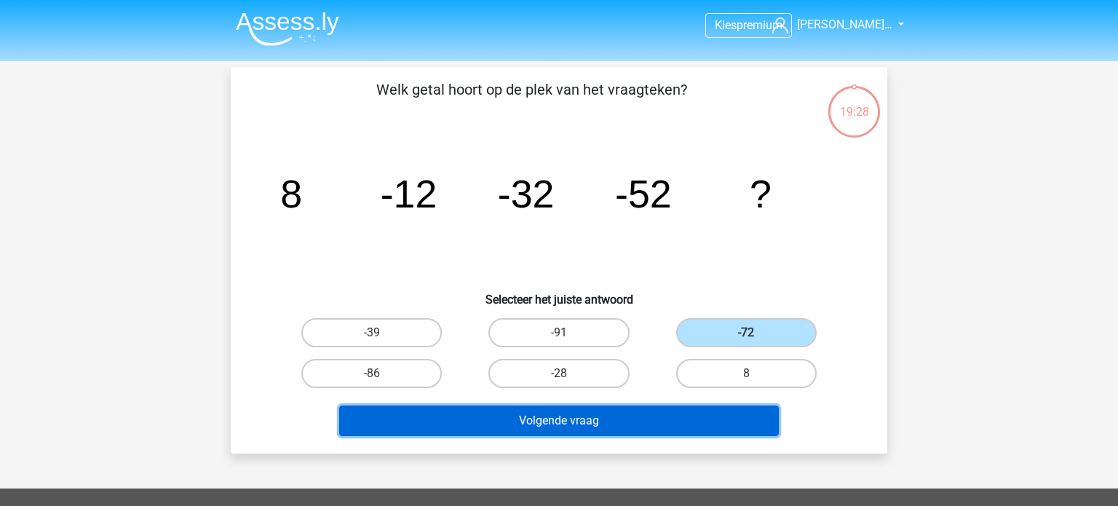
click at [635, 413] on button "Volgende vraag" at bounding box center [559, 420] width 440 height 31
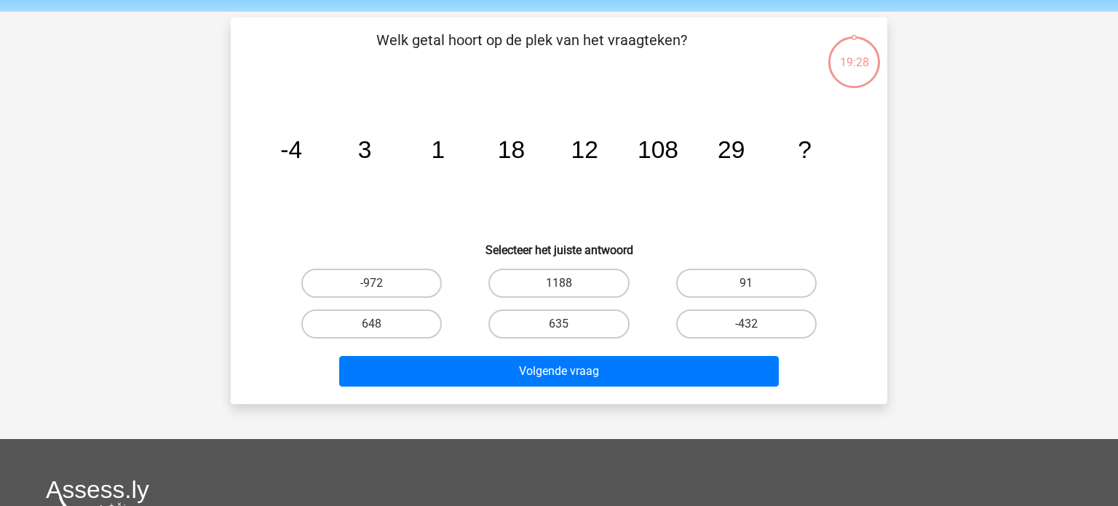
scroll to position [67, 0]
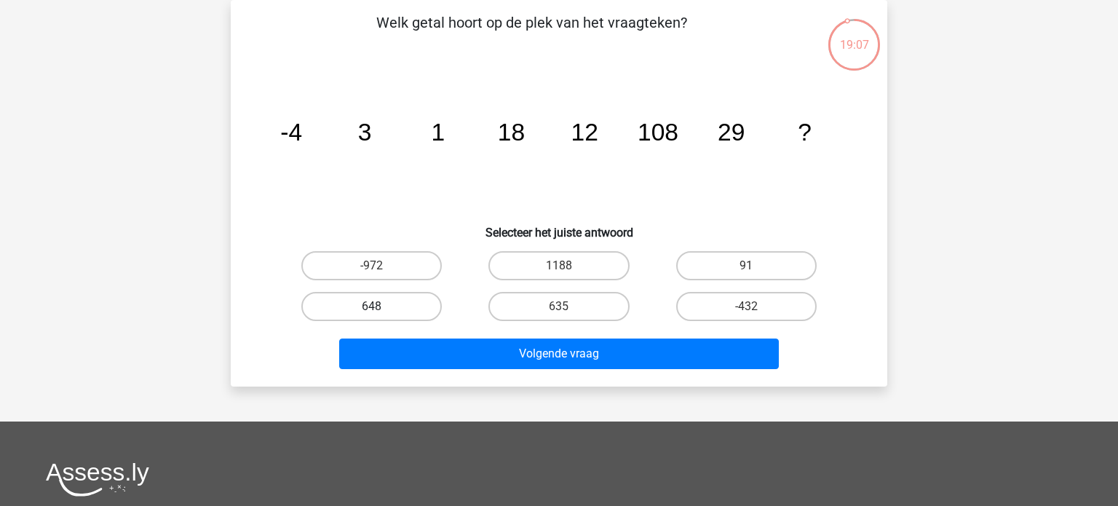
click at [405, 315] on label "648" at bounding box center [371, 306] width 140 height 29
click at [381, 315] on input "648" at bounding box center [376, 310] width 9 height 9
radio input "true"
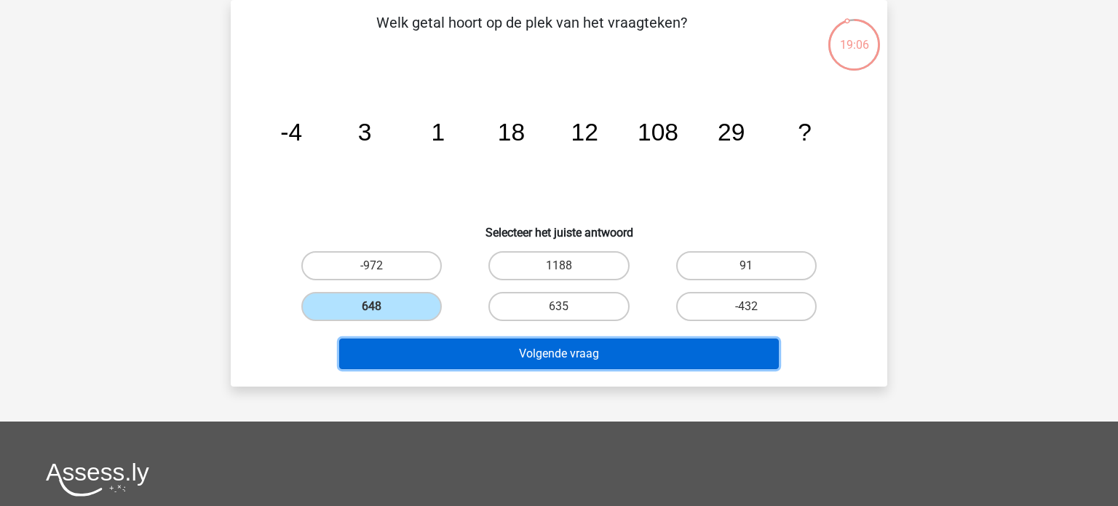
click at [420, 349] on button "Volgende vraag" at bounding box center [559, 353] width 440 height 31
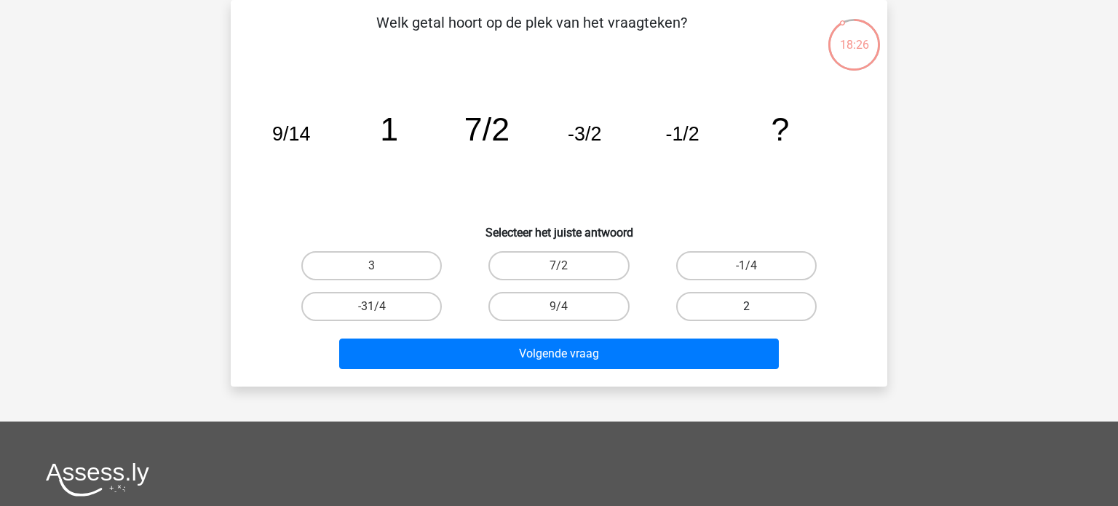
click at [742, 307] on label "2" at bounding box center [746, 306] width 140 height 29
click at [746, 307] on input "2" at bounding box center [750, 310] width 9 height 9
radio input "true"
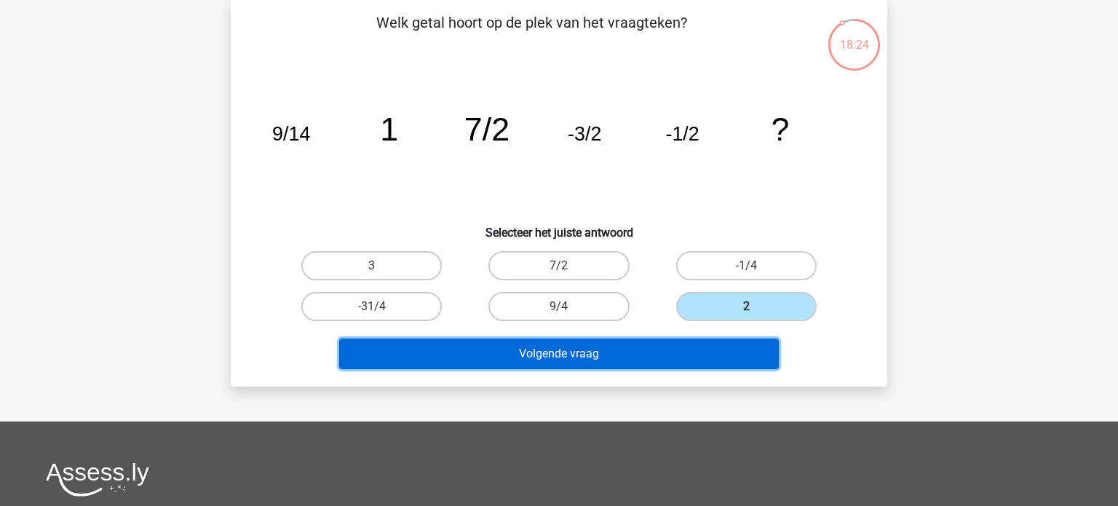
click at [556, 347] on button "Volgende vraag" at bounding box center [559, 353] width 440 height 31
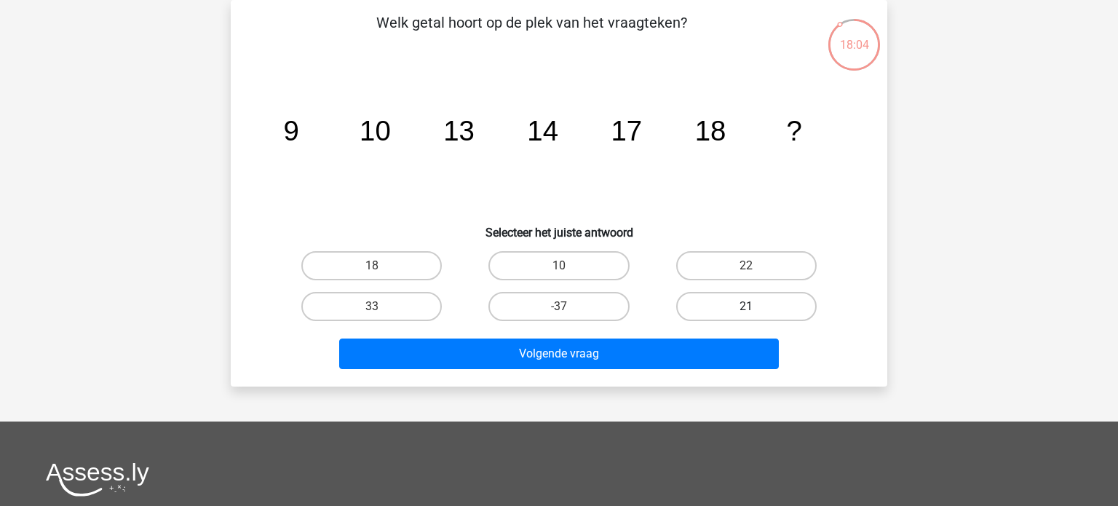
click at [721, 317] on label "21" at bounding box center [746, 306] width 140 height 29
click at [746, 316] on input "21" at bounding box center [750, 310] width 9 height 9
radio input "true"
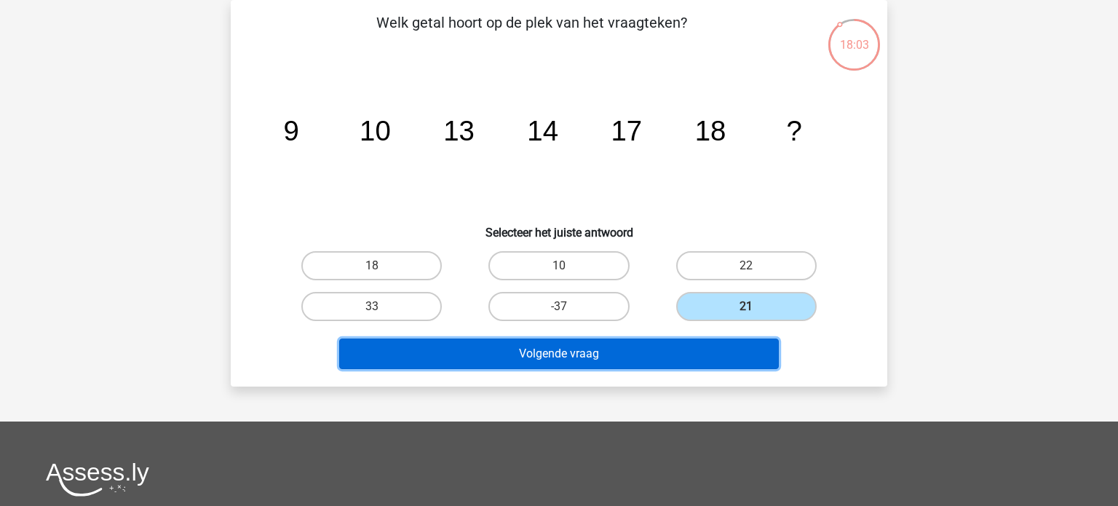
click at [674, 349] on button "Volgende vraag" at bounding box center [559, 353] width 440 height 31
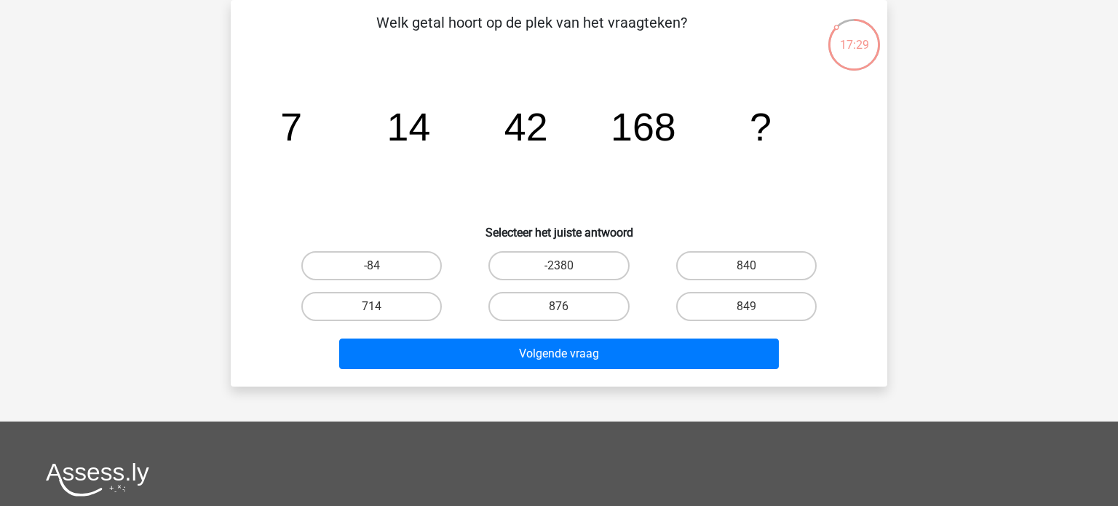
click at [754, 266] on input "840" at bounding box center [750, 270] width 9 height 9
radio input "true"
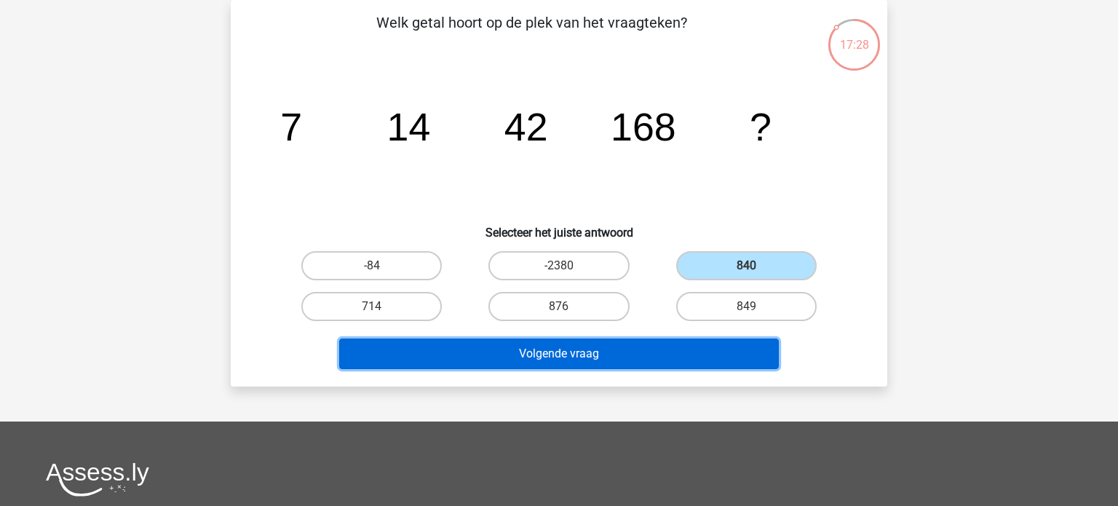
click at [594, 362] on button "Volgende vraag" at bounding box center [559, 353] width 440 height 31
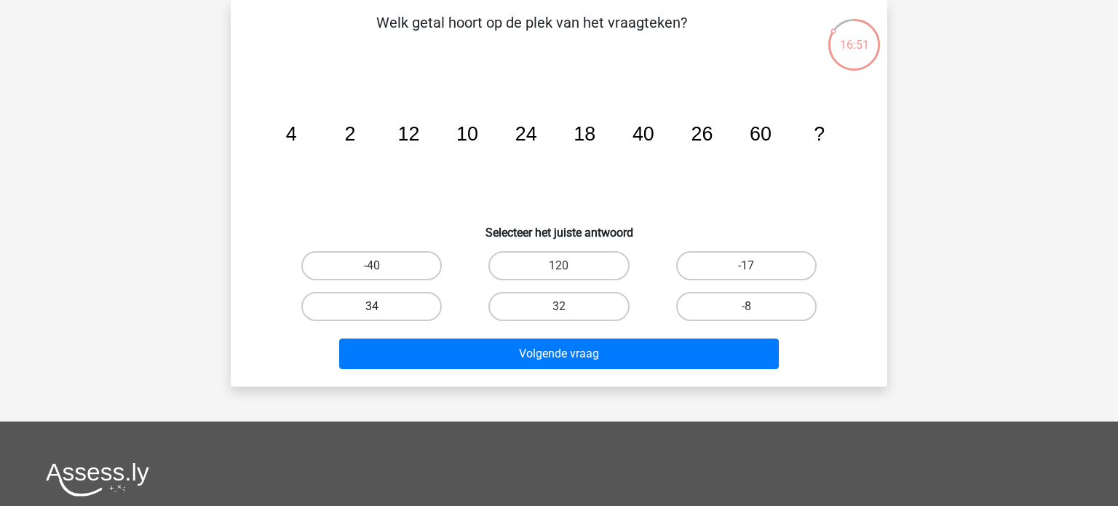
click at [419, 303] on label "34" at bounding box center [371, 306] width 140 height 29
click at [381, 306] on input "34" at bounding box center [376, 310] width 9 height 9
radio input "true"
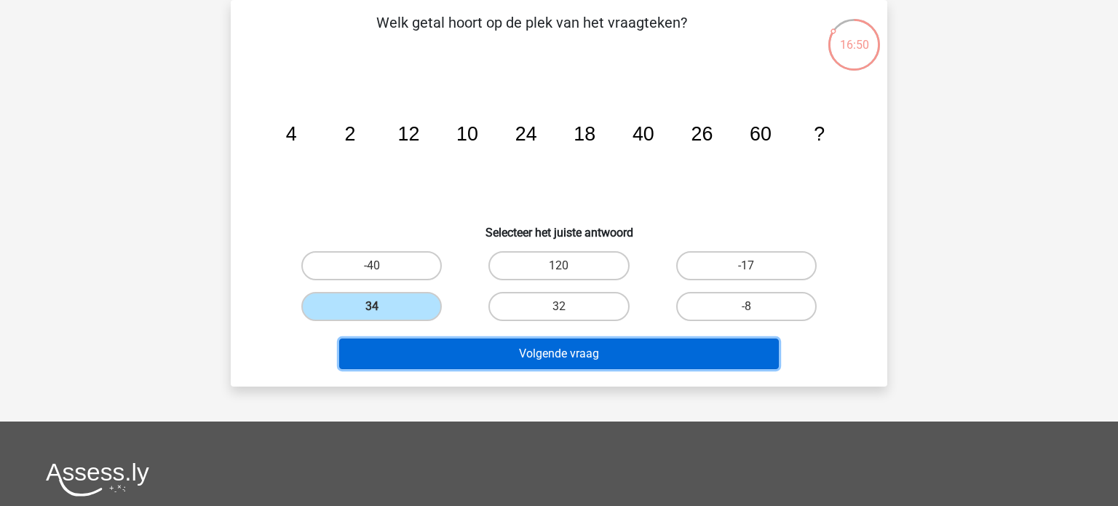
click at [467, 353] on button "Volgende vraag" at bounding box center [559, 353] width 440 height 31
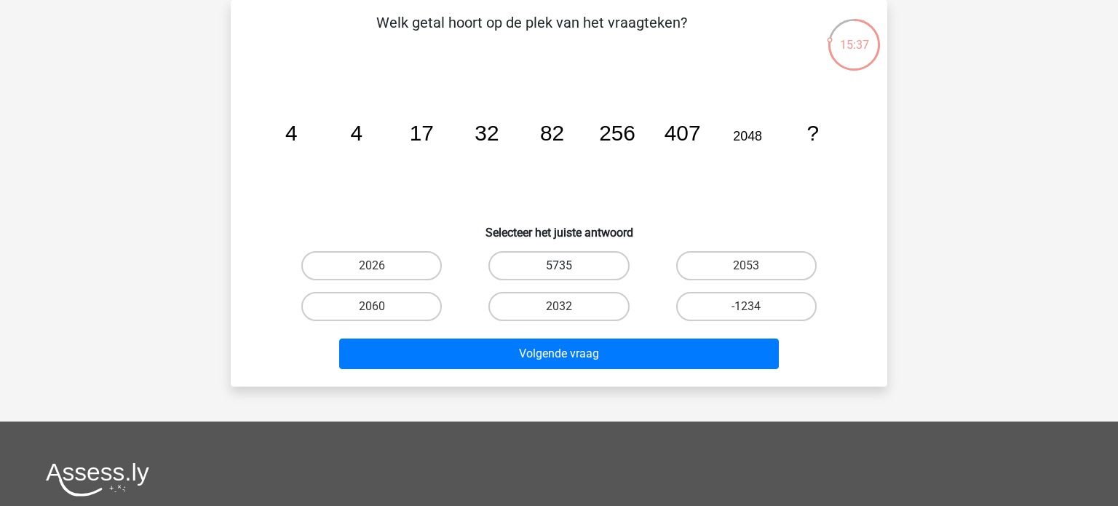
click at [526, 264] on label "5735" at bounding box center [558, 265] width 140 height 29
click at [559, 266] on input "5735" at bounding box center [563, 270] width 9 height 9
radio input "true"
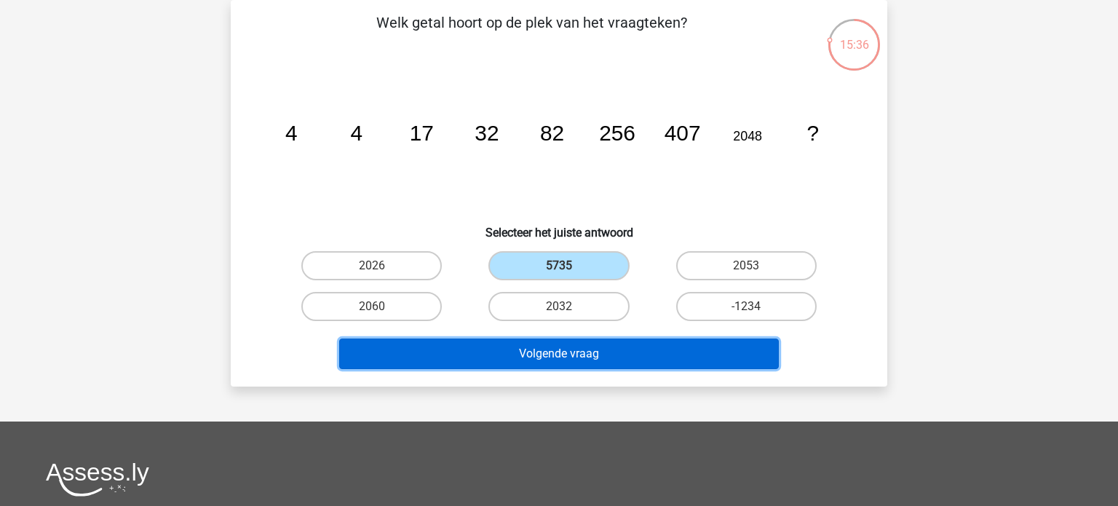
click at [493, 346] on button "Volgende vraag" at bounding box center [559, 353] width 440 height 31
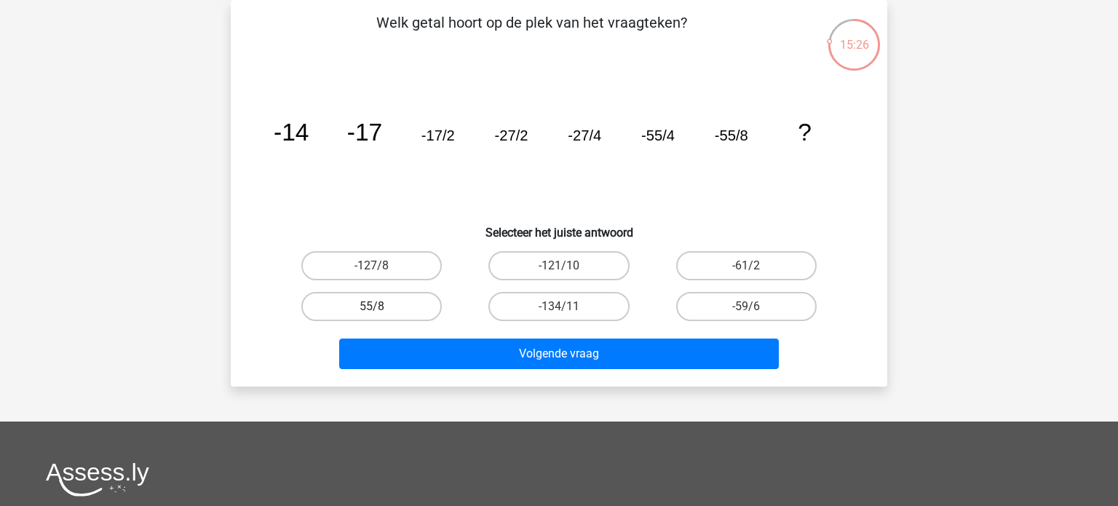
click at [388, 310] on label "55/8" at bounding box center [371, 306] width 140 height 29
click at [381, 310] on input "55/8" at bounding box center [376, 310] width 9 height 9
radio input "true"
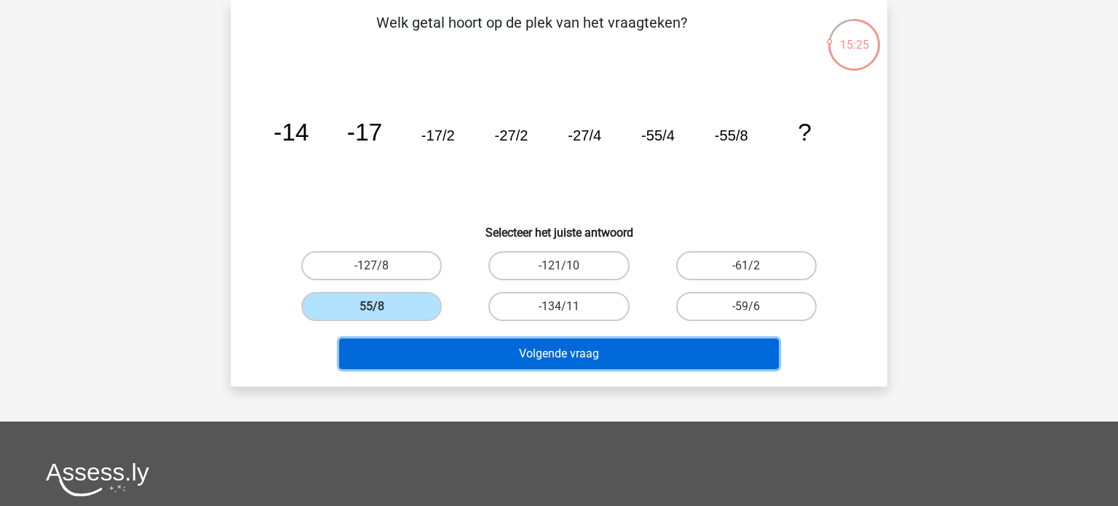
click at [453, 353] on button "Volgende vraag" at bounding box center [559, 353] width 440 height 31
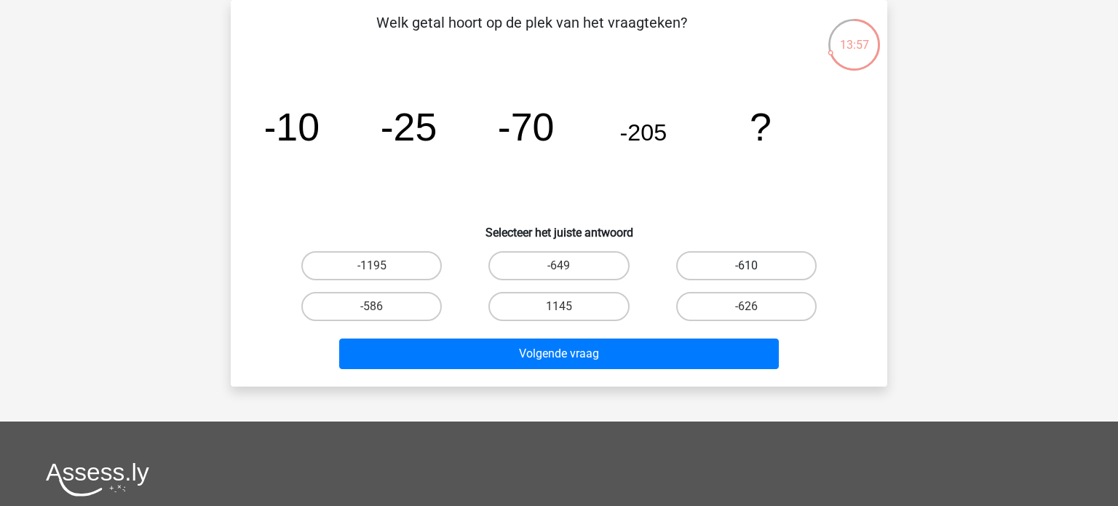
click at [732, 261] on label "-610" at bounding box center [746, 265] width 140 height 29
click at [746, 266] on input "-610" at bounding box center [750, 270] width 9 height 9
radio input "true"
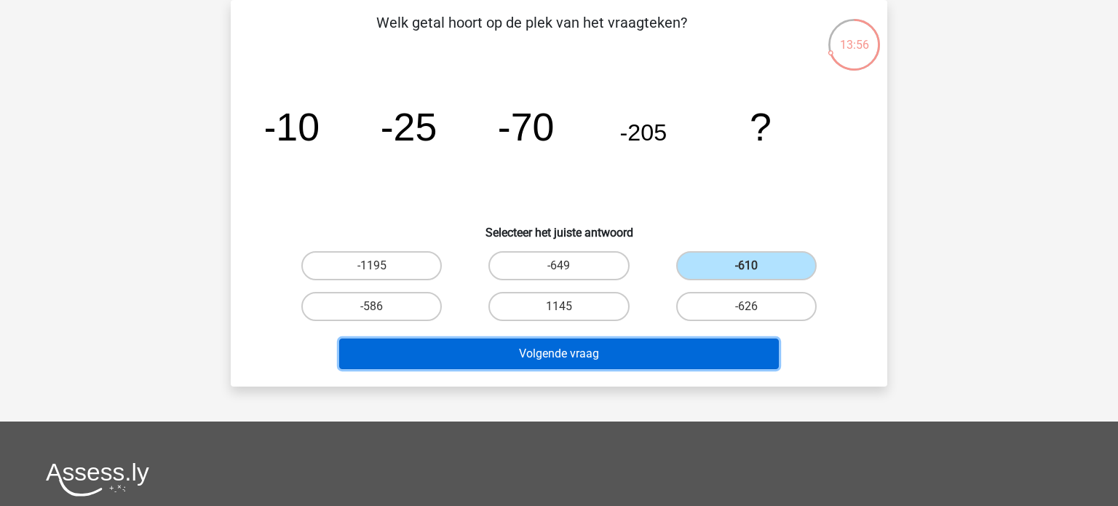
click at [608, 350] on button "Volgende vraag" at bounding box center [559, 353] width 440 height 31
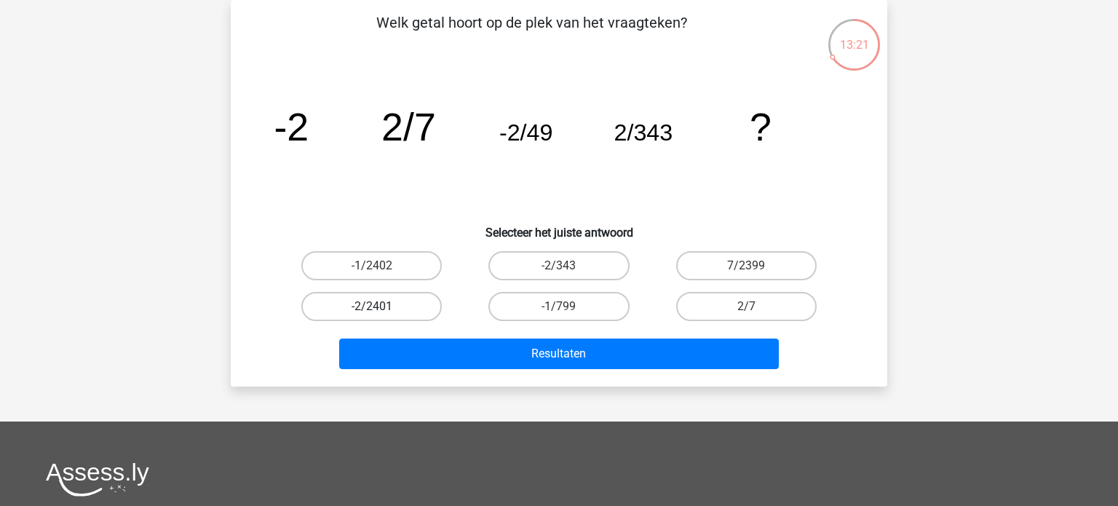
click at [394, 301] on label "-2/2401" at bounding box center [371, 306] width 140 height 29
click at [381, 306] on input "-2/2401" at bounding box center [376, 310] width 9 height 9
radio input "true"
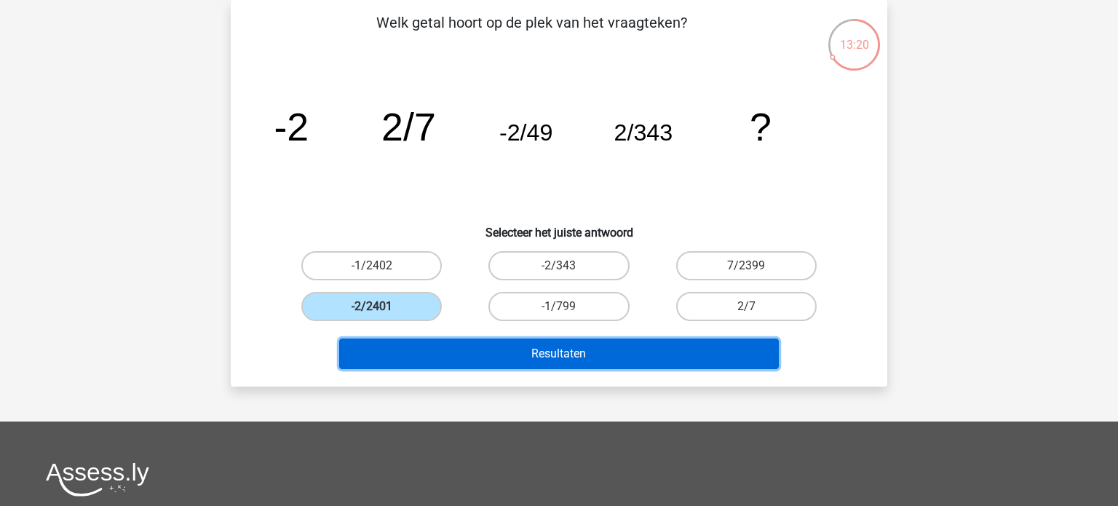
click at [419, 349] on button "Resultaten" at bounding box center [559, 353] width 440 height 31
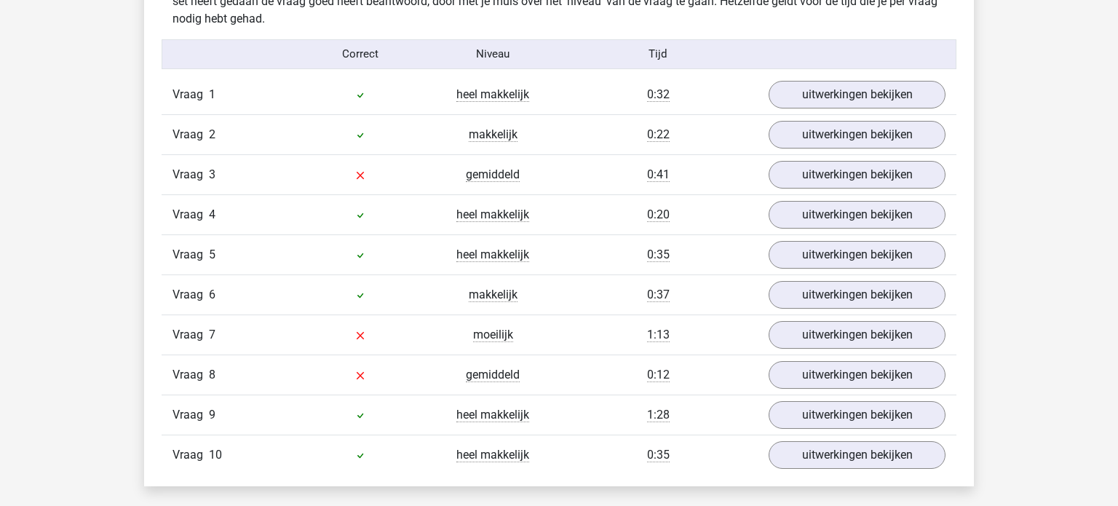
scroll to position [1178, 0]
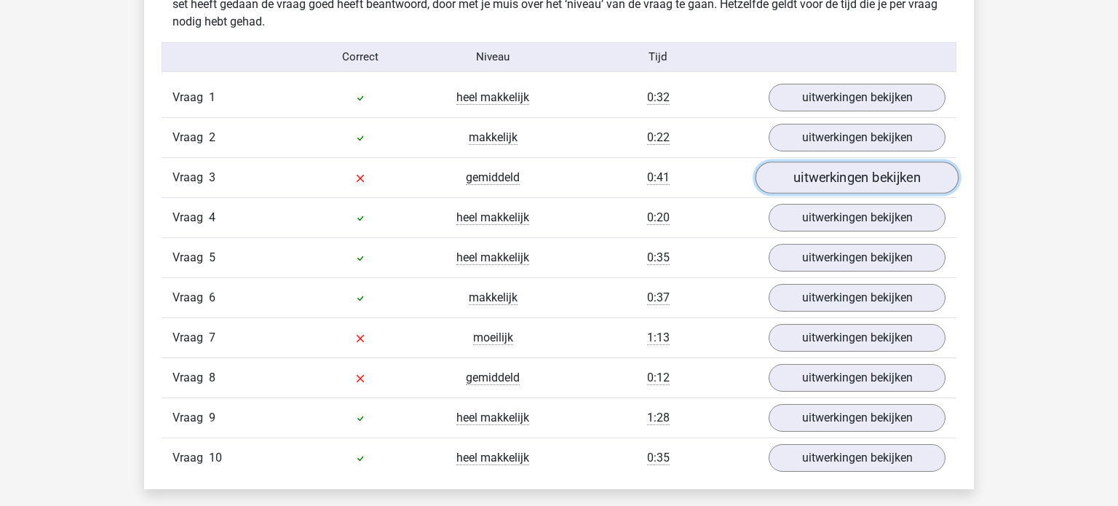
click at [868, 181] on link "uitwerkingen bekijken" at bounding box center [857, 178] width 203 height 32
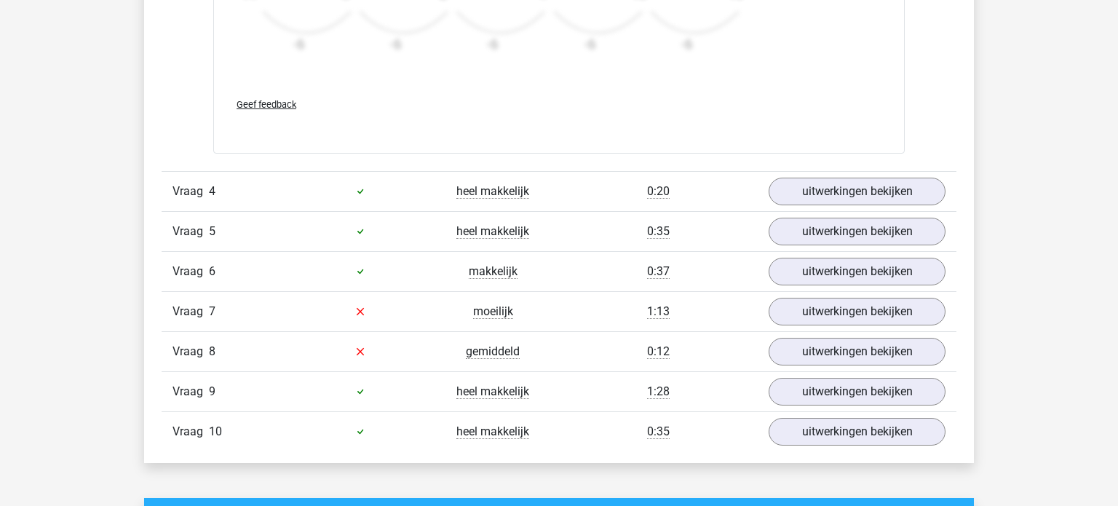
scroll to position [2104, 0]
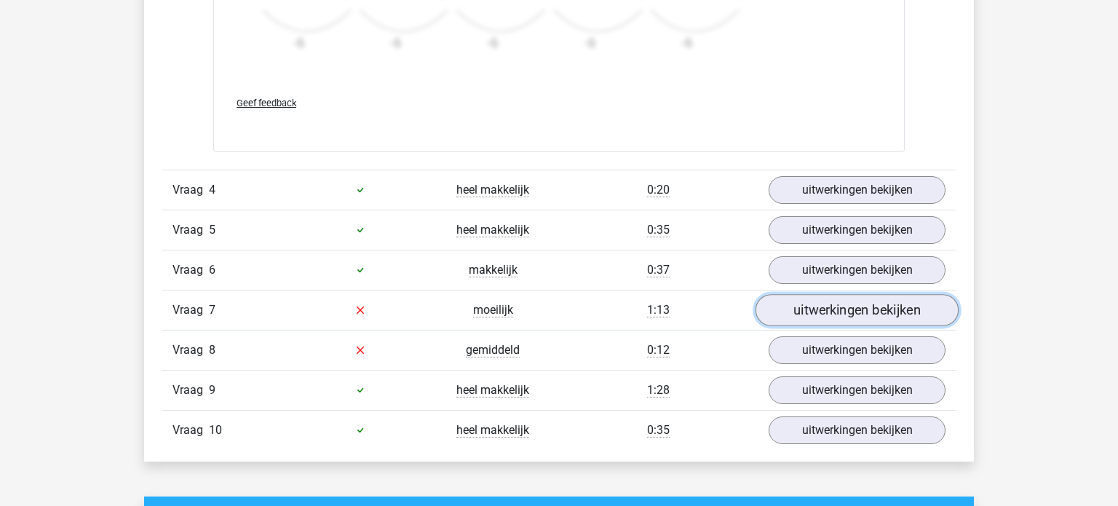
click at [892, 307] on link "uitwerkingen bekijken" at bounding box center [857, 310] width 203 height 32
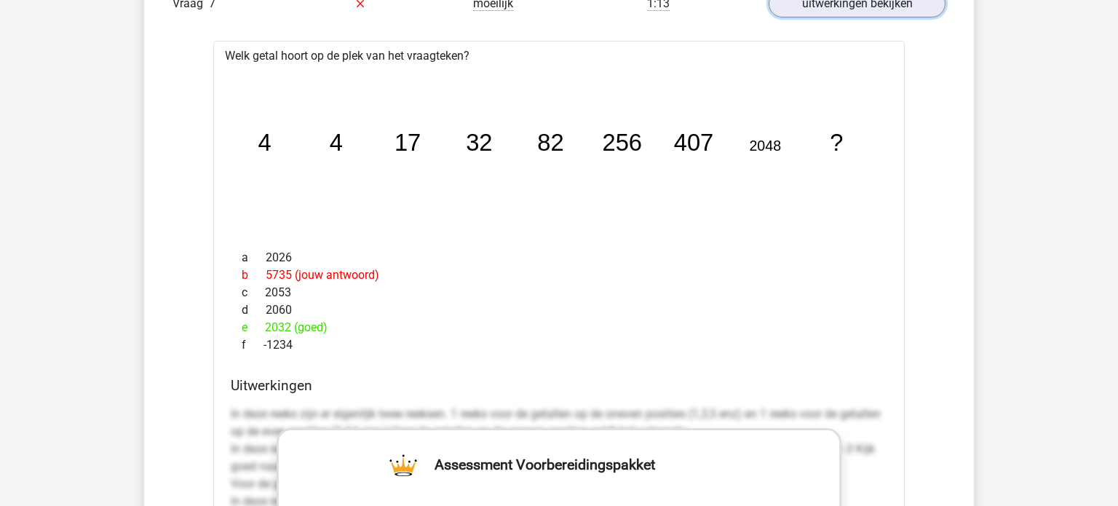
scroll to position [2406, 0]
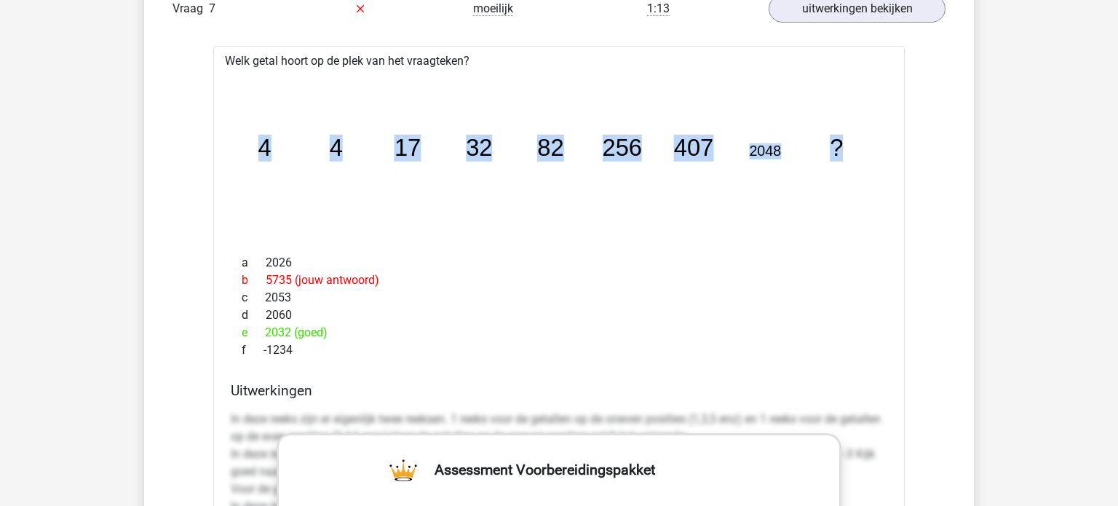
drag, startPoint x: 258, startPoint y: 146, endPoint x: 839, endPoint y: 146, distance: 580.8
click at [839, 146] on g "4 4 17 32 82 256 407 2048 ?" at bounding box center [551, 147] width 587 height 27
copy g "4 4 17 32 82 256 407 2048 ?"
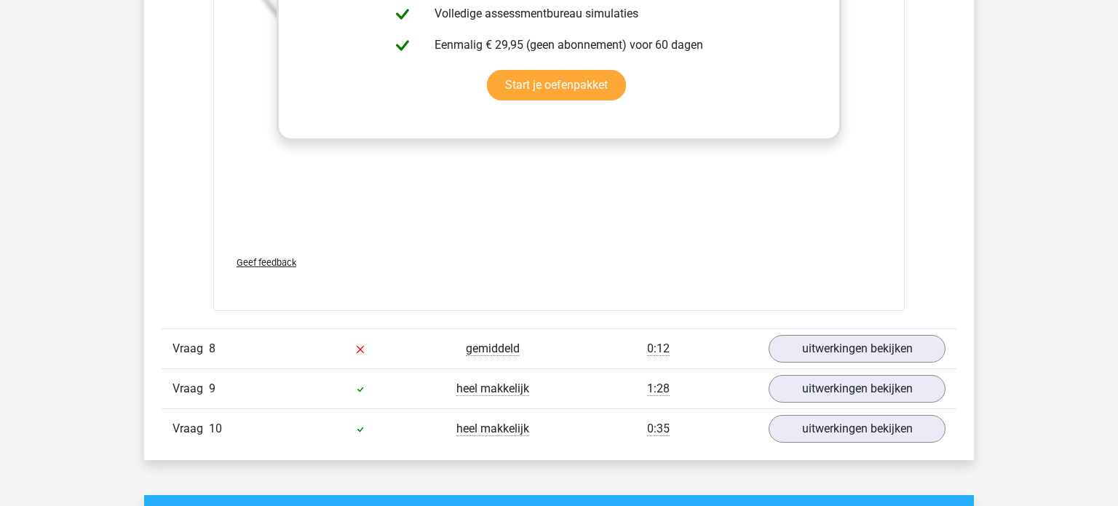
scroll to position [3005, 0]
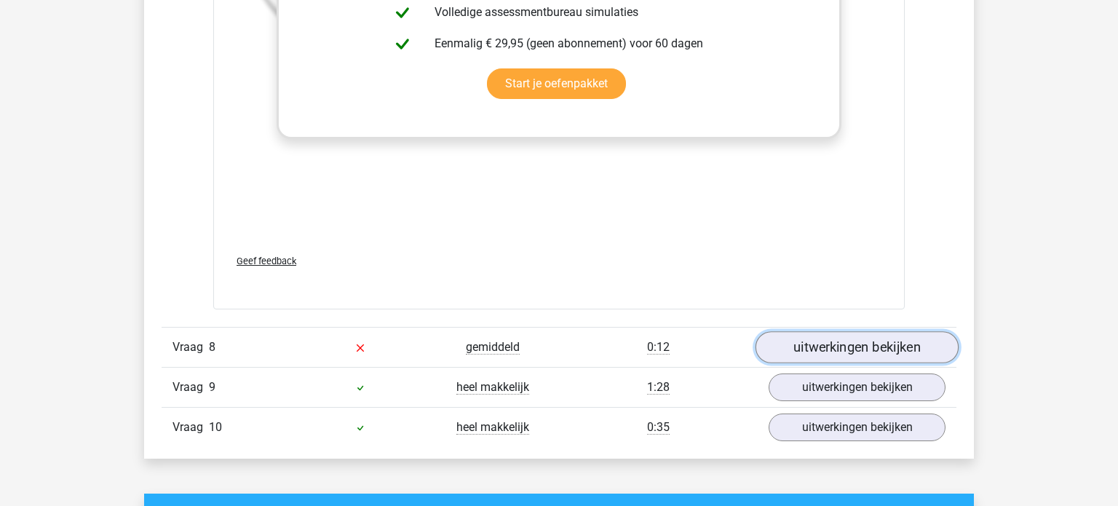
click at [839, 346] on link "uitwerkingen bekijken" at bounding box center [857, 347] width 203 height 32
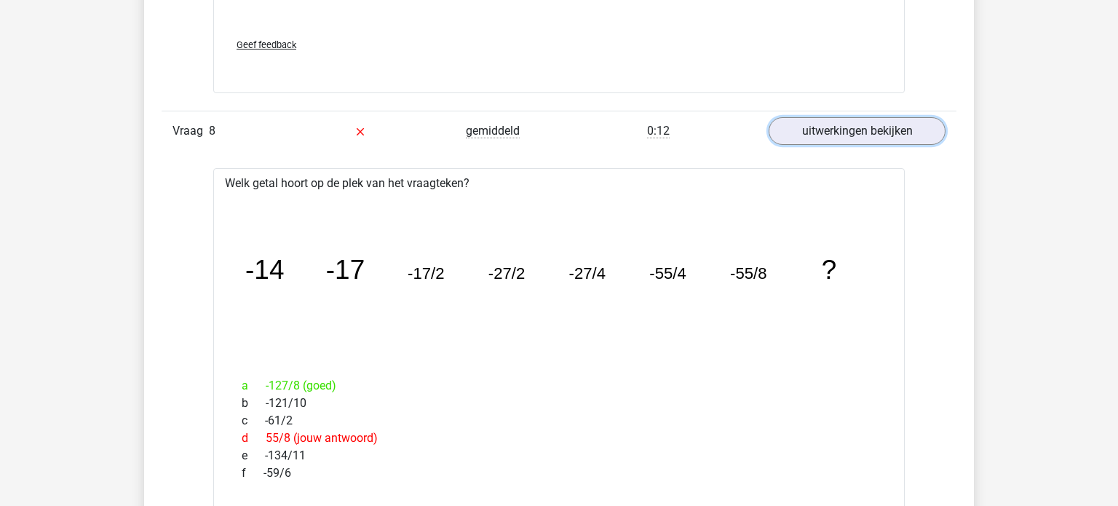
scroll to position [3224, 0]
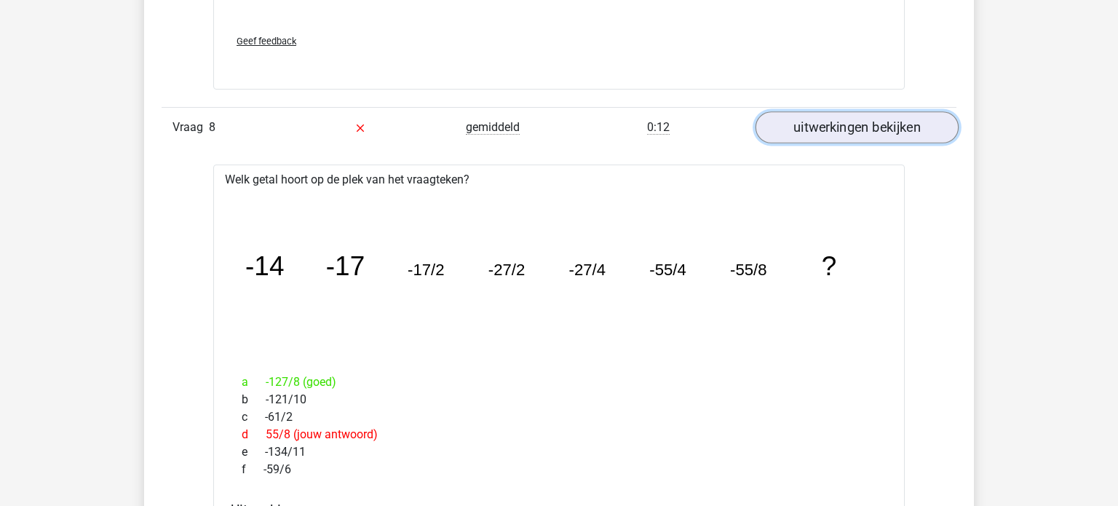
click at [863, 120] on link "uitwerkingen bekijken" at bounding box center [857, 127] width 203 height 32
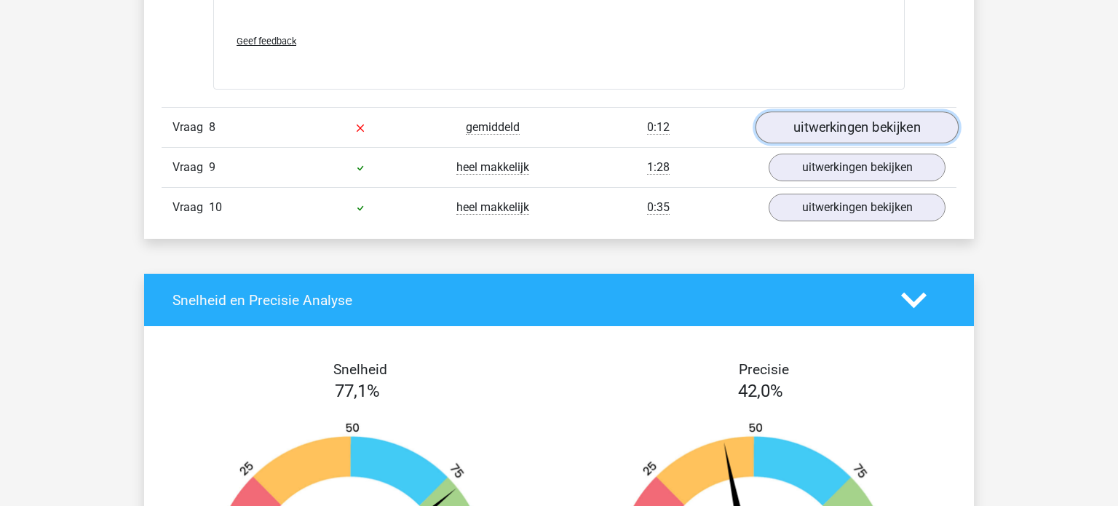
click at [863, 120] on link "uitwerkingen bekijken" at bounding box center [857, 127] width 203 height 32
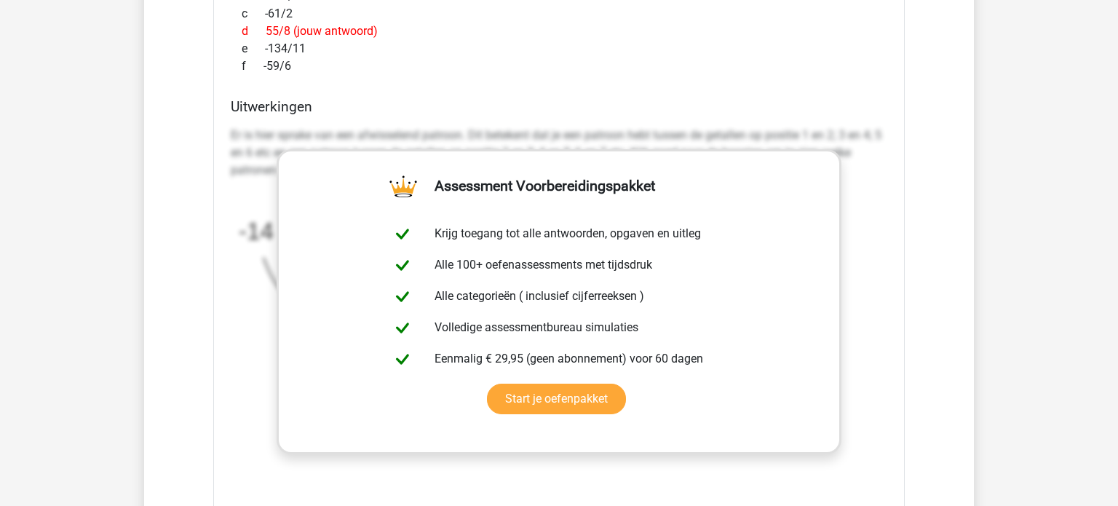
scroll to position [3630, 0]
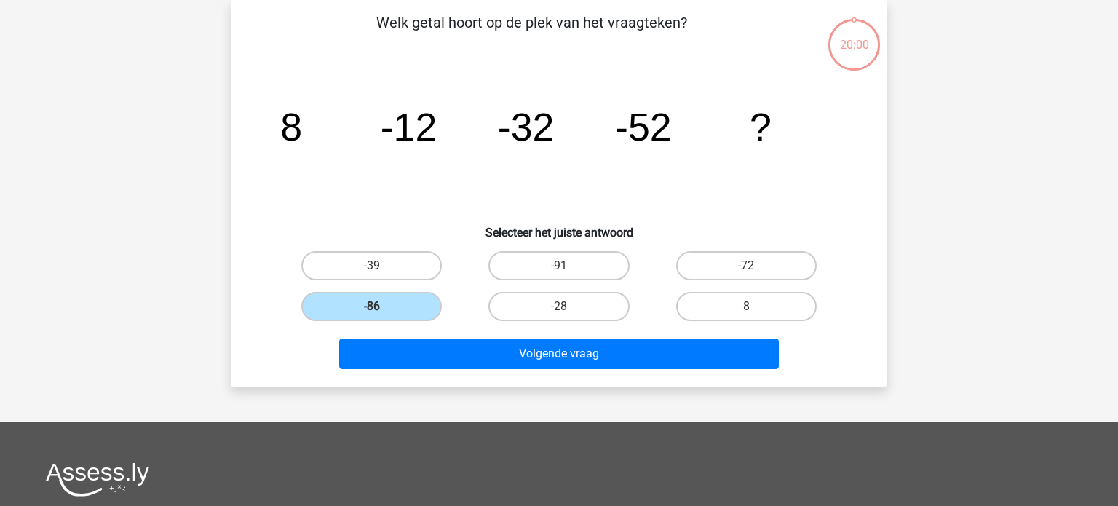
scroll to position [67, 0]
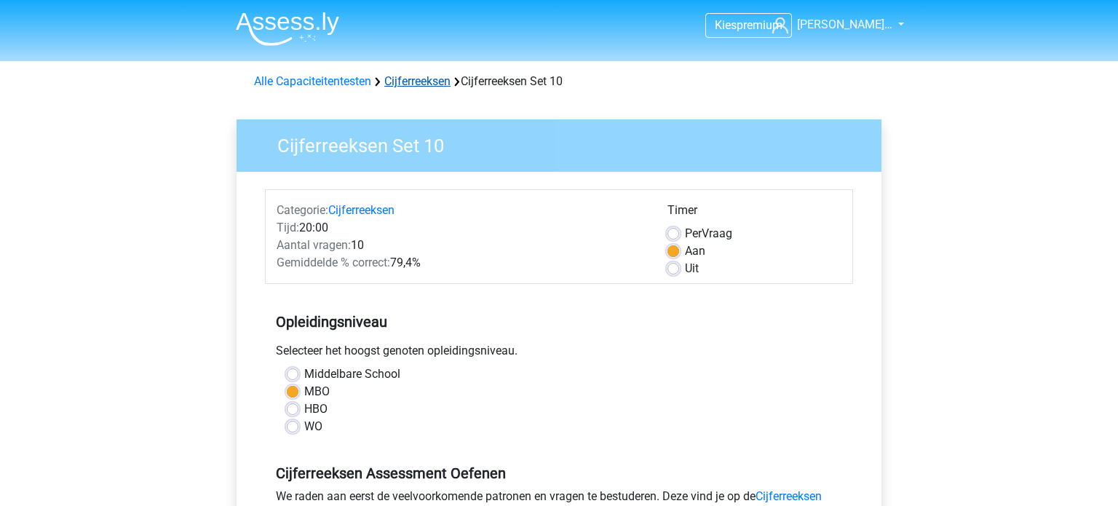
click at [414, 84] on link "Cijferreeksen" at bounding box center [417, 81] width 66 height 14
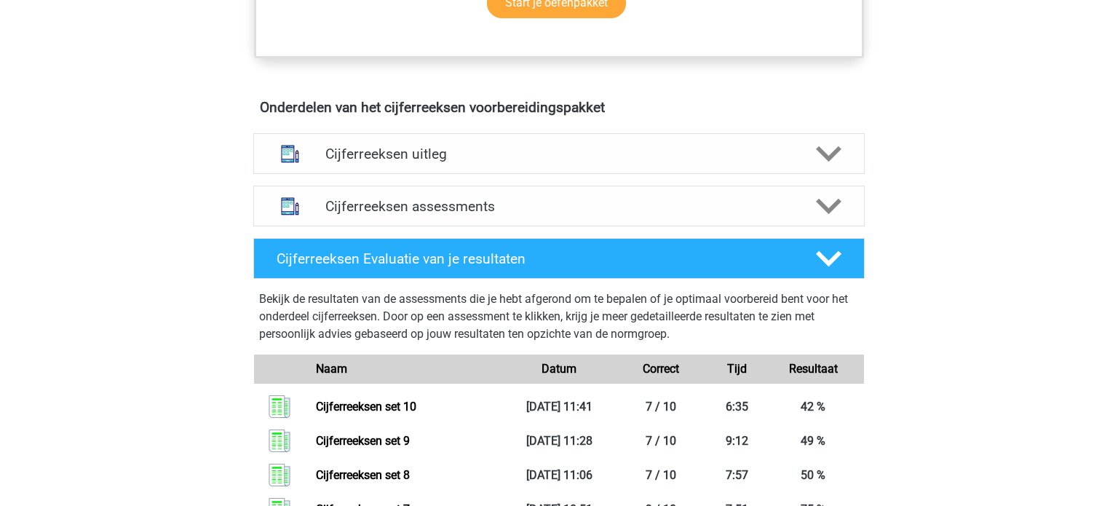
scroll to position [793, 0]
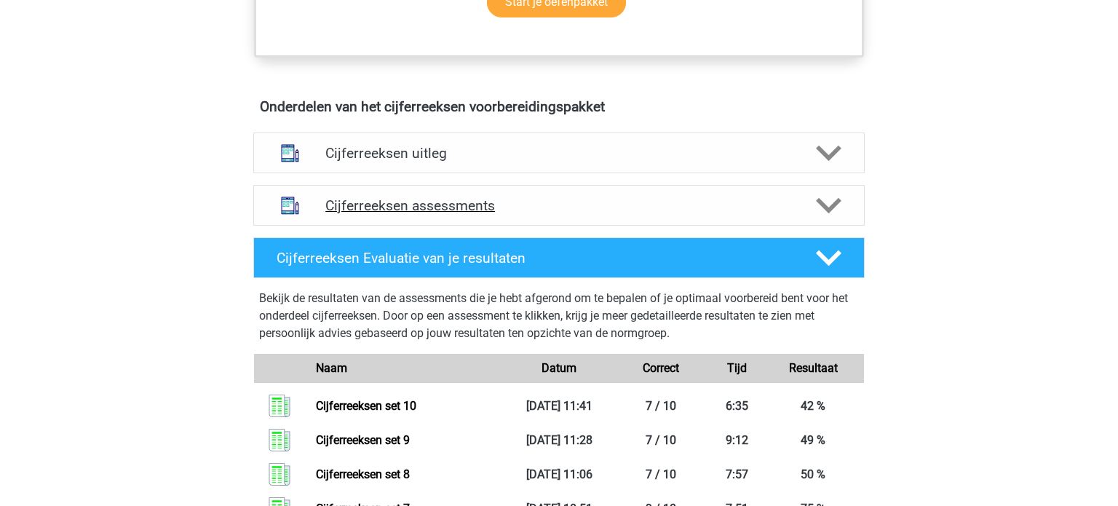
click at [349, 214] on h4 "Cijferreeksen assessments" at bounding box center [558, 205] width 467 height 17
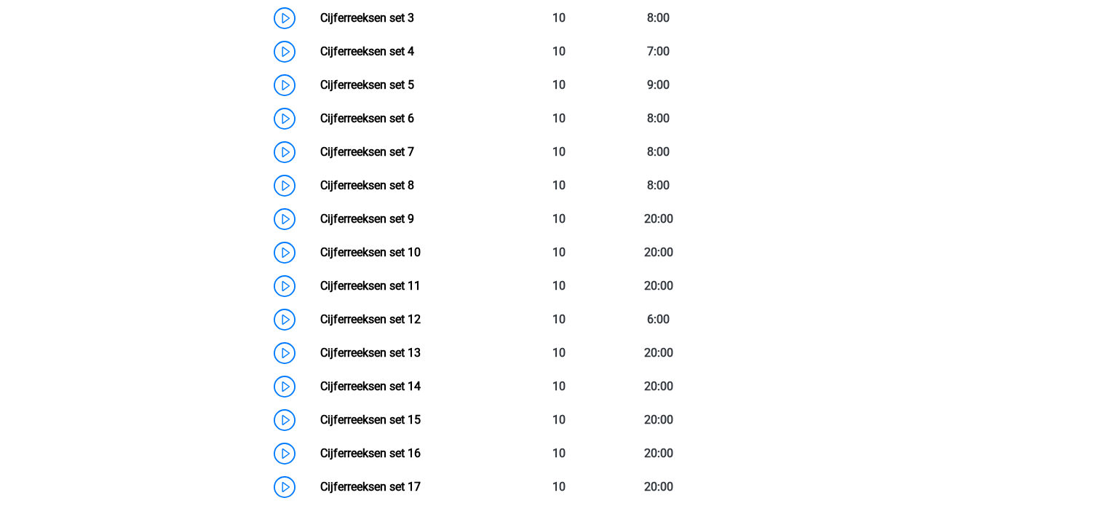
scroll to position [1179, 0]
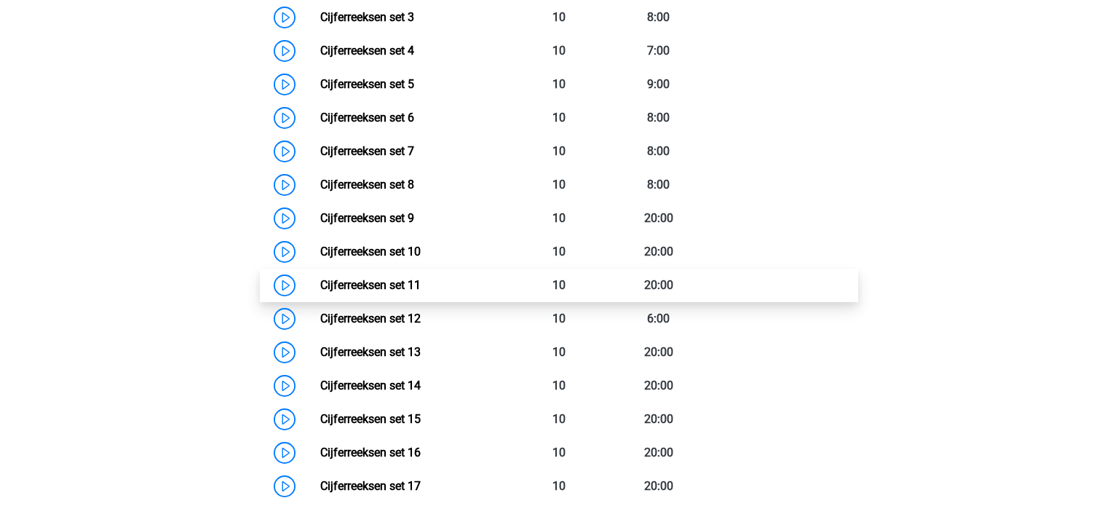
click at [384, 292] on link "Cijferreeksen set 11" at bounding box center [370, 285] width 100 height 14
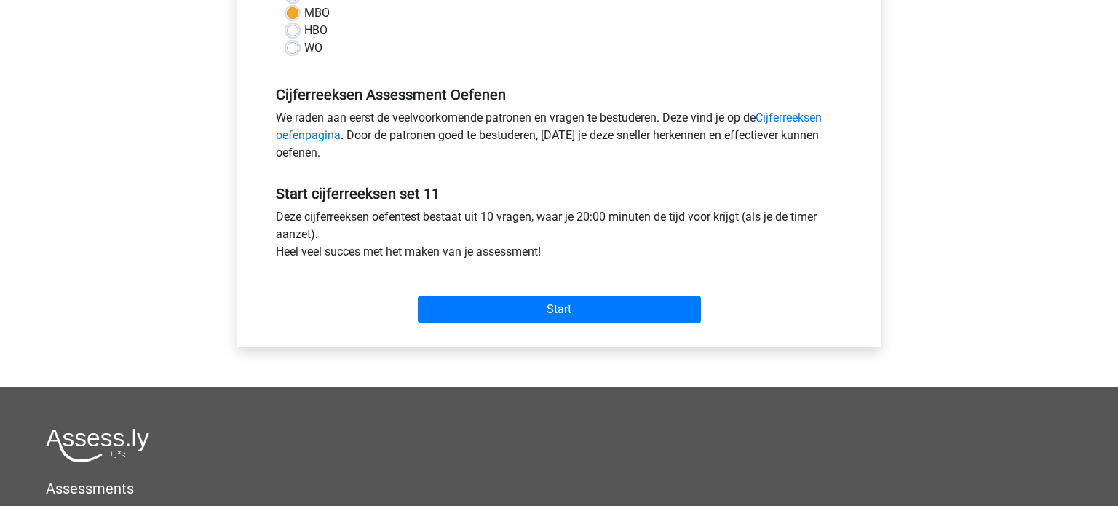
scroll to position [382, 0]
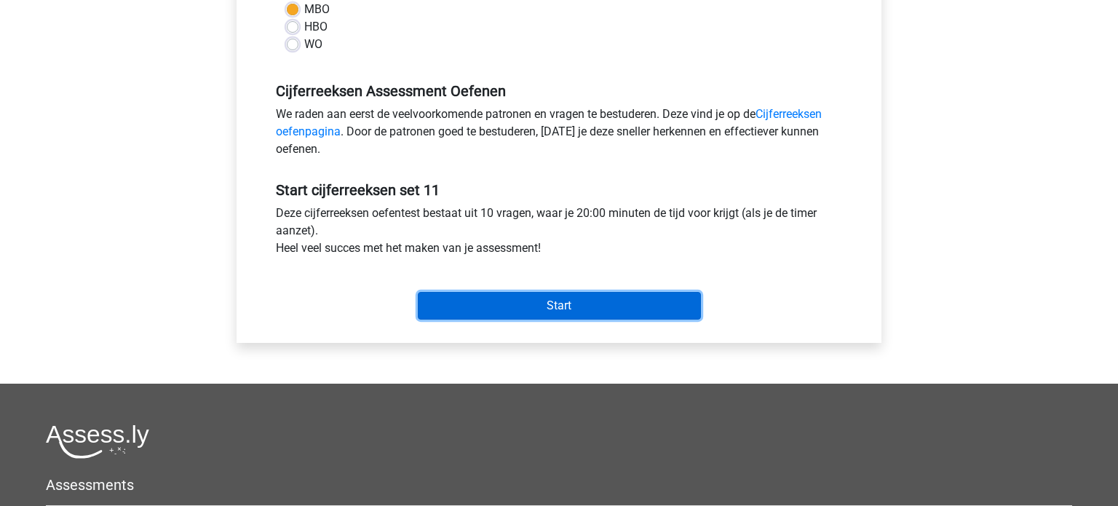
click at [519, 306] on input "Start" at bounding box center [559, 306] width 283 height 28
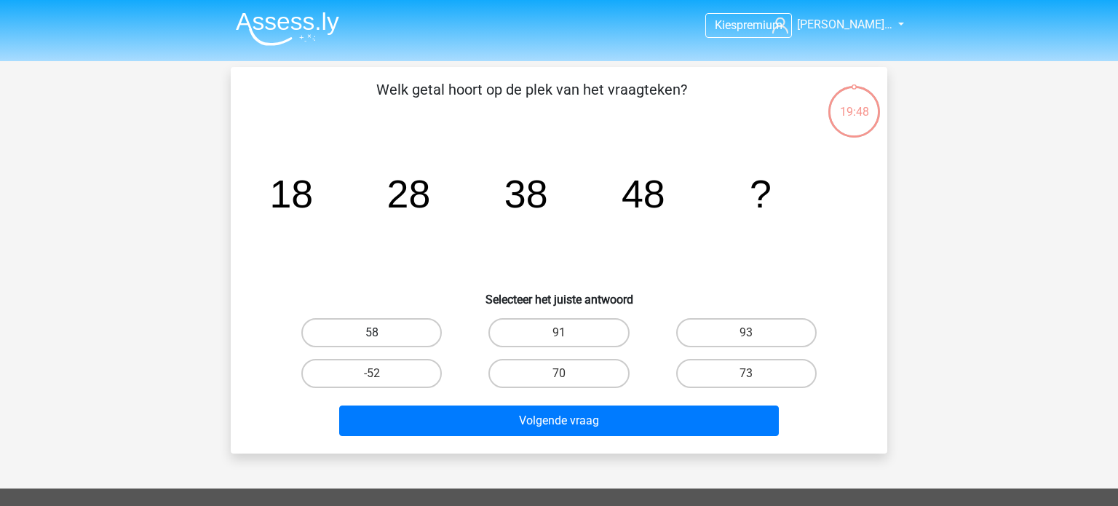
click at [397, 338] on label "58" at bounding box center [371, 332] width 140 height 29
click at [381, 338] on input "58" at bounding box center [376, 337] width 9 height 9
radio input "true"
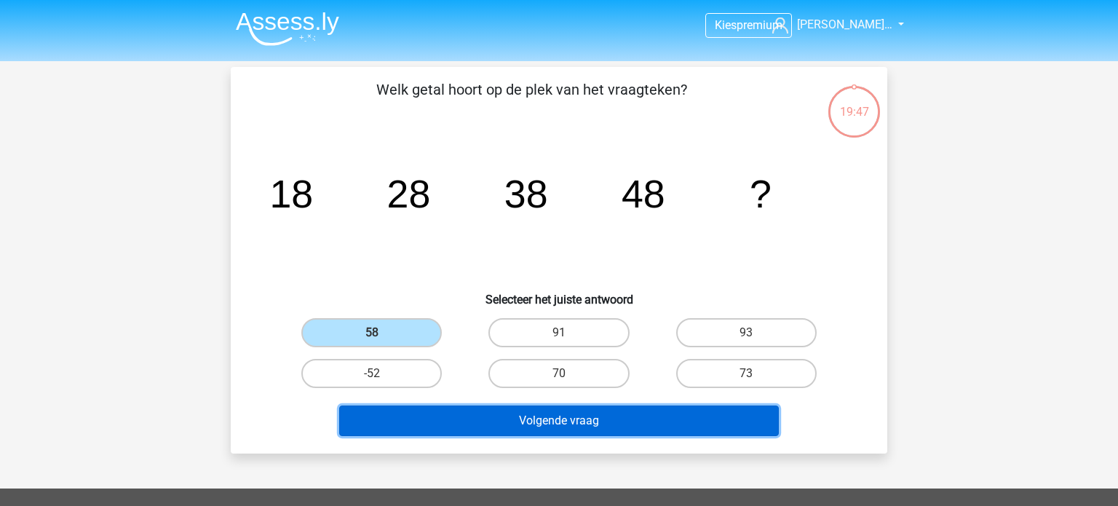
click at [531, 416] on button "Volgende vraag" at bounding box center [559, 420] width 440 height 31
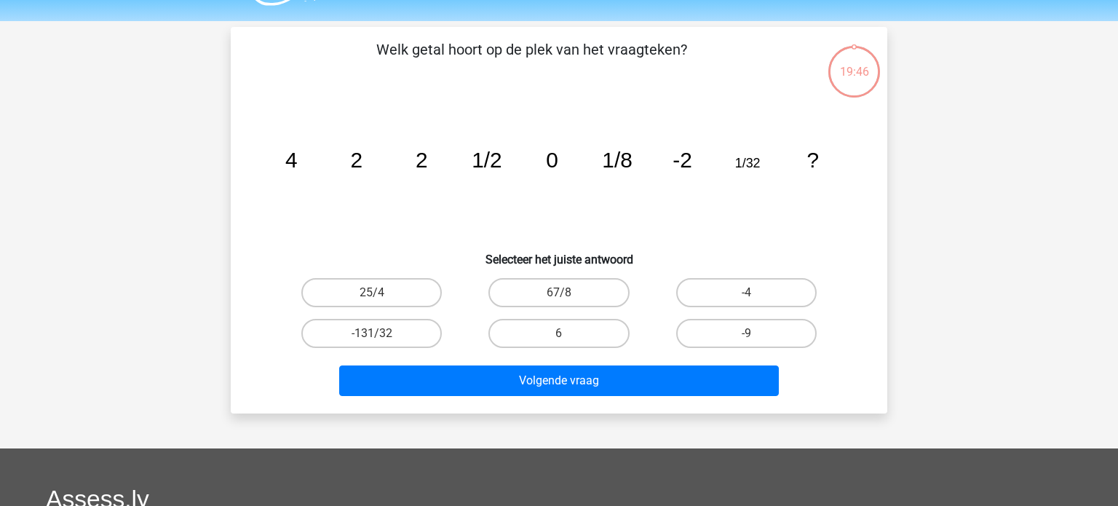
scroll to position [67, 0]
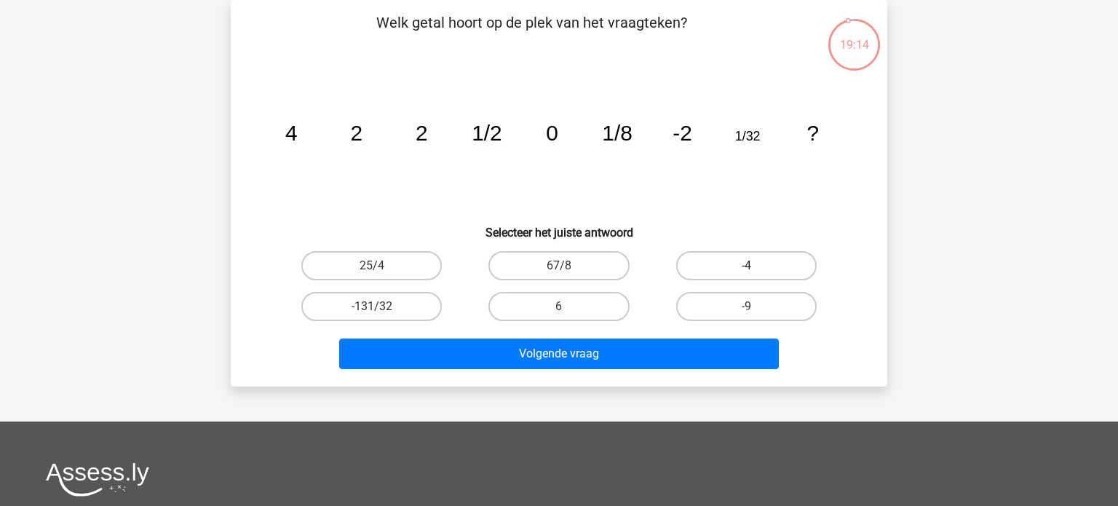
click at [715, 265] on label "-4" at bounding box center [746, 265] width 140 height 29
click at [746, 266] on input "-4" at bounding box center [750, 270] width 9 height 9
radio input "true"
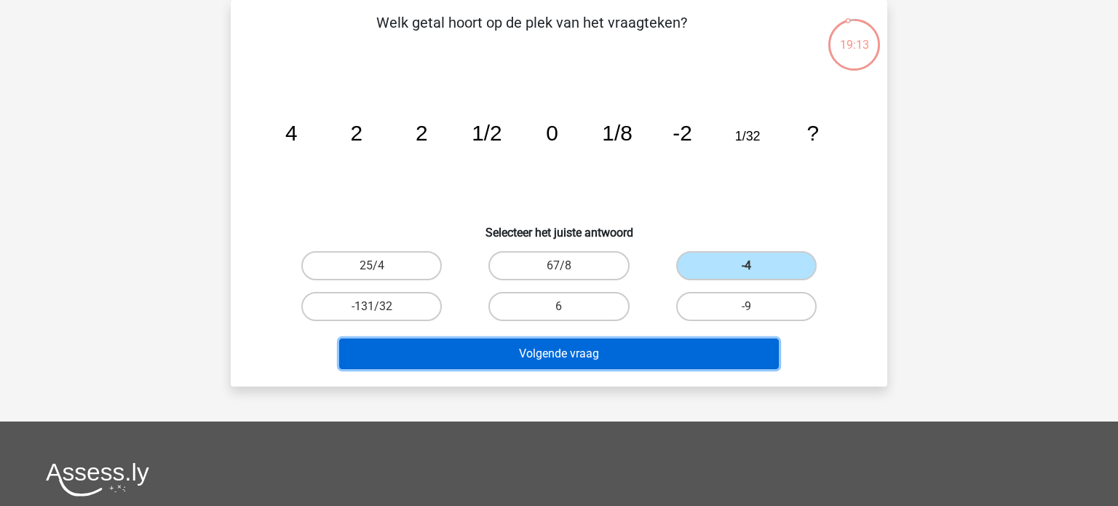
click at [630, 347] on button "Volgende vraag" at bounding box center [559, 353] width 440 height 31
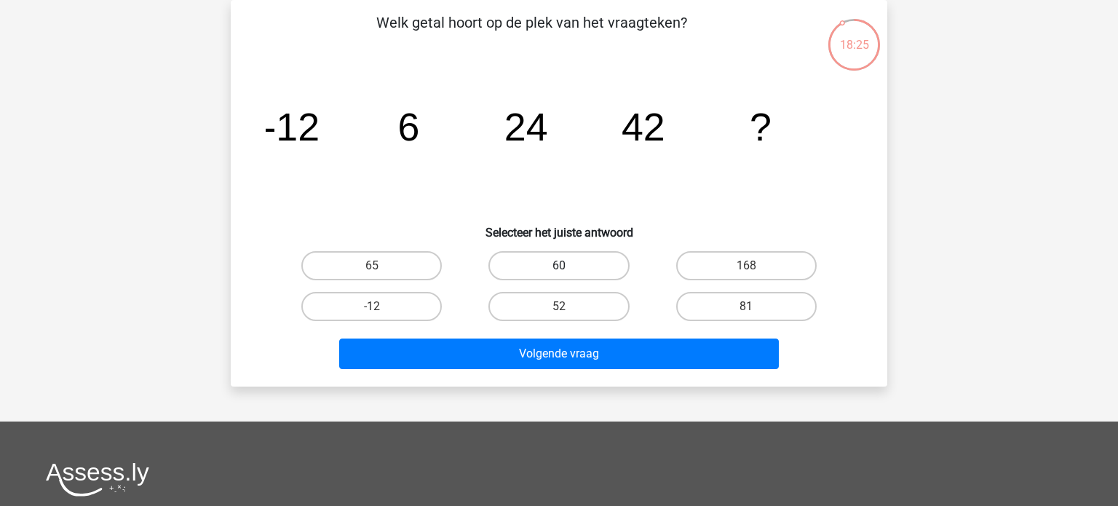
click at [571, 258] on label "60" at bounding box center [558, 265] width 140 height 29
click at [568, 266] on input "60" at bounding box center [563, 270] width 9 height 9
radio input "true"
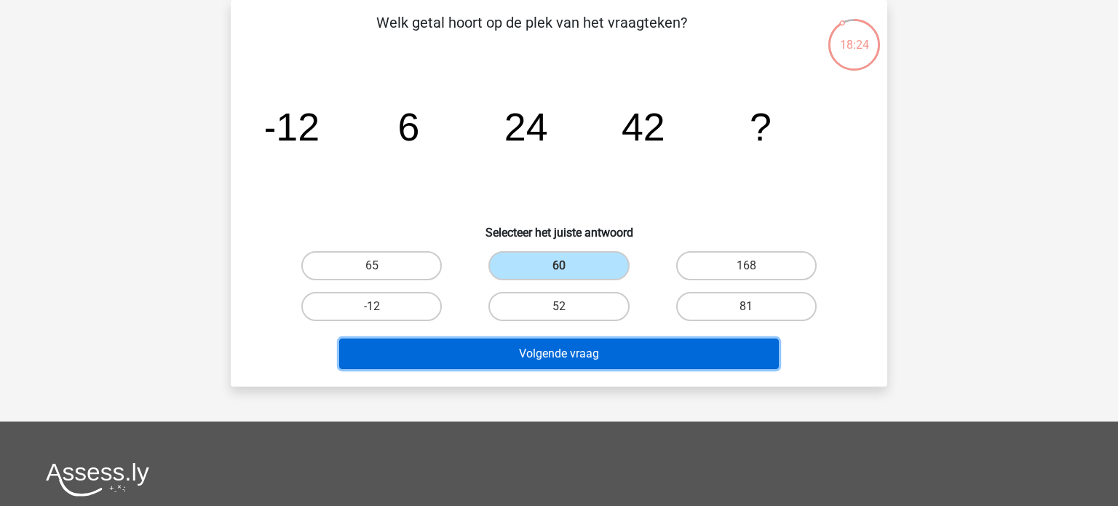
click at [550, 347] on button "Volgende vraag" at bounding box center [559, 353] width 440 height 31
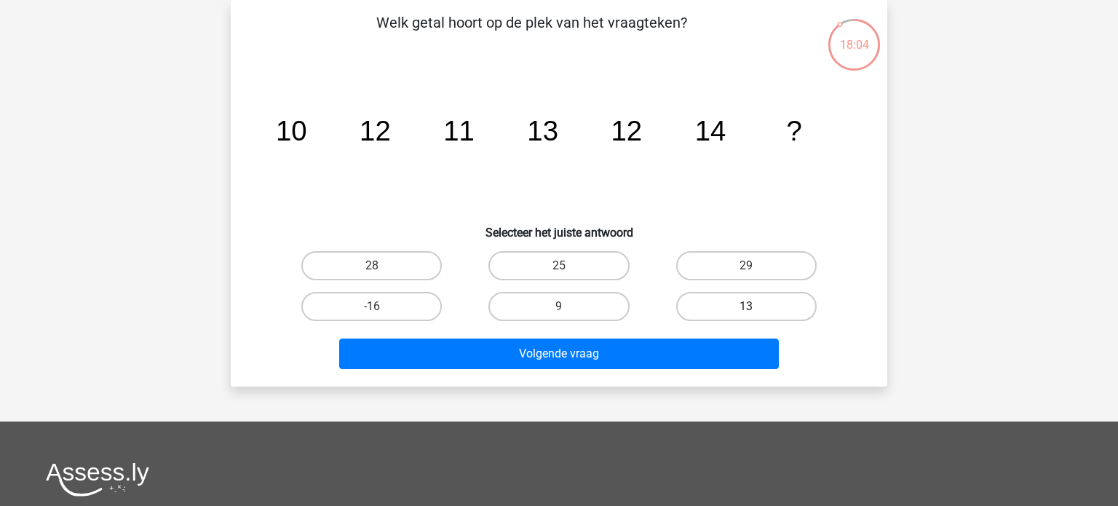
click at [720, 312] on label "13" at bounding box center [746, 306] width 140 height 29
click at [746, 312] on input "13" at bounding box center [750, 310] width 9 height 9
radio input "true"
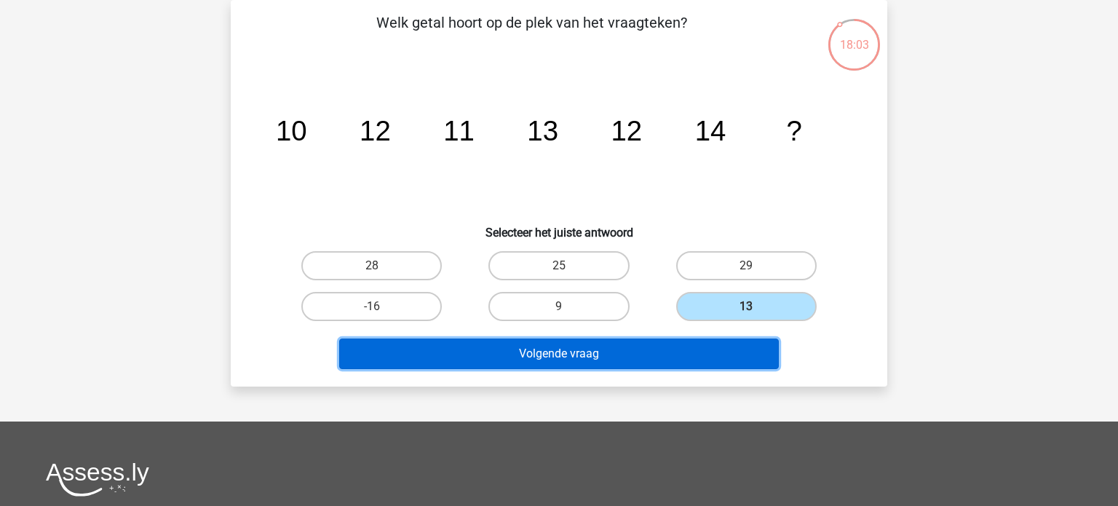
click at [666, 357] on button "Volgende vraag" at bounding box center [559, 353] width 440 height 31
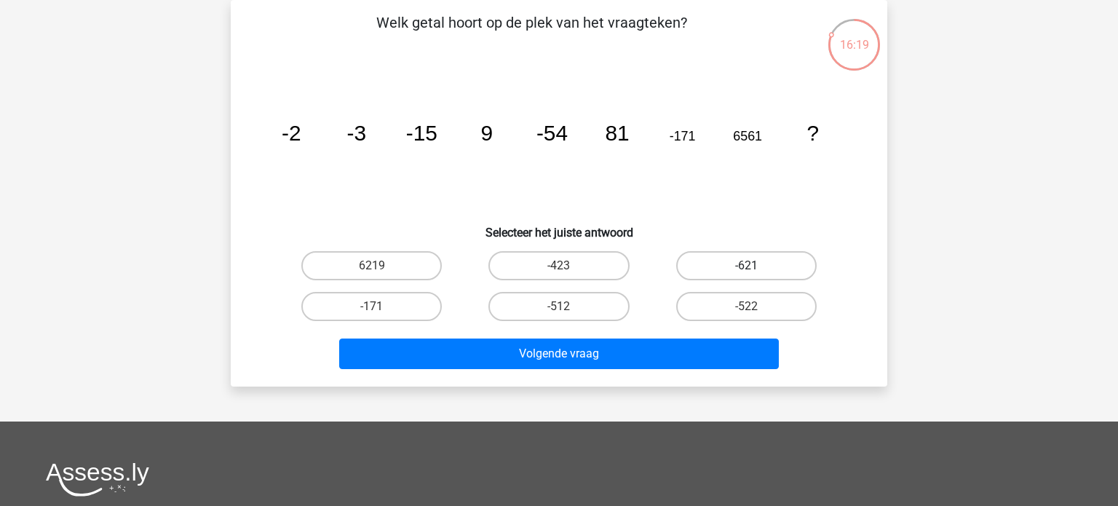
click at [740, 269] on label "-621" at bounding box center [746, 265] width 140 height 29
click at [746, 269] on input "-621" at bounding box center [750, 270] width 9 height 9
radio input "true"
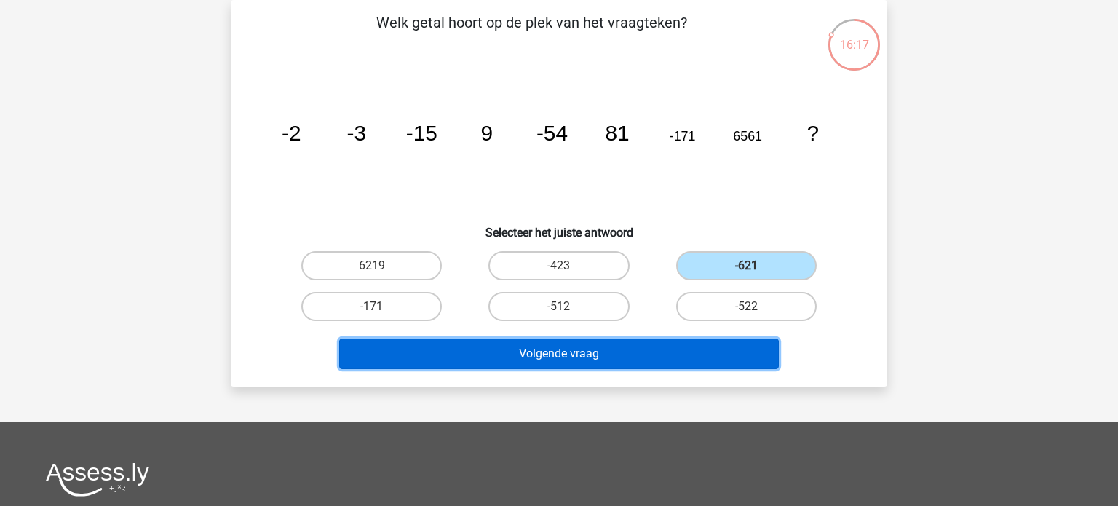
click at [598, 354] on button "Volgende vraag" at bounding box center [559, 353] width 440 height 31
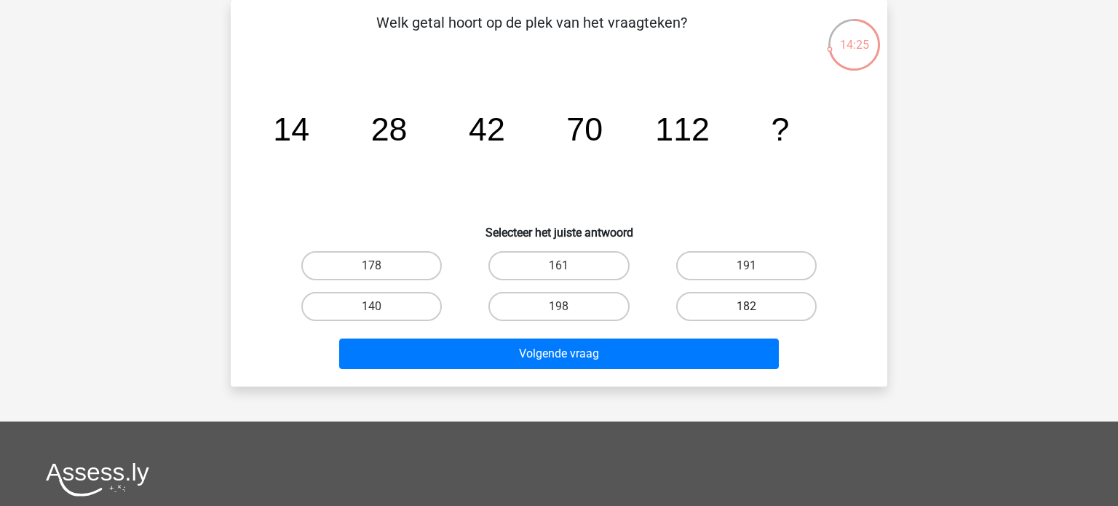
click at [723, 306] on label "182" at bounding box center [746, 306] width 140 height 29
click at [746, 306] on input "182" at bounding box center [750, 310] width 9 height 9
radio input "true"
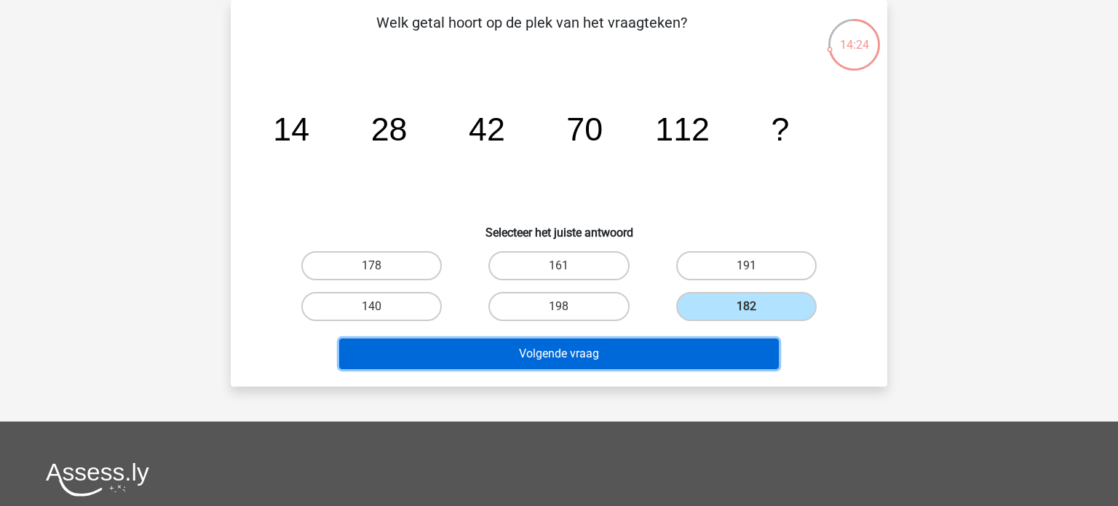
click at [634, 355] on button "Volgende vraag" at bounding box center [559, 353] width 440 height 31
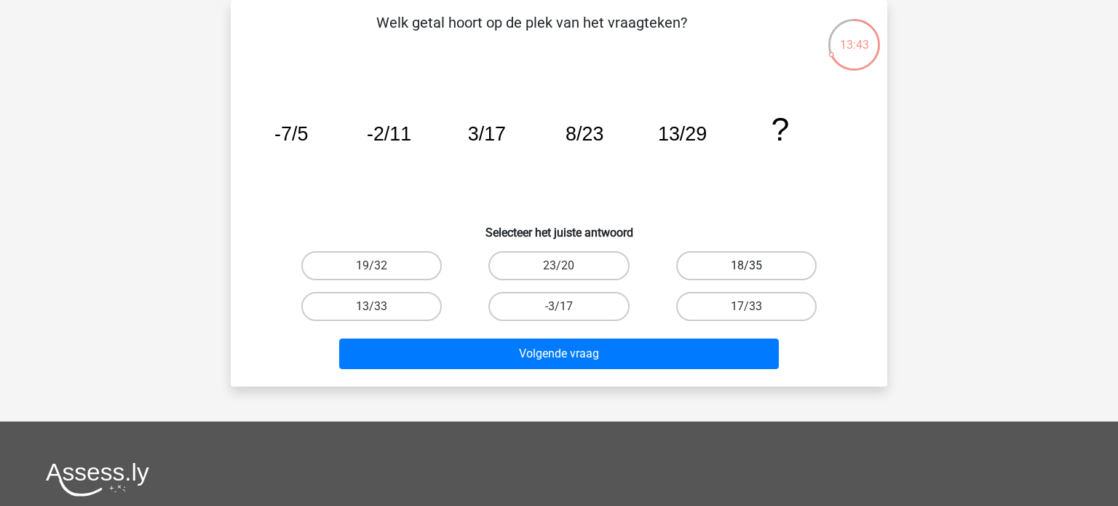
click at [721, 258] on label "18/35" at bounding box center [746, 265] width 140 height 29
click at [746, 266] on input "18/35" at bounding box center [750, 270] width 9 height 9
radio input "true"
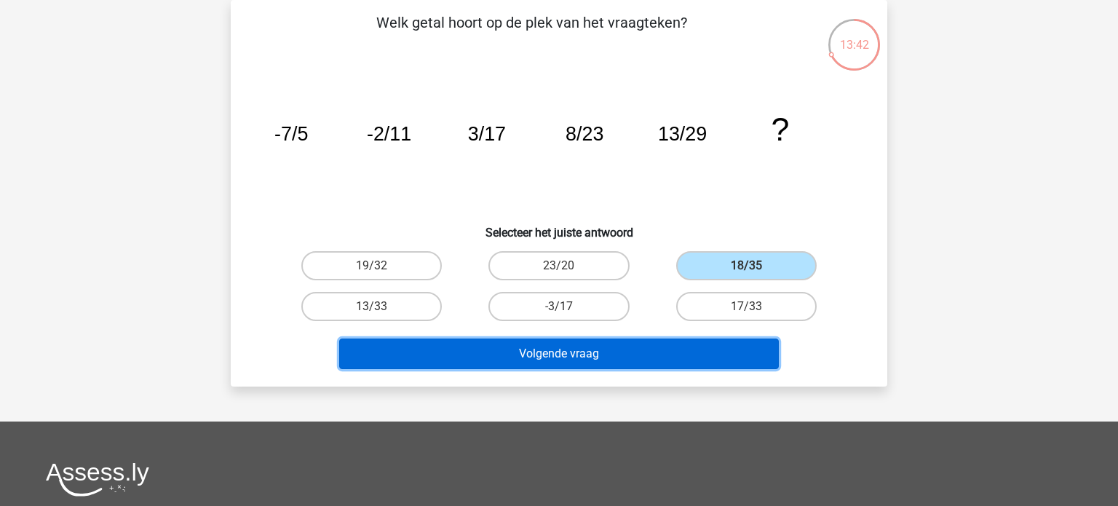
click at [611, 355] on button "Volgende vraag" at bounding box center [559, 353] width 440 height 31
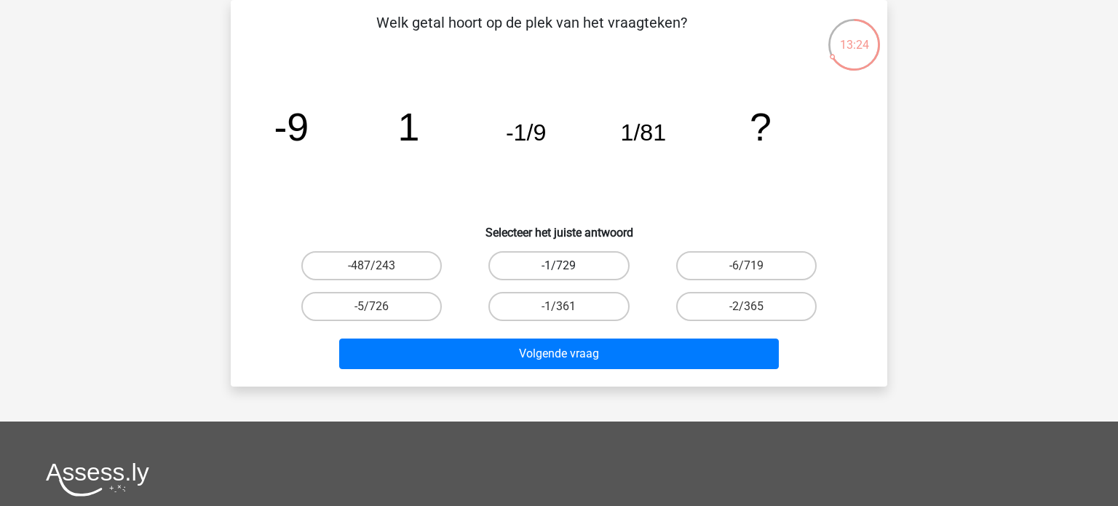
click at [571, 271] on label "-1/729" at bounding box center [558, 265] width 140 height 29
click at [568, 271] on input "-1/729" at bounding box center [563, 270] width 9 height 9
radio input "true"
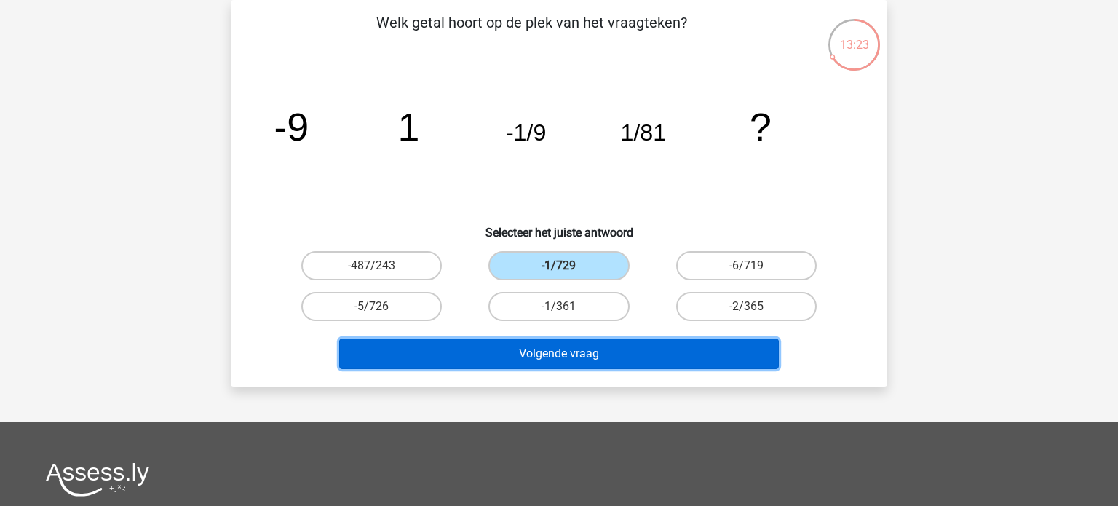
click at [563, 355] on button "Volgende vraag" at bounding box center [559, 353] width 440 height 31
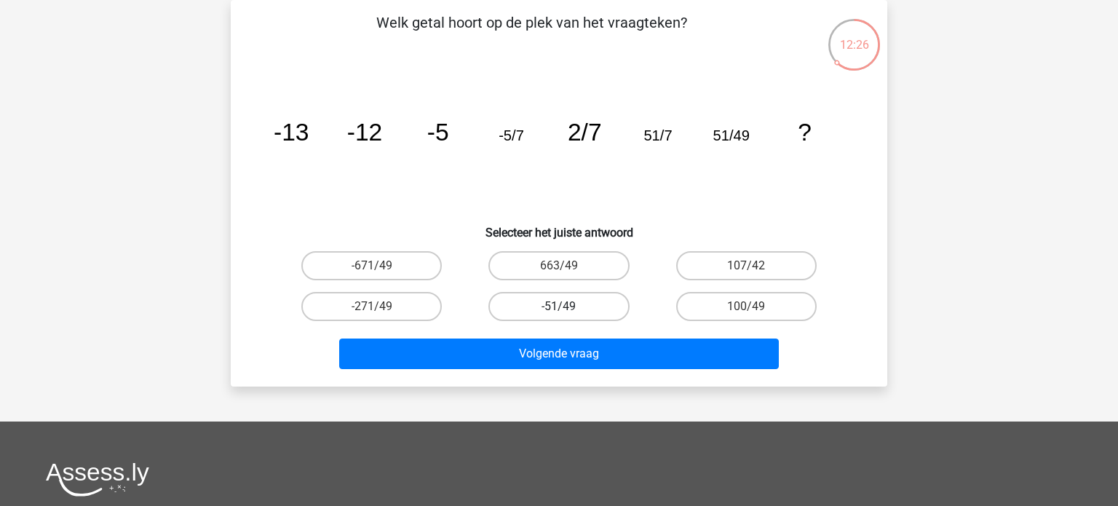
click at [584, 304] on label "-51/49" at bounding box center [558, 306] width 140 height 29
click at [568, 306] on input "-51/49" at bounding box center [563, 310] width 9 height 9
radio input "true"
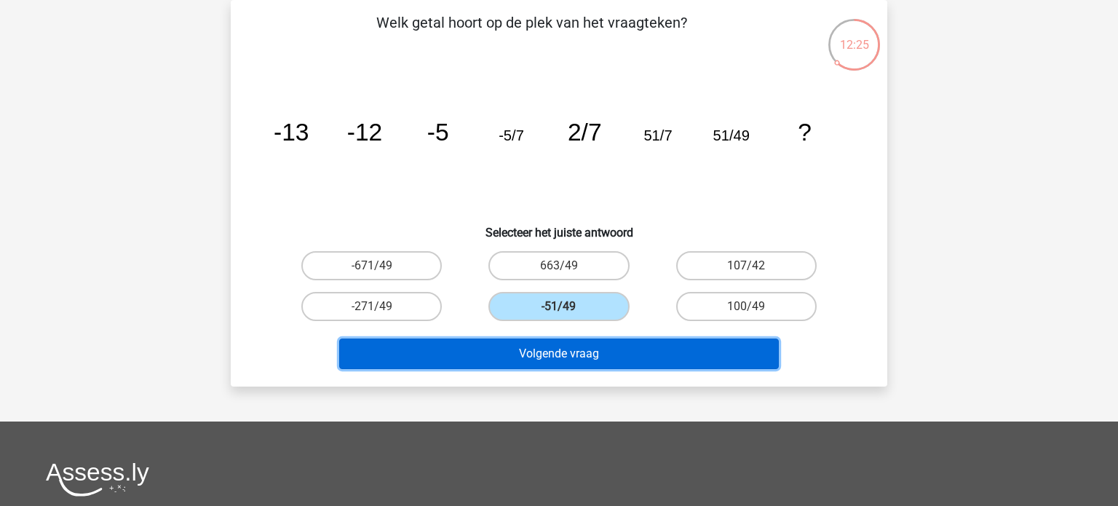
click at [554, 355] on button "Volgende vraag" at bounding box center [559, 353] width 440 height 31
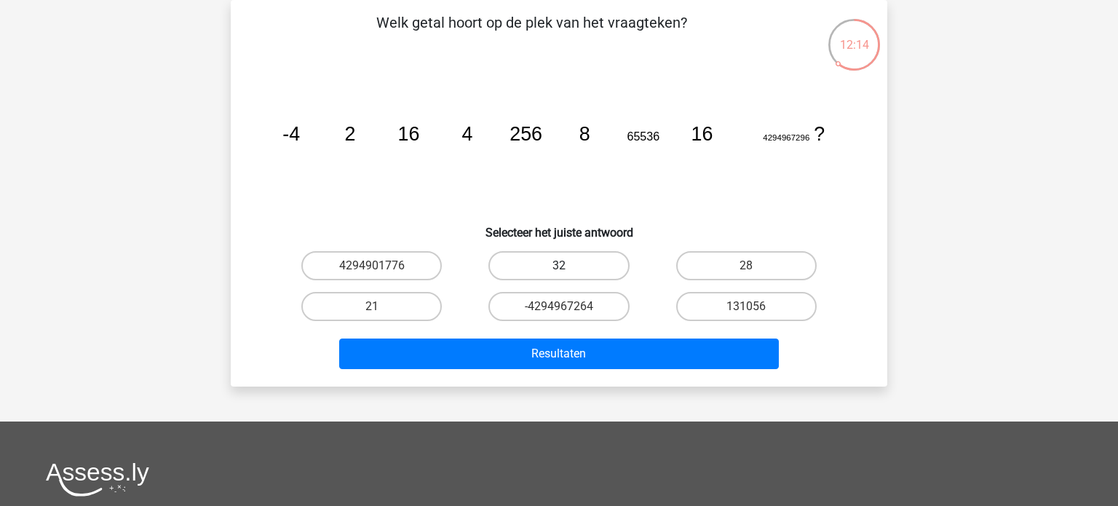
click at [585, 274] on label "32" at bounding box center [558, 265] width 140 height 29
click at [568, 274] on input "32" at bounding box center [563, 270] width 9 height 9
radio input "true"
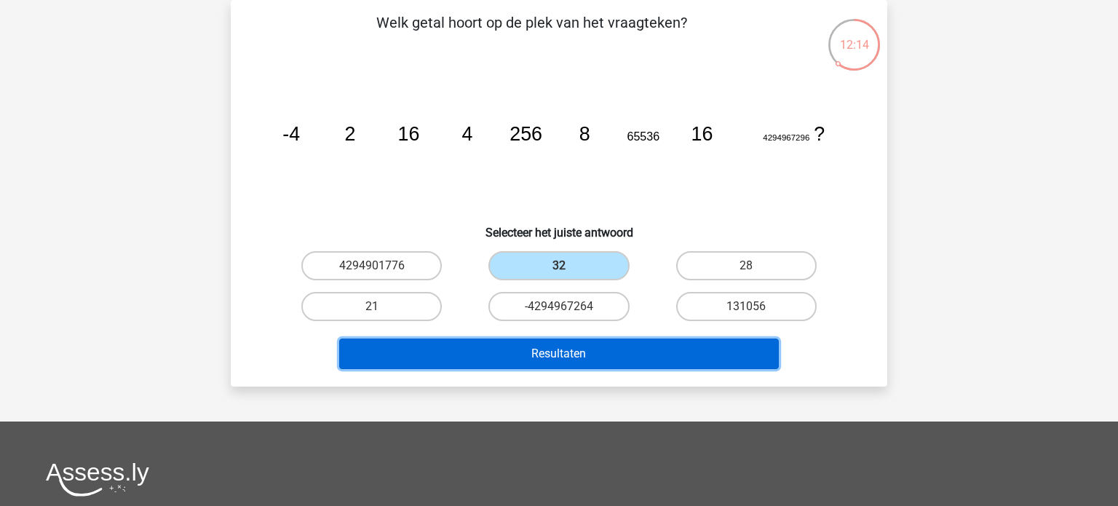
click at [522, 367] on button "Resultaten" at bounding box center [559, 353] width 440 height 31
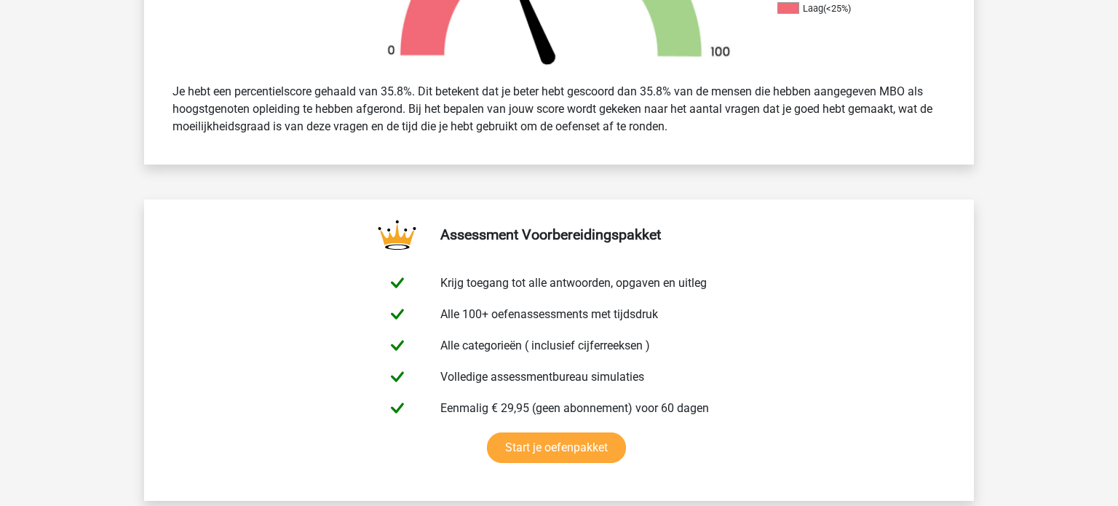
scroll to position [579, 0]
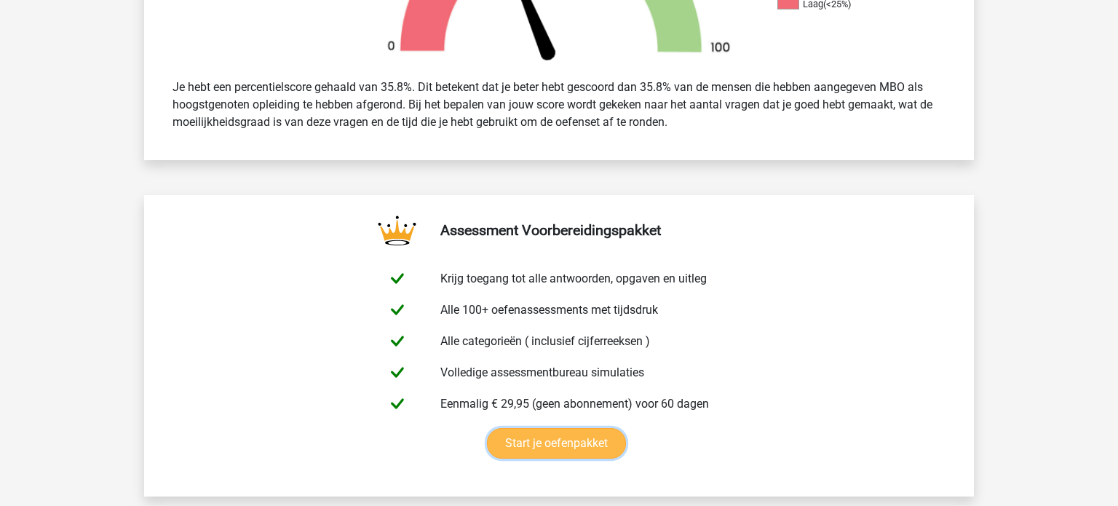
click at [626, 428] on link "Start je oefenpakket" at bounding box center [556, 443] width 139 height 31
